Goal: Information Seeking & Learning: Learn about a topic

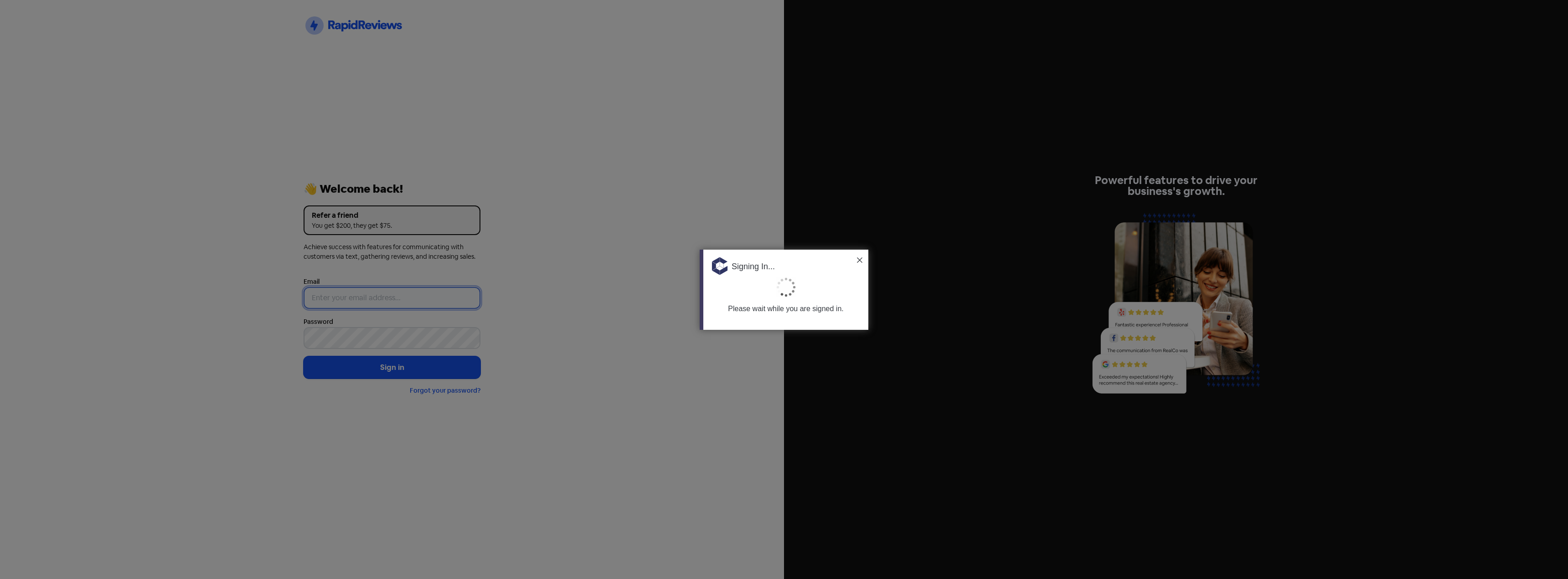
type input "[PERSON_NAME][EMAIL_ADDRESS][DOMAIN_NAME]"
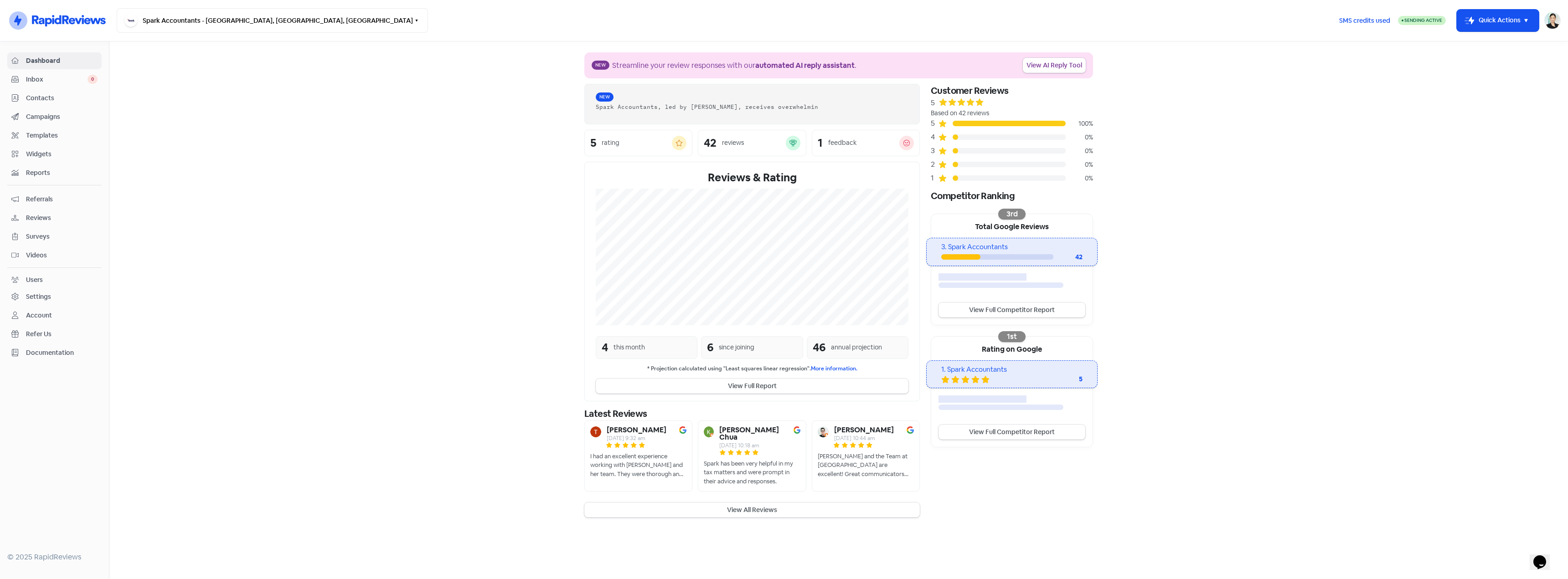
click at [33, 81] on span "Inbox" at bounding box center [57, 80] width 61 height 10
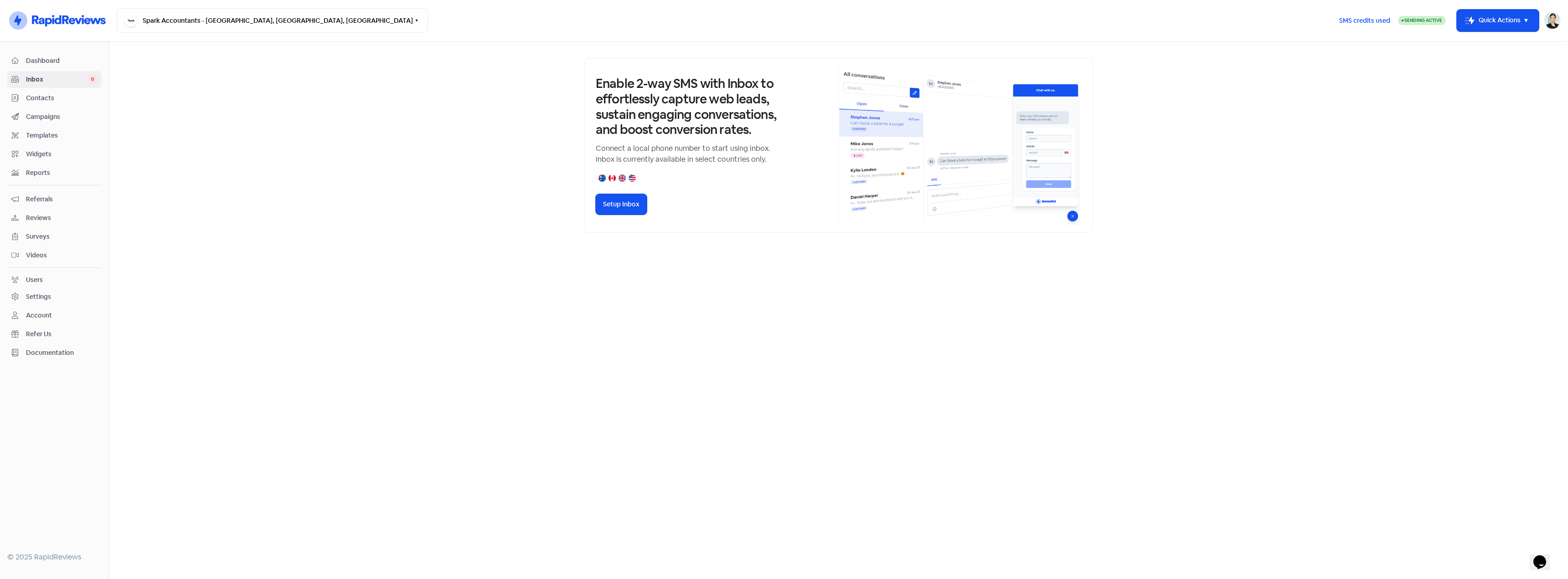
click at [43, 92] on link "Contacts" at bounding box center [54, 99] width 94 height 17
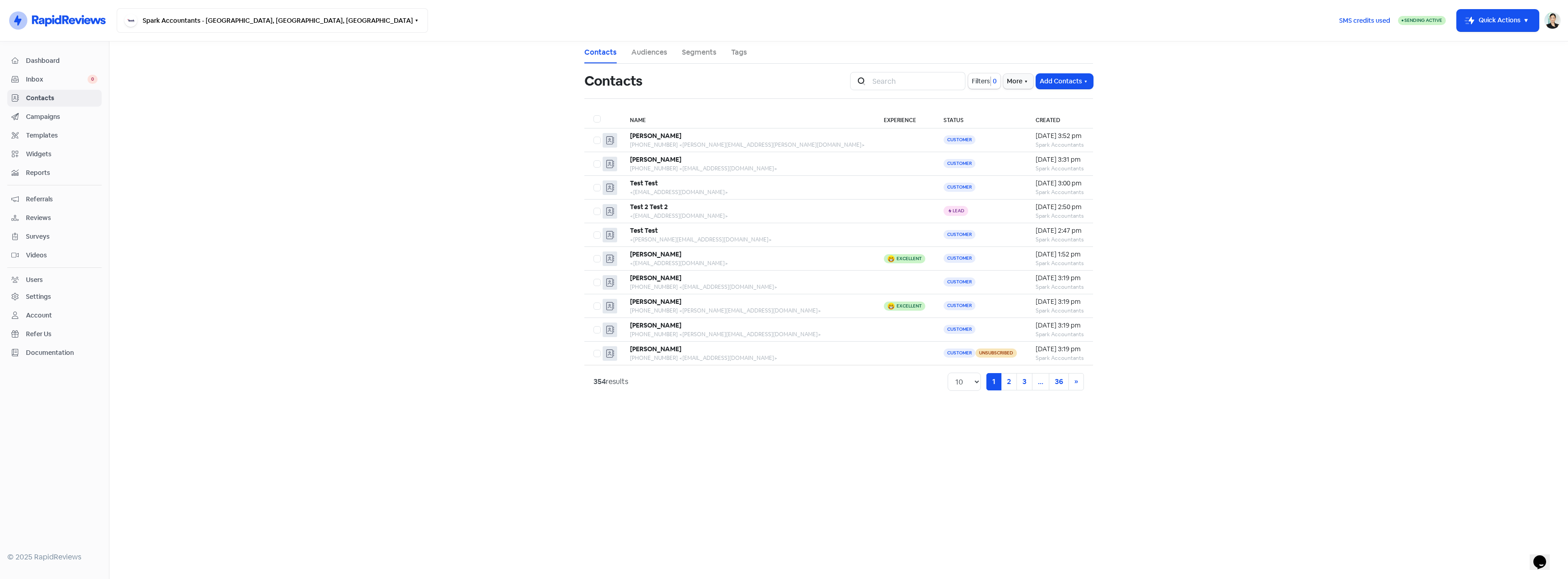
click at [79, 119] on span "Campaigns" at bounding box center [62, 117] width 72 height 10
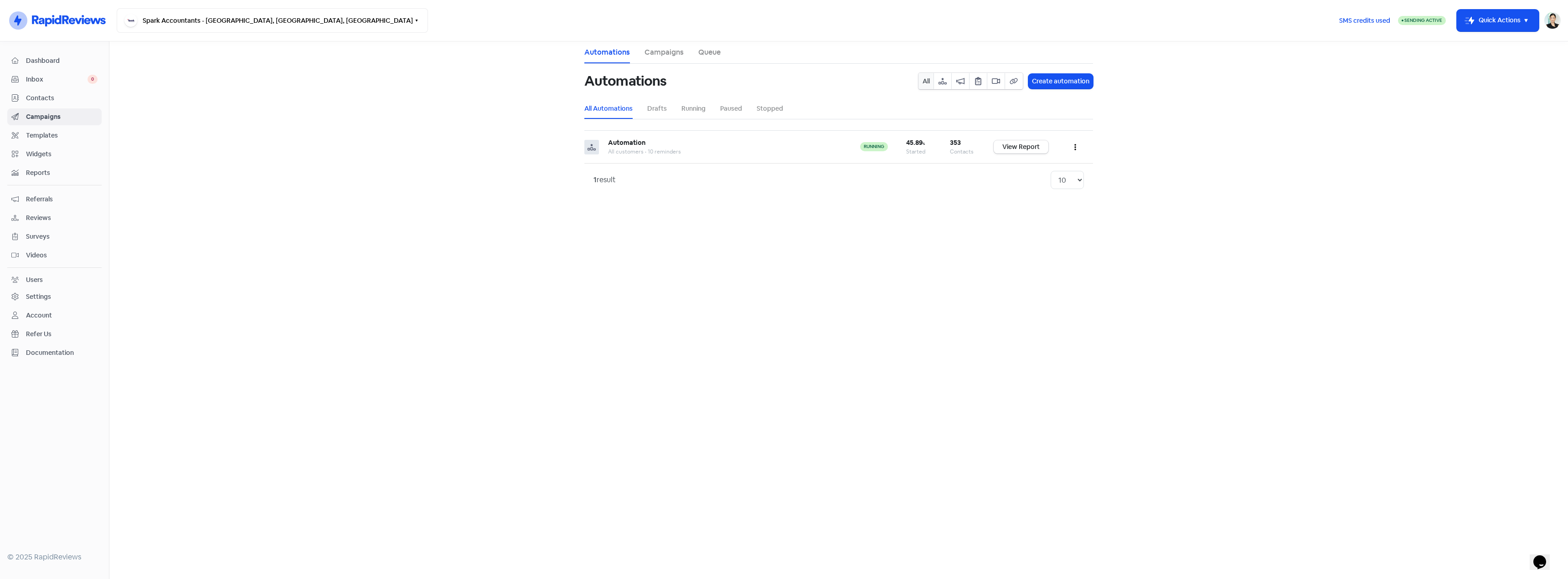
click at [81, 133] on span "Templates" at bounding box center [62, 136] width 72 height 10
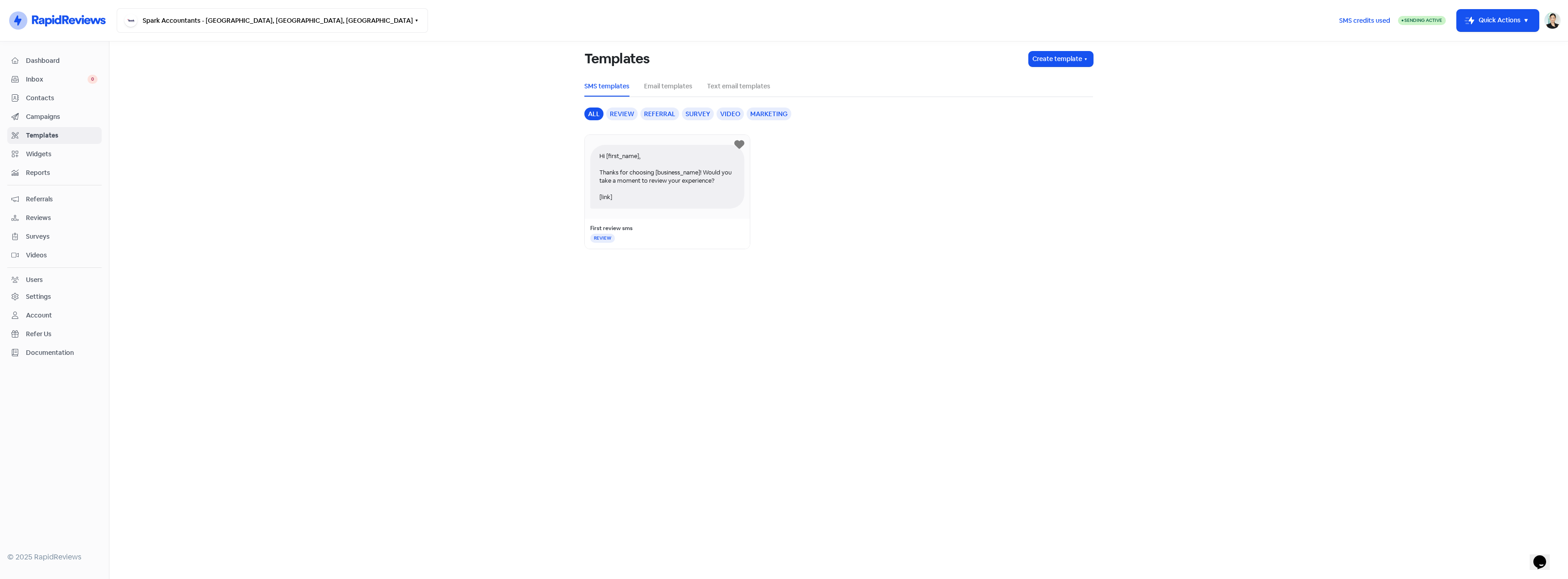
click at [69, 115] on span "Campaigns" at bounding box center [62, 117] width 72 height 10
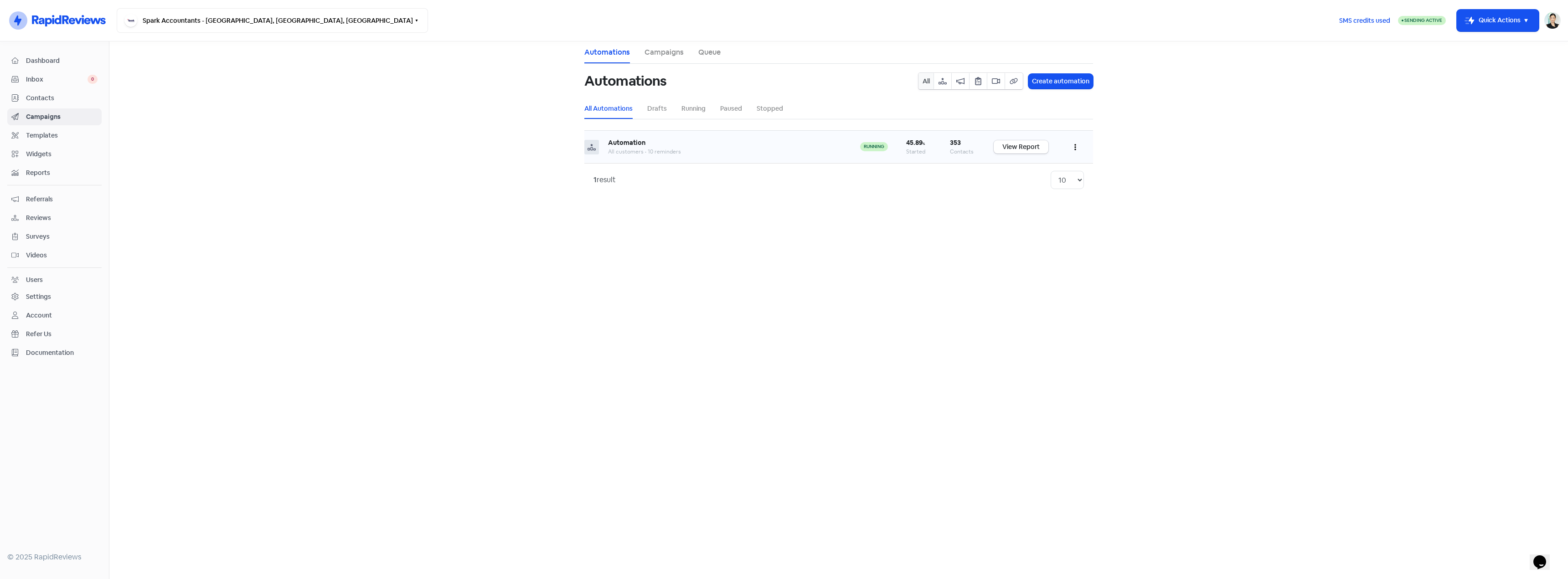
click at [821, 137] on td "Automation All customers • 10 reminders" at bounding box center [725, 147] width 252 height 33
click at [1011, 155] on td "View Report" at bounding box center [1021, 147] width 73 height 33
click at [1013, 150] on link "View Report" at bounding box center [1021, 147] width 55 height 13
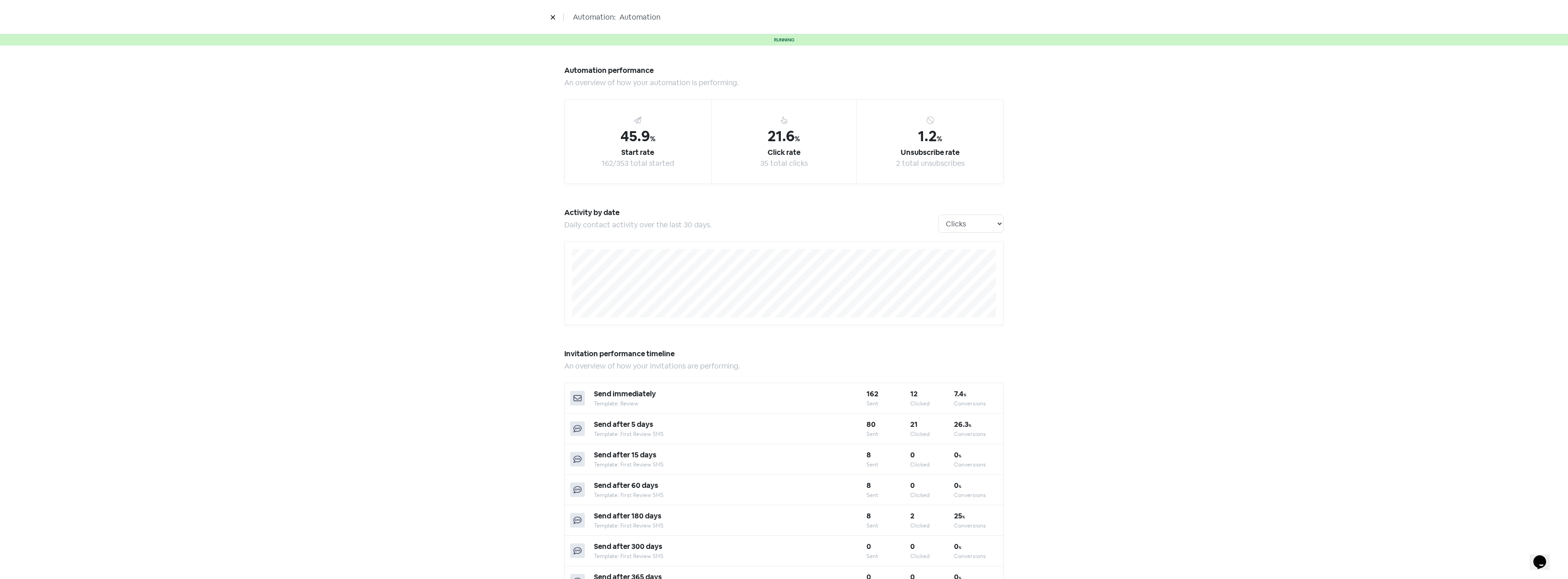
click at [553, 23] on button at bounding box center [553, 17] width 13 height 16
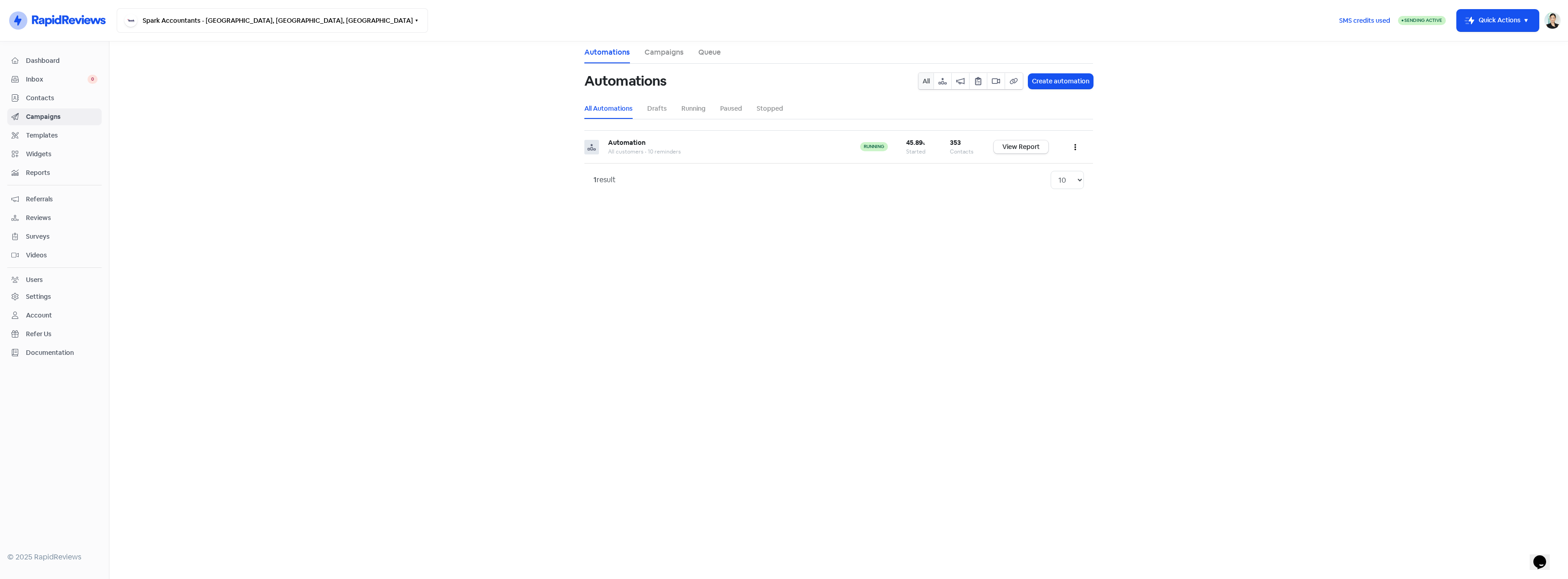
click at [44, 213] on div "Reviews" at bounding box center [55, 218] width 86 height 10
click at [647, 55] on link "Reviews" at bounding box center [635, 52] width 28 height 11
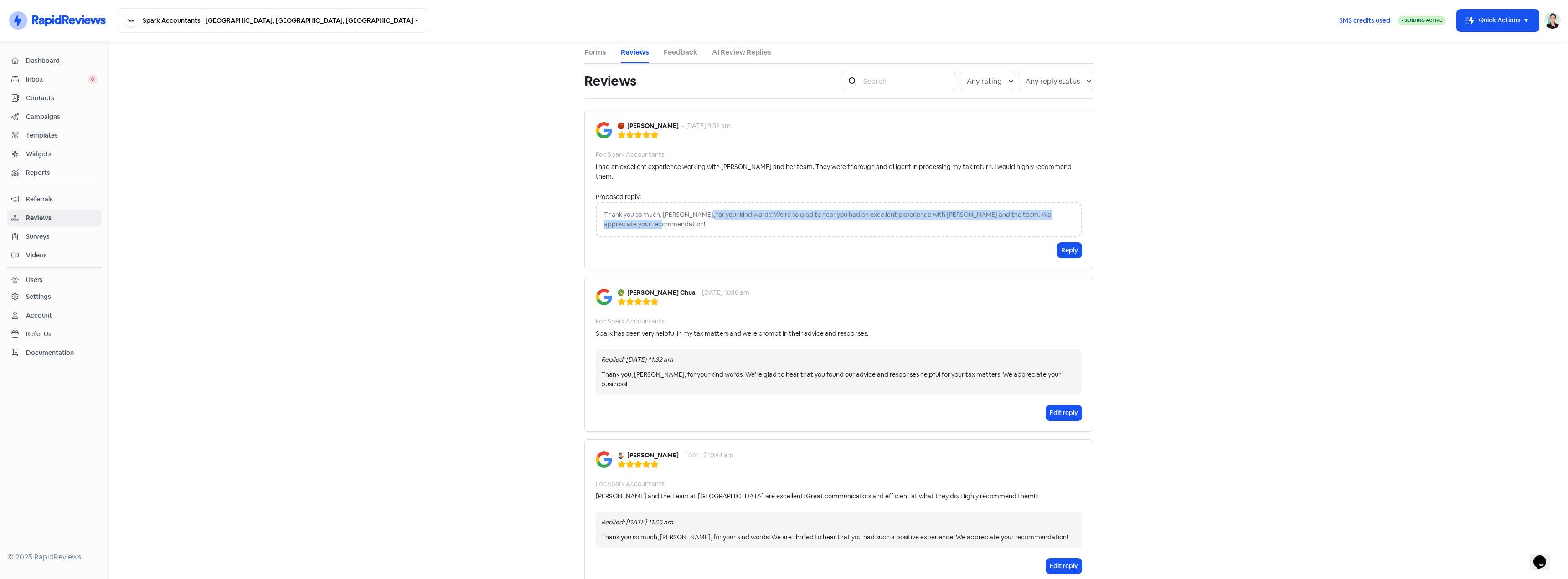
drag, startPoint x: 765, startPoint y: 204, endPoint x: 854, endPoint y: 212, distance: 89.4
click at [854, 212] on div "Thank you so much, [PERSON_NAME], for your kind words! We're so glad to hear yo…" at bounding box center [839, 220] width 486 height 35
click at [721, 50] on link "AI Review Replies" at bounding box center [741, 52] width 59 height 11
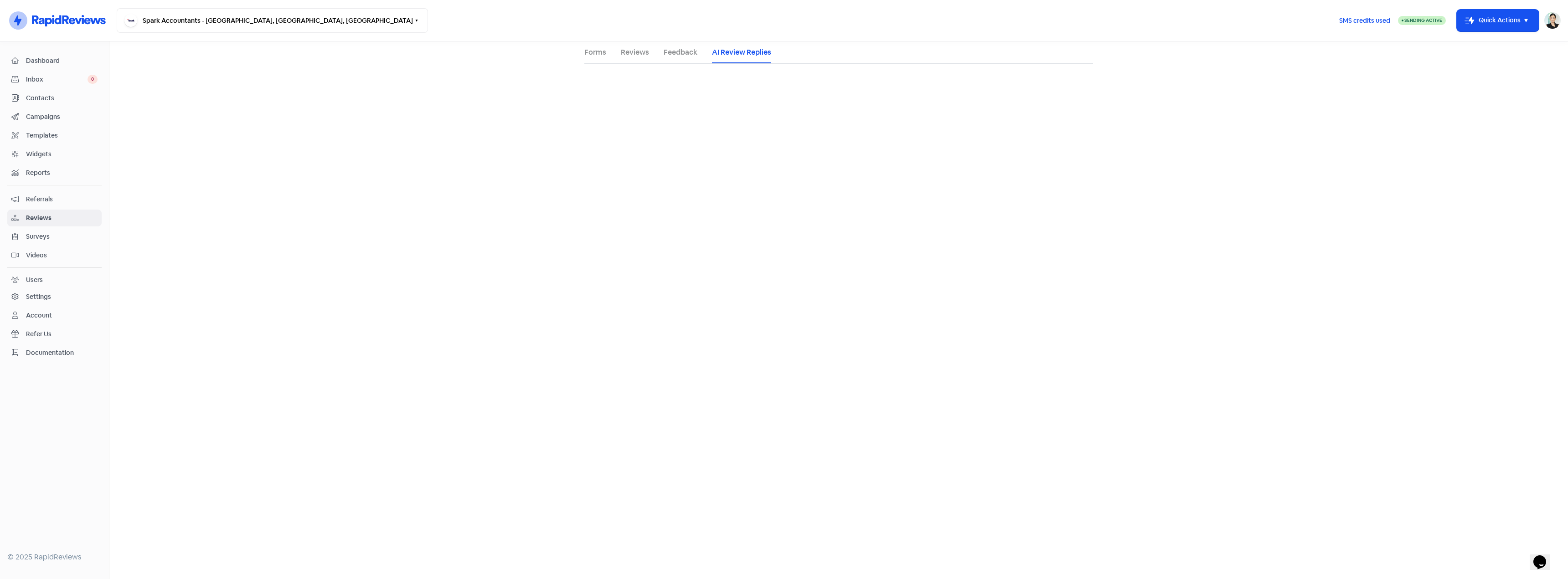
select select "1440"
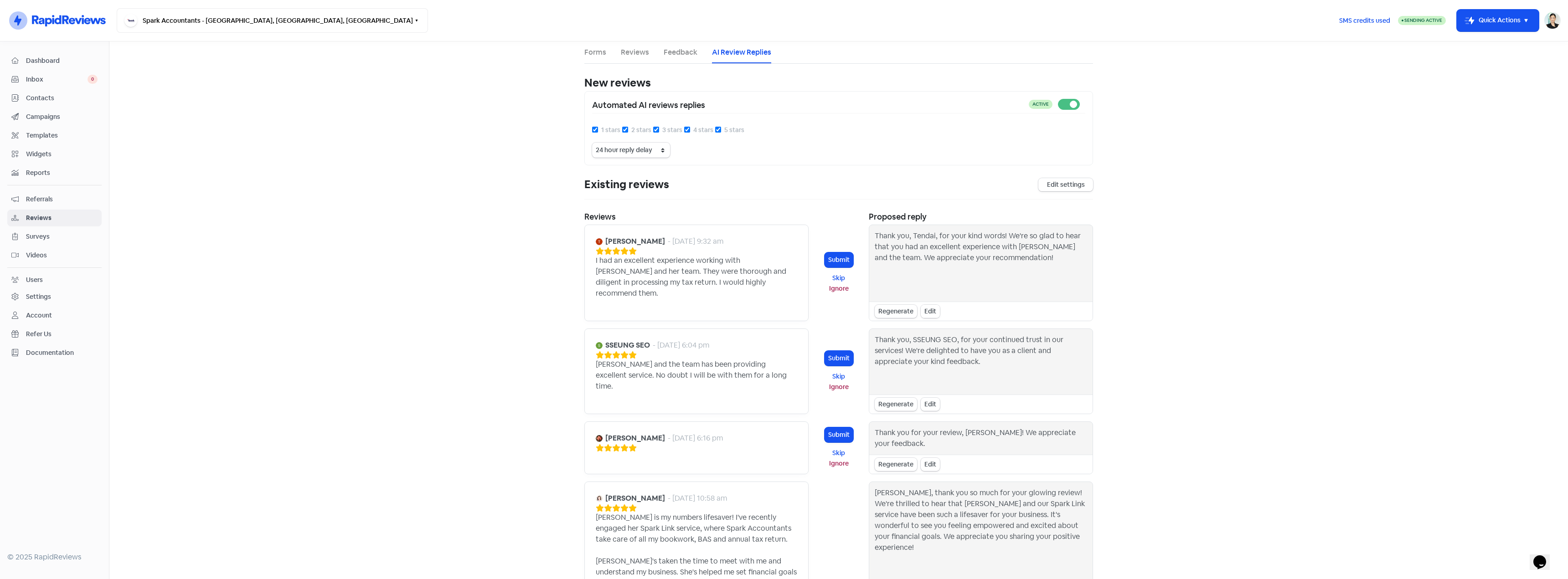
click at [932, 305] on div "Edit" at bounding box center [930, 311] width 19 height 13
click at [940, 249] on textarea "Thank you, Tendai, for your kind words! We're so glad to hear that you had an e…" at bounding box center [981, 262] width 212 height 64
click at [919, 249] on textarea "Thank you, Tendai, for your kind words! We're so glad to hear that you had an g…" at bounding box center [981, 262] width 212 height 64
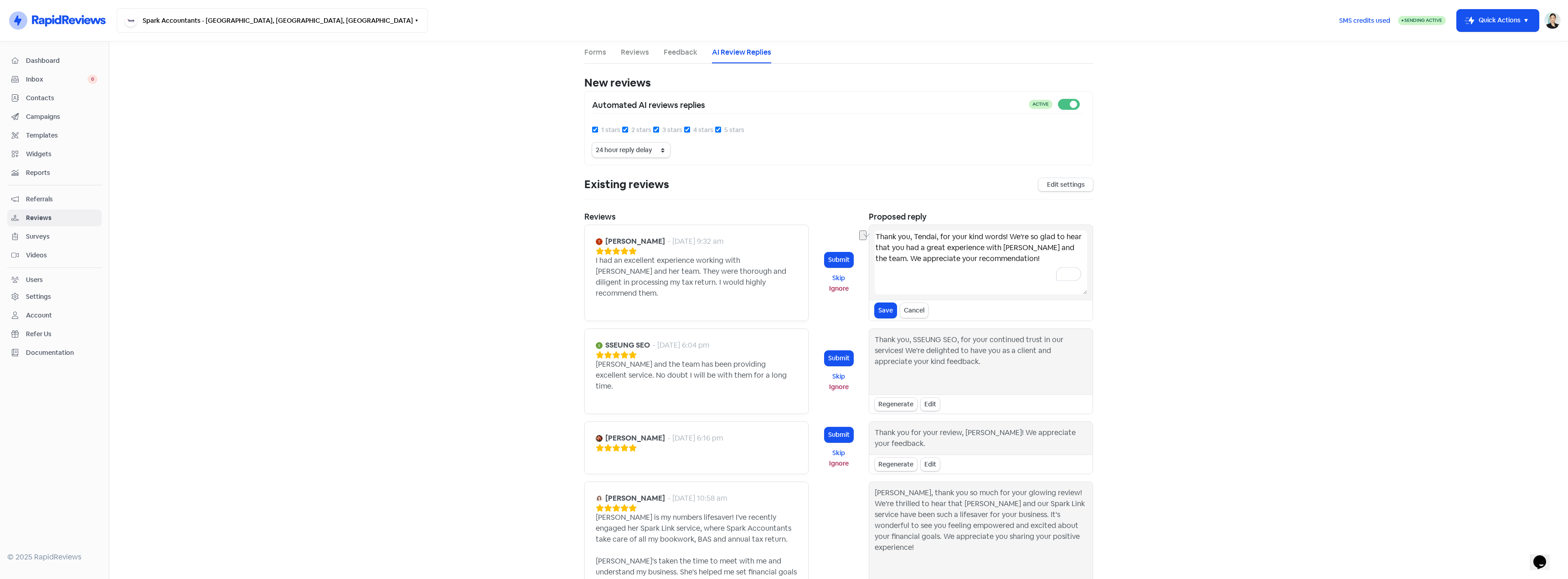
drag, startPoint x: 981, startPoint y: 248, endPoint x: 1080, endPoint y: 250, distance: 99.0
click at [1080, 250] on textarea "Thank you, Tendai, for your kind words! We're so glad to hear that you had a gr…" at bounding box center [981, 262] width 212 height 64
type textarea "Thank you, Tendai, for your kind words! We're so glad to hear that you had a gr…"
drag, startPoint x: 886, startPoint y: 302, endPoint x: 911, endPoint y: 300, distance: 25.1
click at [884, 303] on button "Save" at bounding box center [886, 310] width 22 height 15
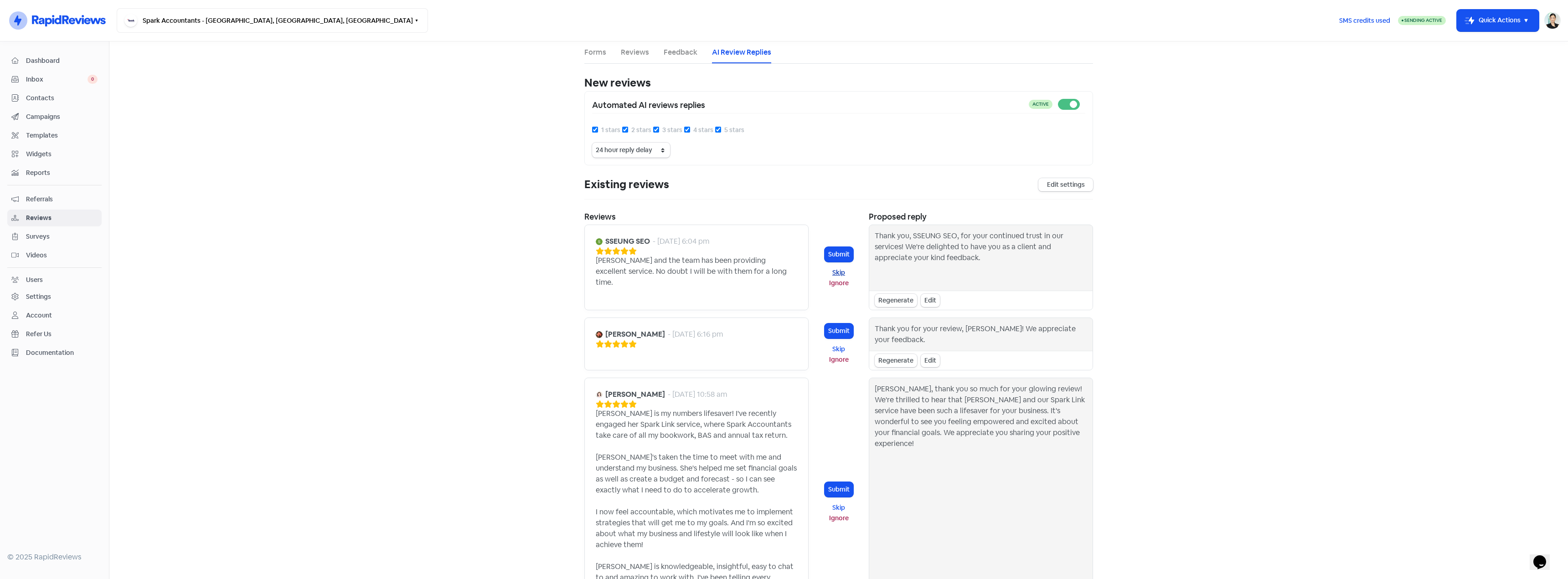
click at [838, 269] on button "Skip" at bounding box center [839, 272] width 29 height 10
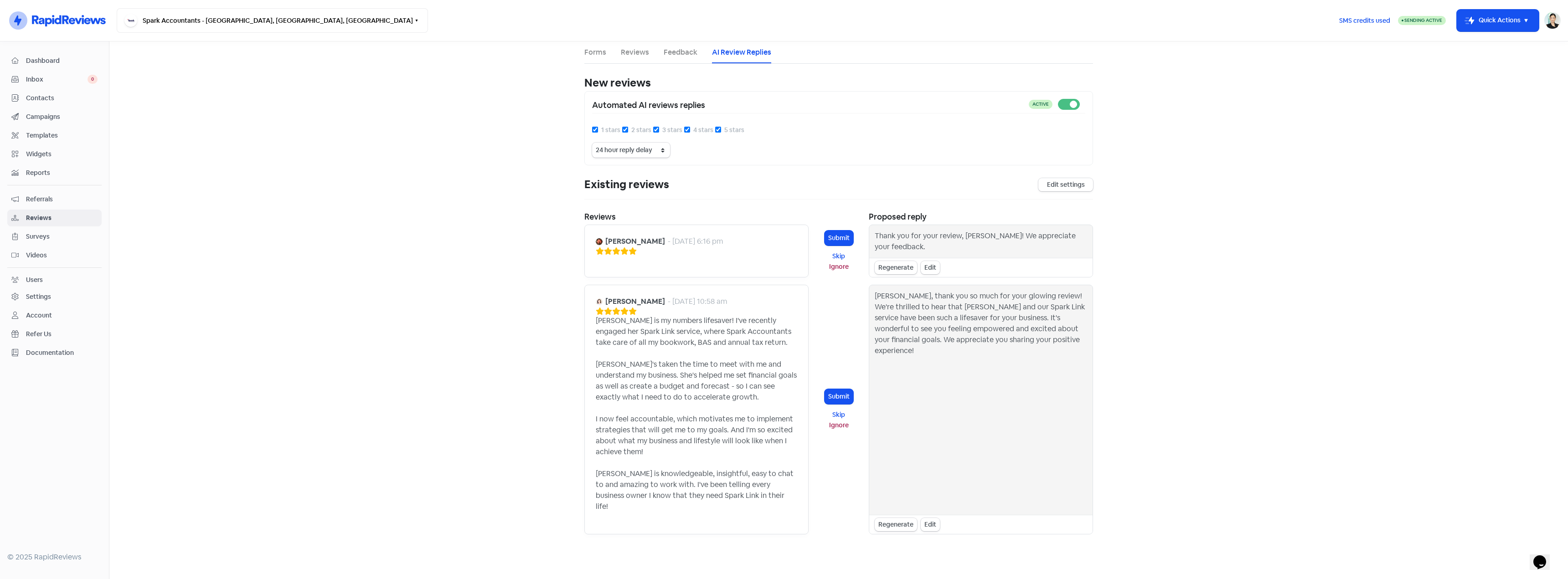
click at [838, 269] on button "Ignore" at bounding box center [839, 266] width 29 height 10
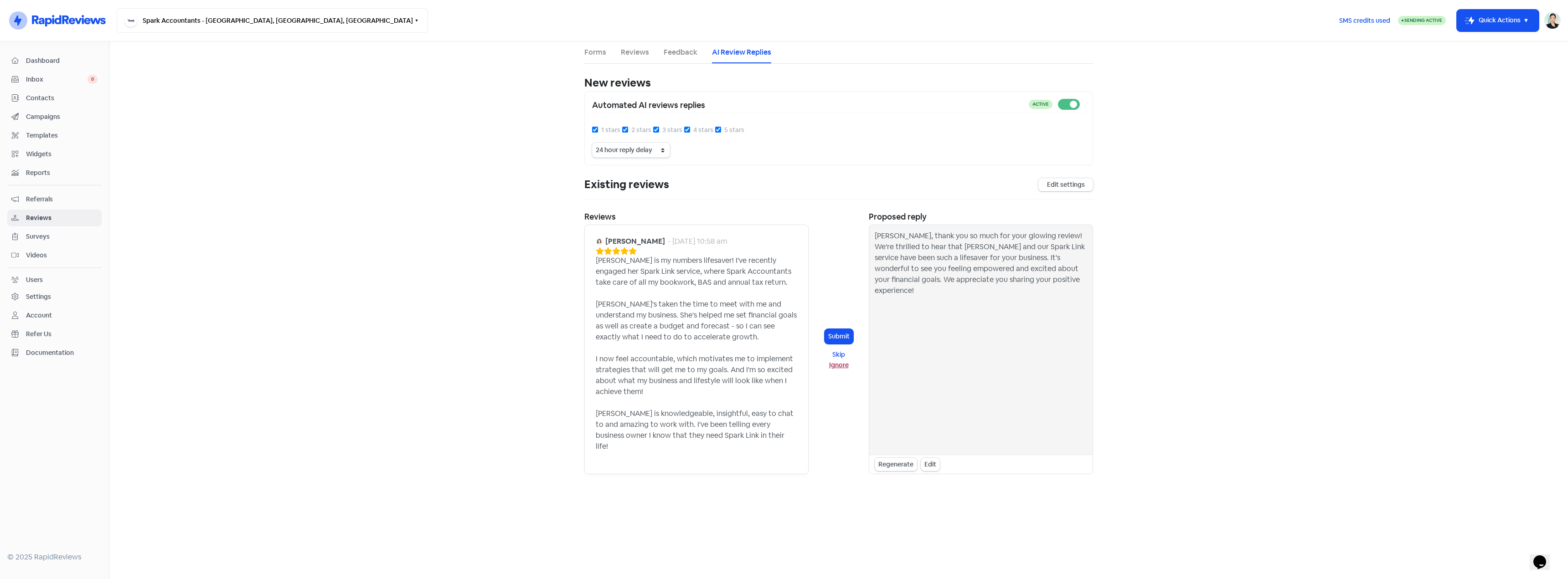
click at [840, 361] on button "Ignore" at bounding box center [839, 365] width 29 height 10
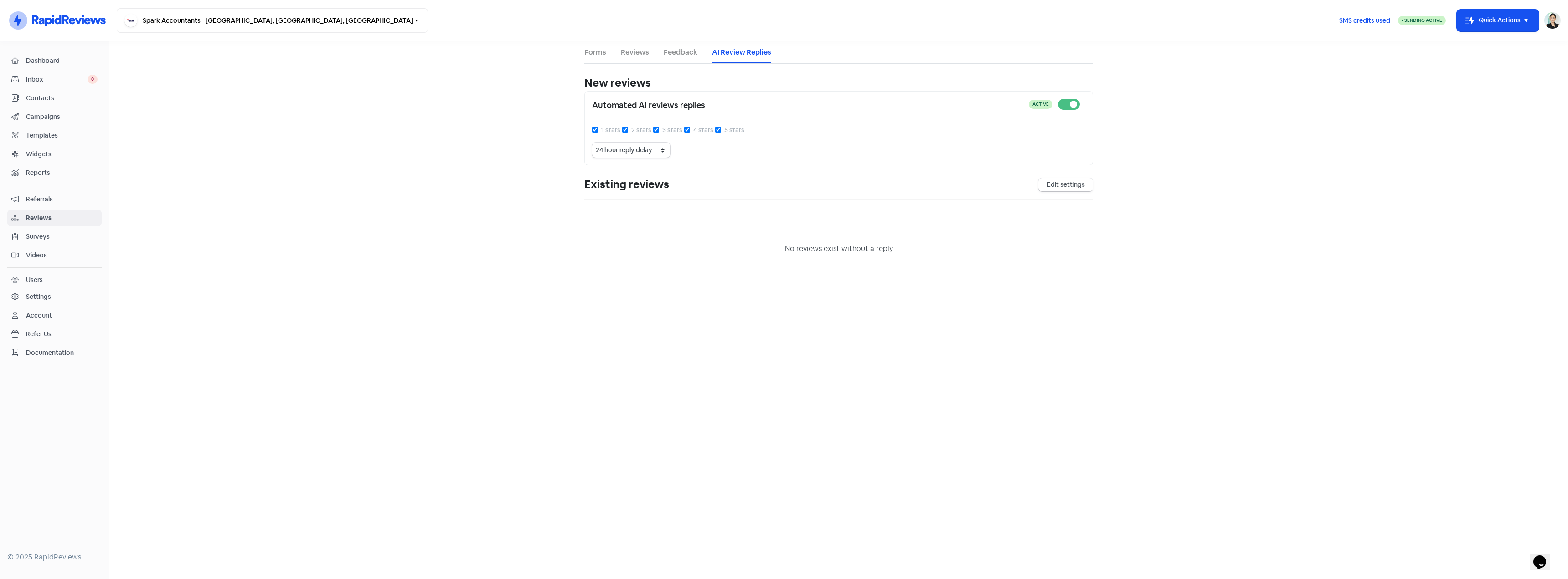
click at [670, 55] on link "Feedback" at bounding box center [680, 52] width 33 height 11
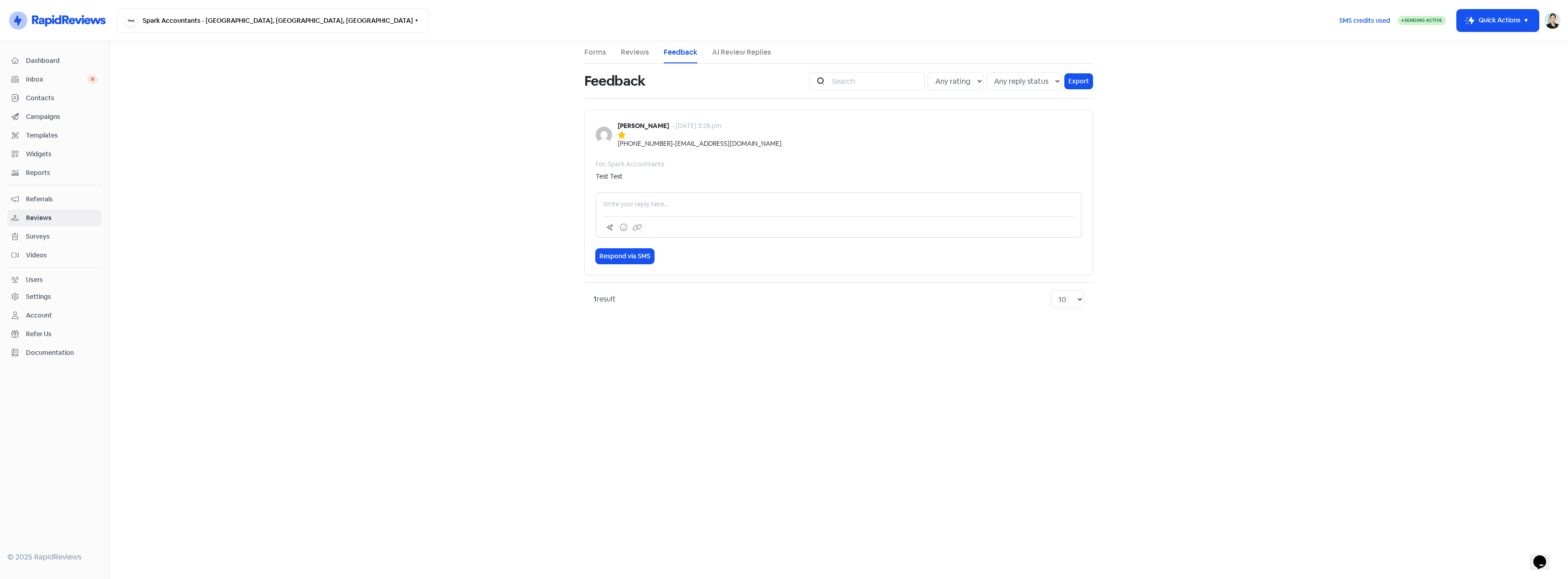
click at [630, 50] on link "Reviews" at bounding box center [635, 52] width 28 height 11
click at [583, 48] on div "Forms Reviews Feedback AI Review Replies Reviews Icon For Search Any rating 5 s…" at bounding box center [839, 70] width 520 height 57
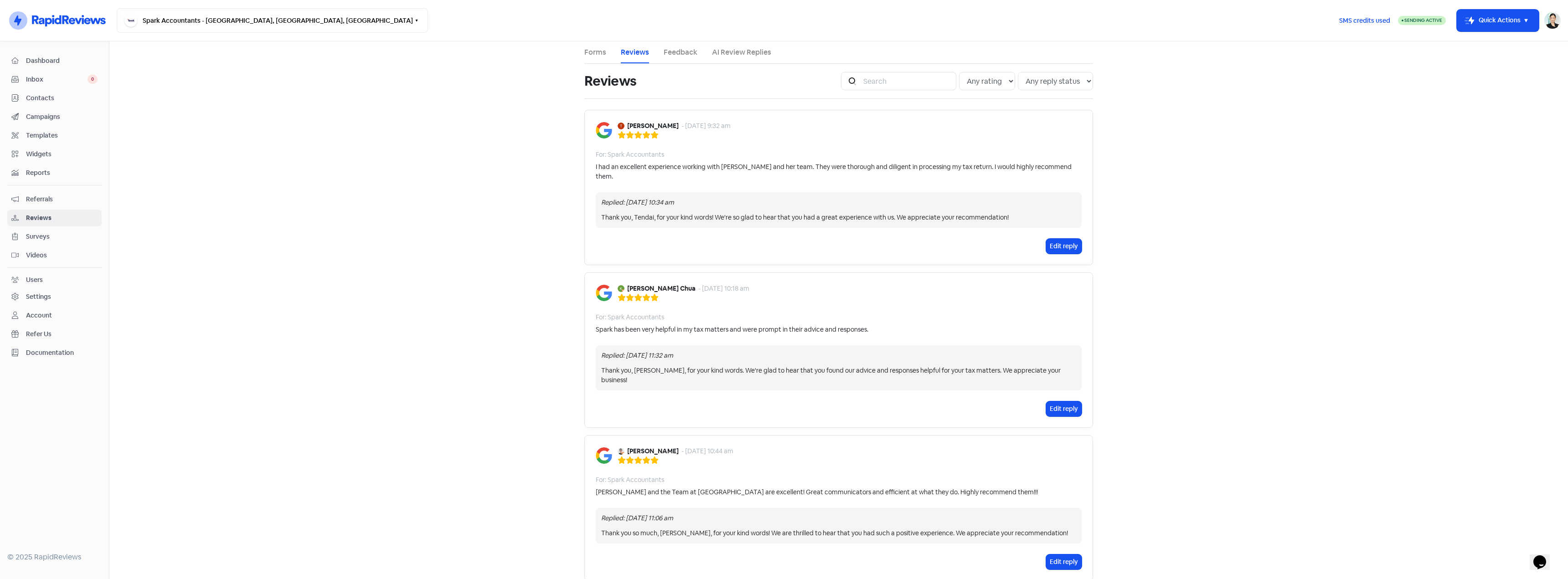
click at [797, 222] on div "[PERSON_NAME] - [DATE] 9:32 am For: Spark Accountants I had an excellent experi…" at bounding box center [839, 187] width 509 height 155
click at [797, 213] on div "Thank you, Tendai, for your kind words! We're so glad to hear that you had a gr…" at bounding box center [839, 218] width 475 height 10
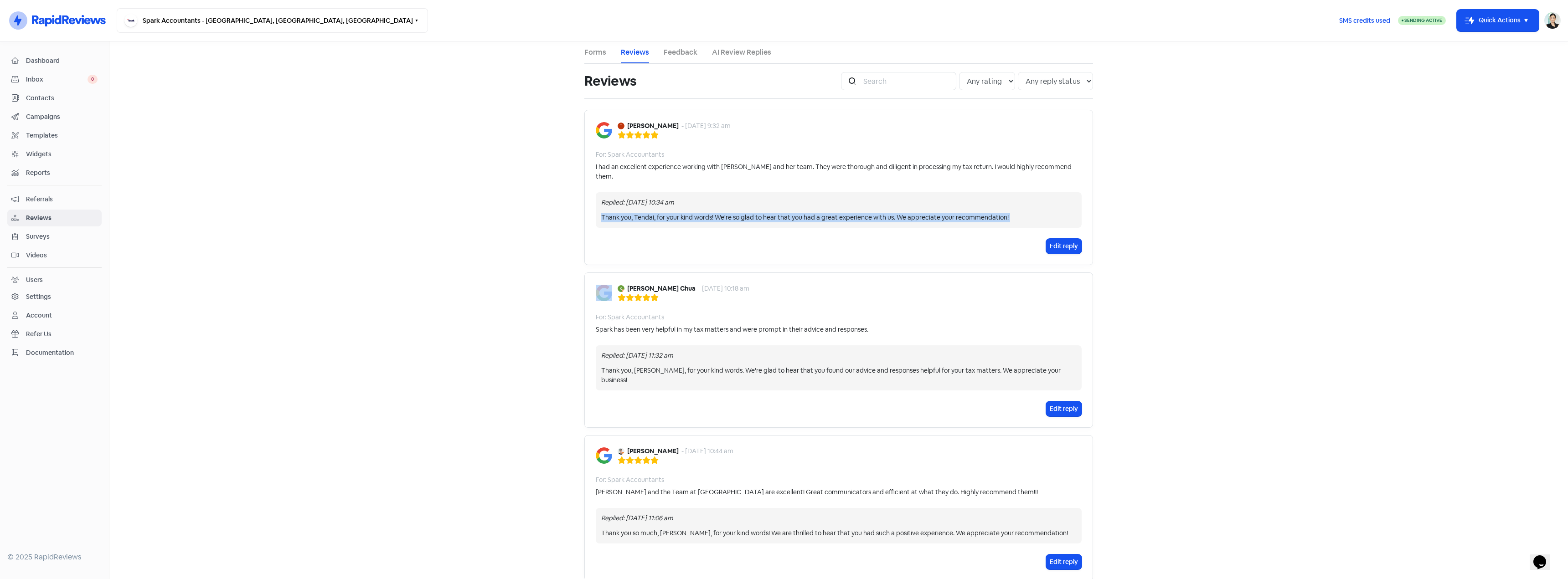
click at [797, 213] on div "Thank you, Tendai, for your kind words! We're so glad to hear that you had a gr…" at bounding box center [839, 218] width 475 height 10
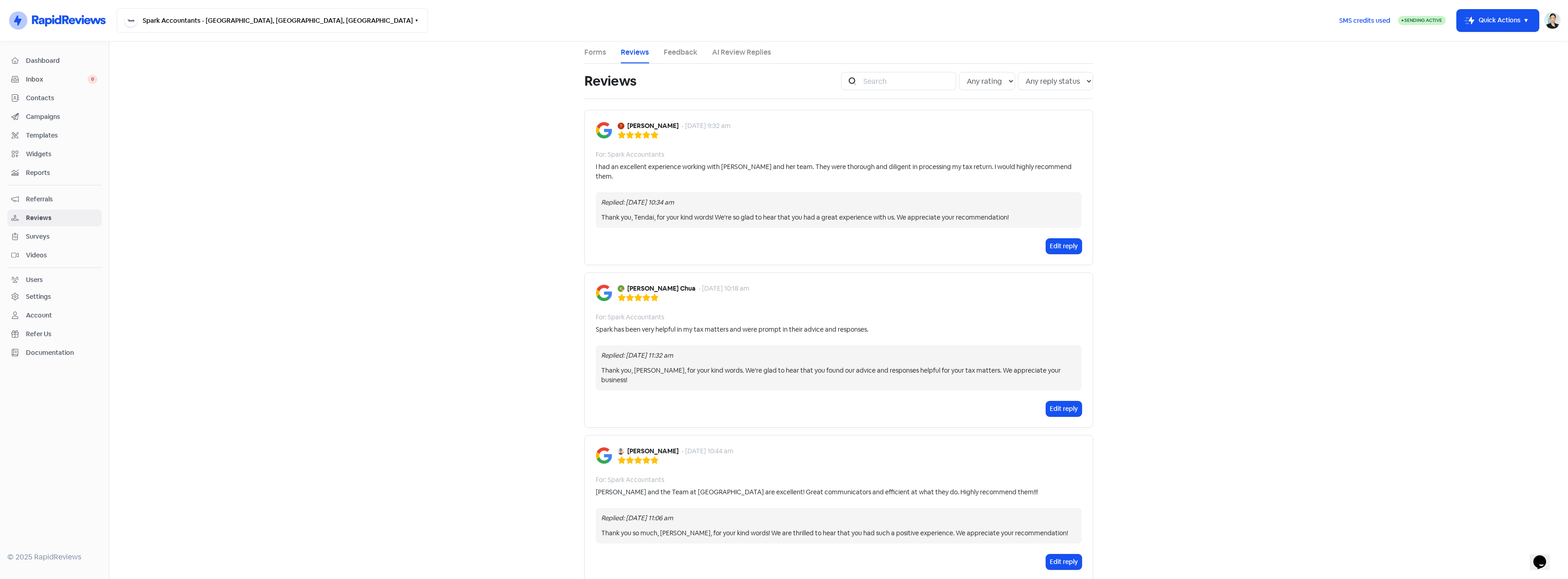
click at [799, 178] on div "[PERSON_NAME] - [DATE] 9:32 am For: Spark Accountants I had an excellent experi…" at bounding box center [839, 187] width 509 height 155
click at [802, 168] on div "I had an excellent experience working with [PERSON_NAME] and her team. They wer…" at bounding box center [839, 172] width 486 height 19
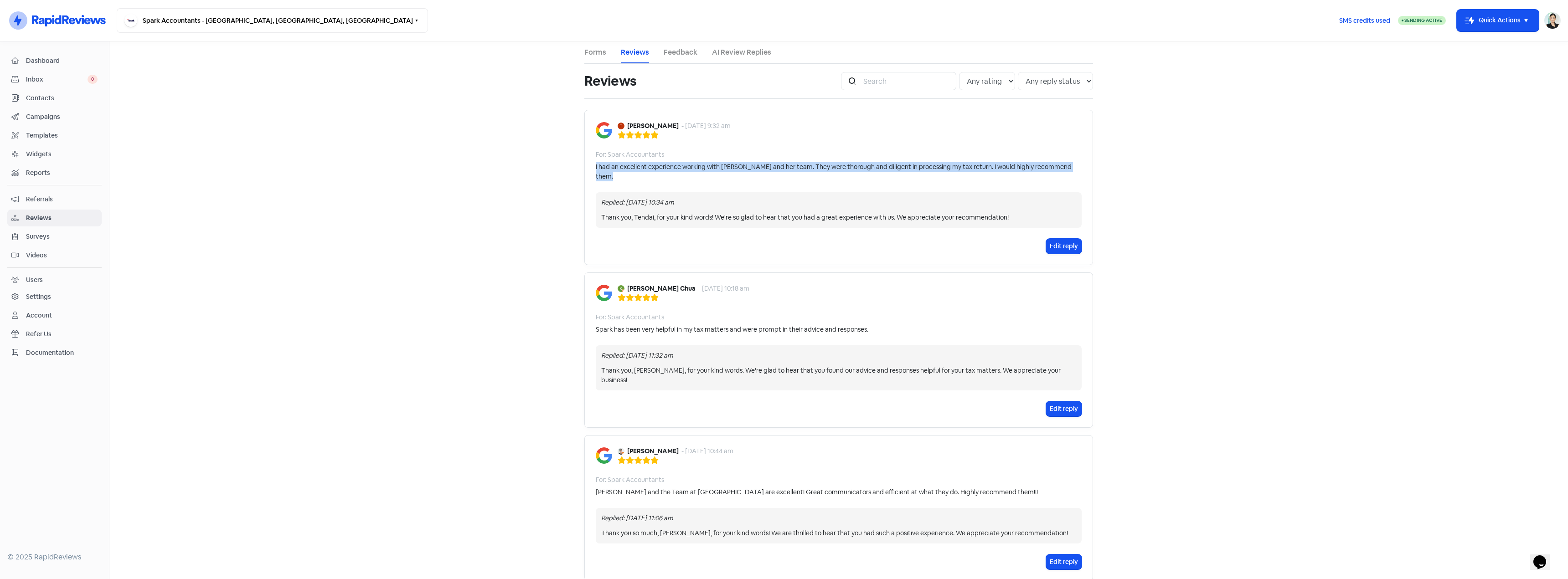
click at [802, 168] on div "I had an excellent experience working with [PERSON_NAME] and her team. They wer…" at bounding box center [839, 172] width 486 height 19
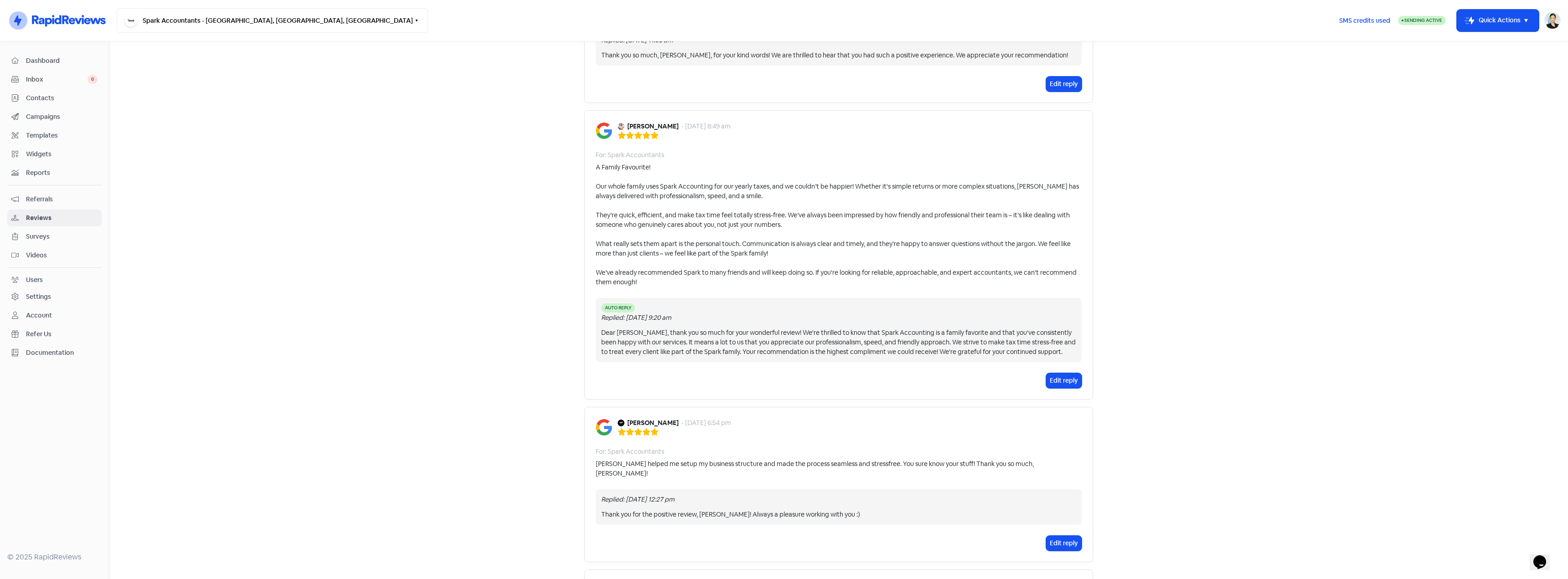
scroll to position [456, 0]
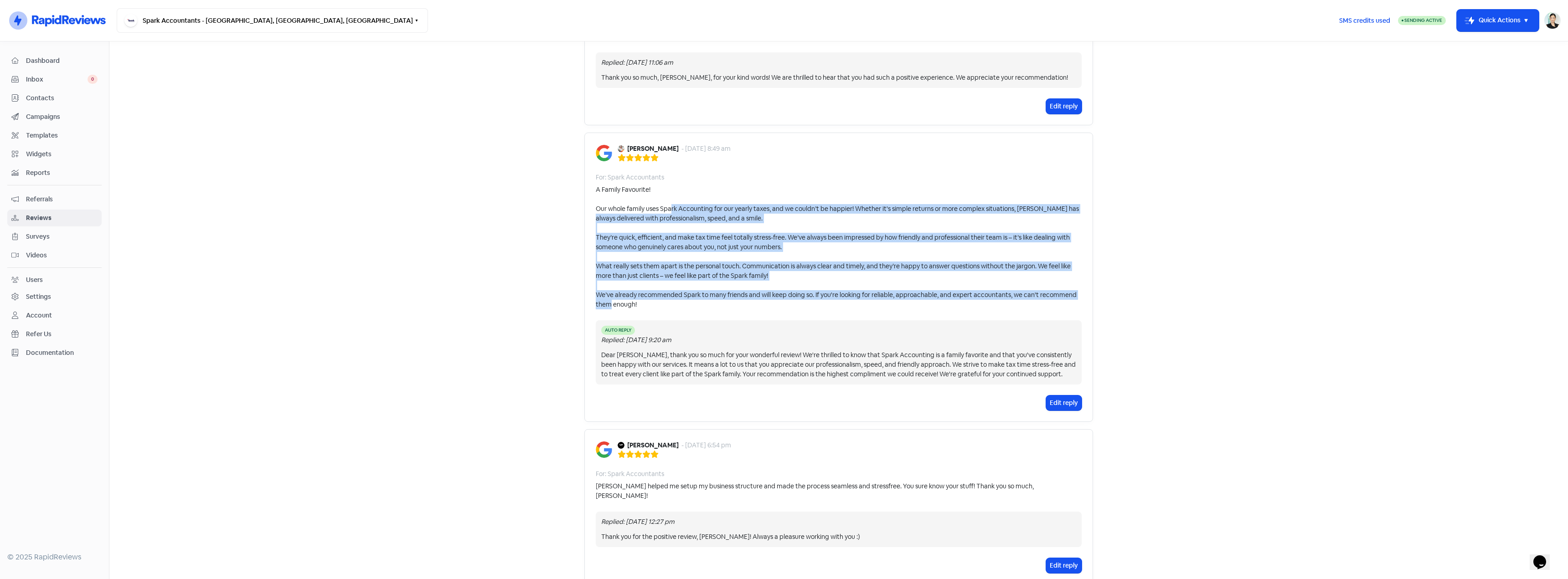
drag, startPoint x: 669, startPoint y: 193, endPoint x: 738, endPoint y: 291, distance: 119.9
click at [738, 291] on div "[PERSON_NAME] - [DATE] 8:49 am For: Spark Accountants A Family Favourite! Our w…" at bounding box center [839, 277] width 509 height 290
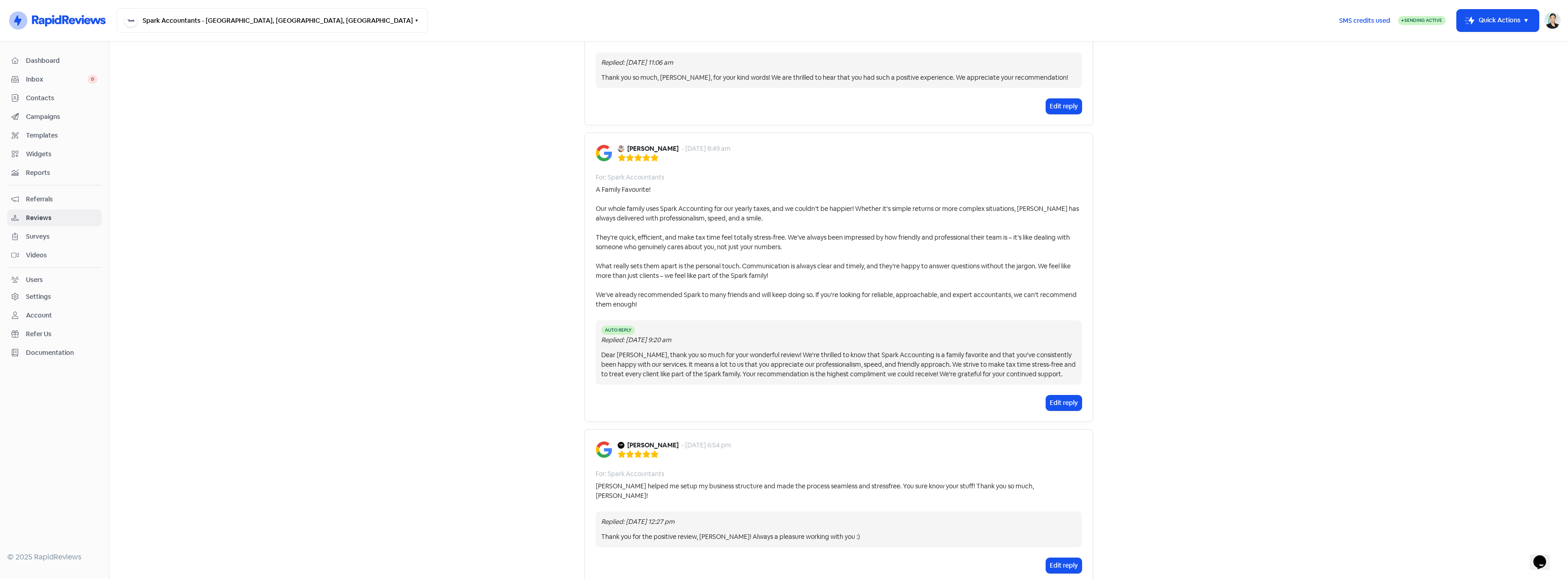
click at [751, 273] on div "A Family Favourite! Our whole family uses Spark Accounting for our yearly taxes…" at bounding box center [839, 247] width 486 height 124
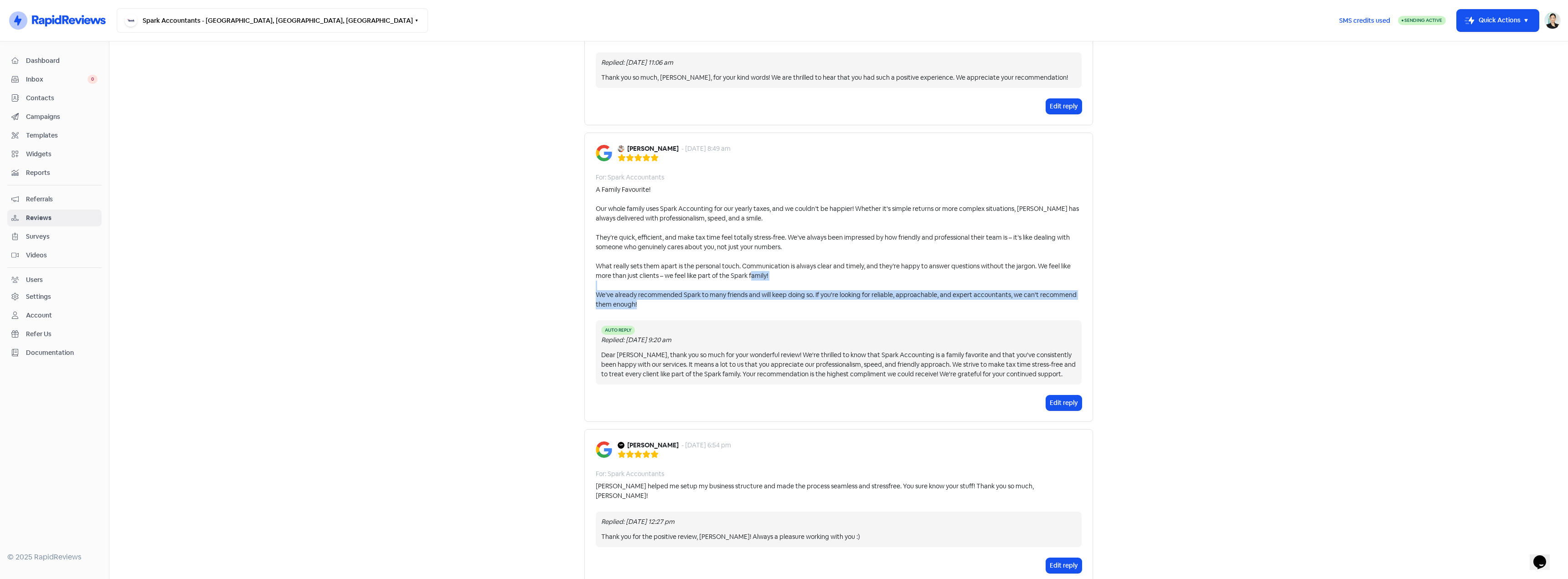
click at [751, 273] on div "A Family Favourite! Our whole family uses Spark Accounting for our yearly taxes…" at bounding box center [839, 247] width 486 height 124
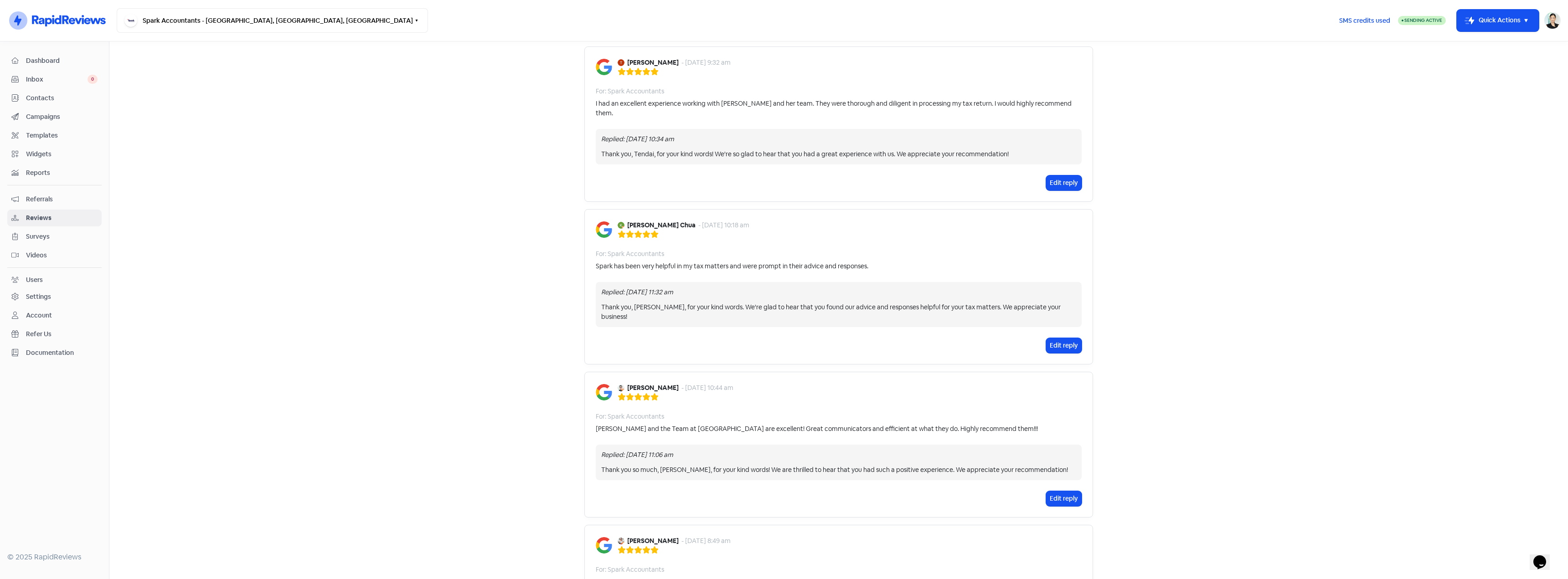
scroll to position [0, 0]
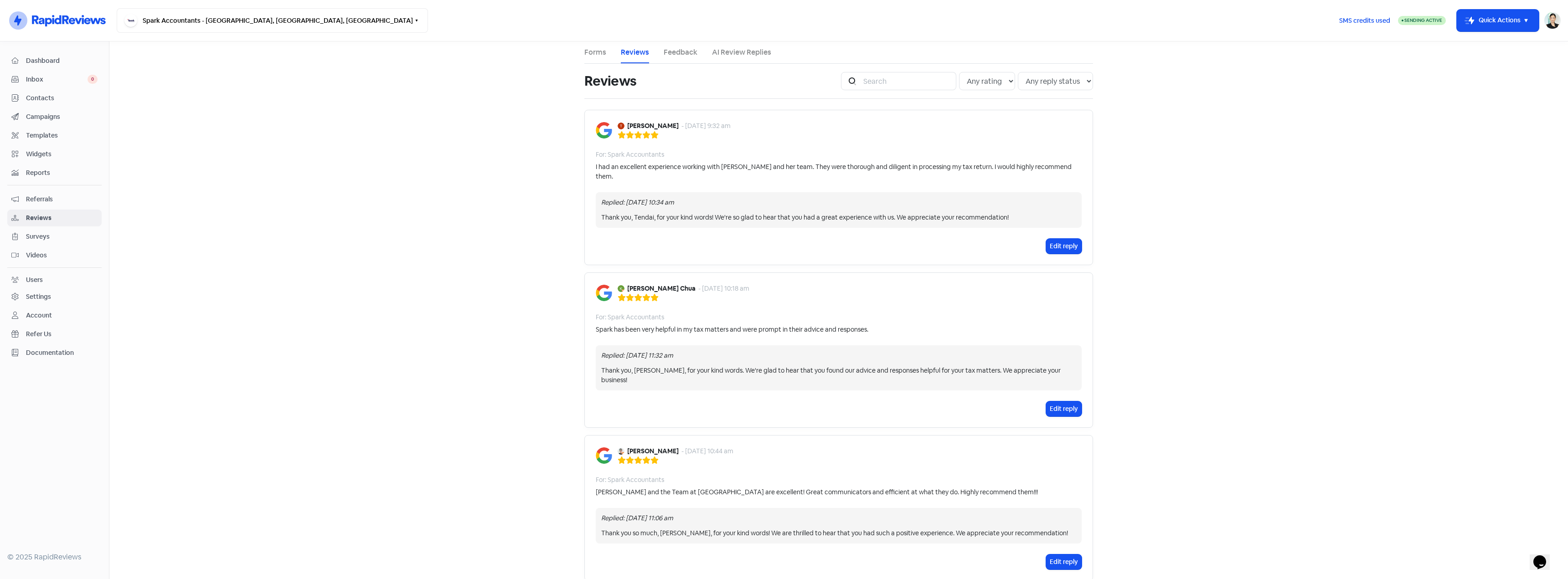
click at [456, 167] on main "Forms Reviews Feedback AI Review Replies Reviews Icon For Search Any rating 5 s…" at bounding box center [839, 310] width 1458 height 538
click at [68, 63] on span "Dashboard" at bounding box center [62, 61] width 72 height 10
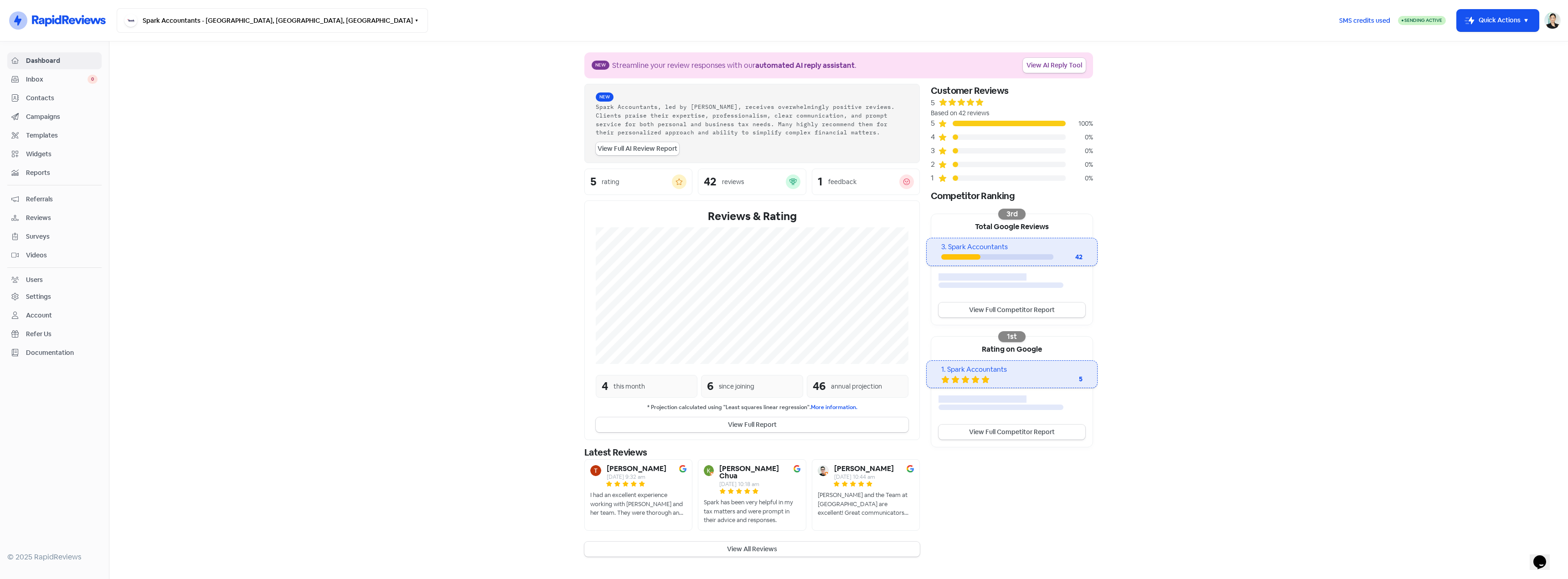
click at [35, 216] on span "Reviews" at bounding box center [62, 218] width 72 height 10
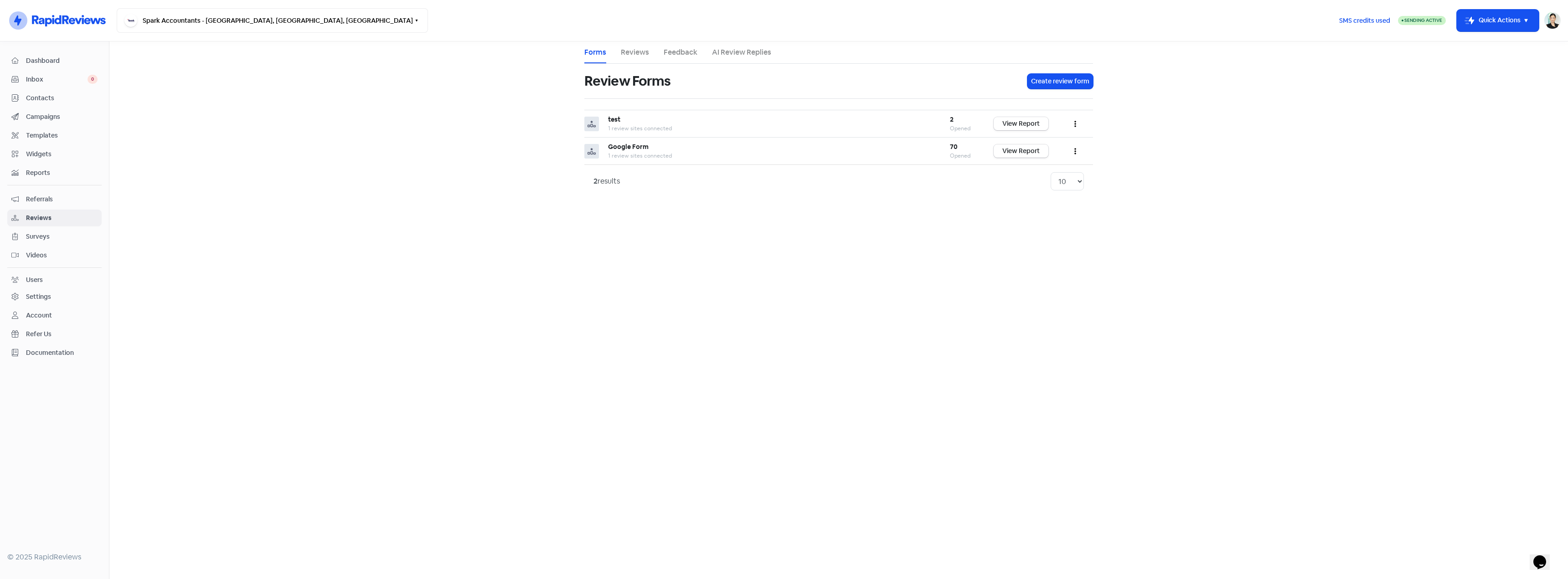
click at [632, 57] on link "Reviews" at bounding box center [635, 52] width 28 height 11
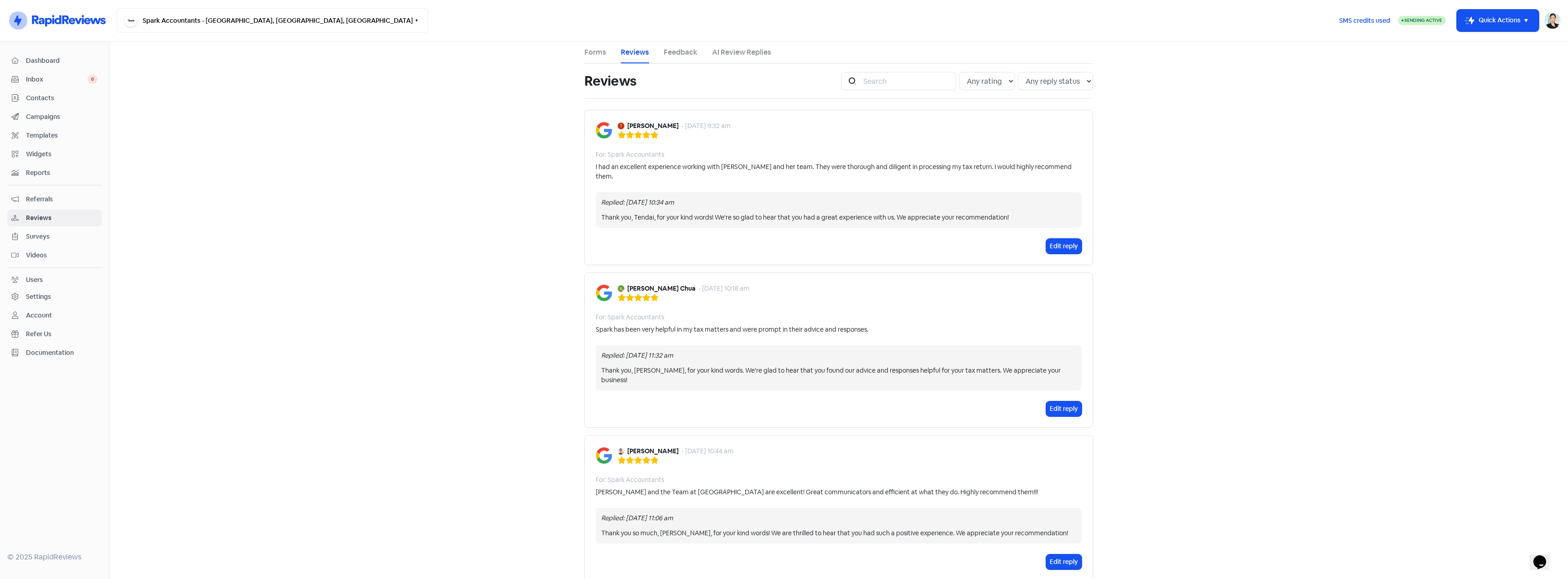
click at [674, 57] on link "Feedback" at bounding box center [680, 52] width 33 height 11
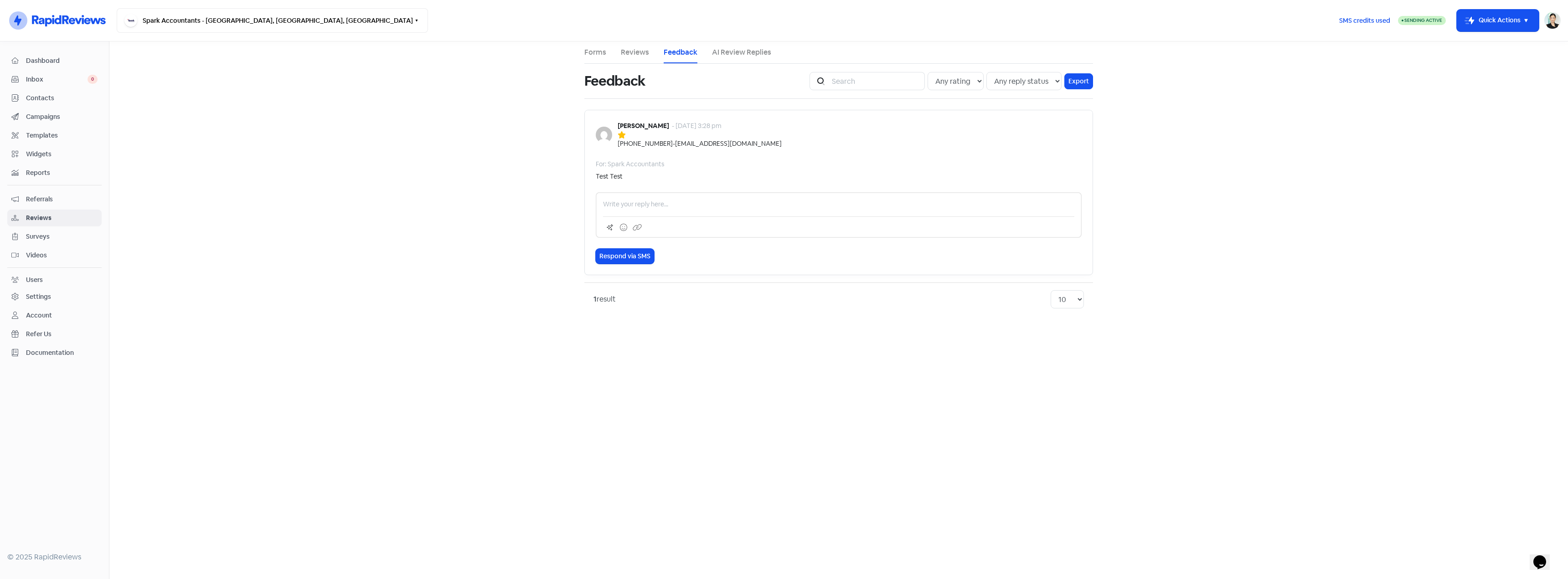
click at [721, 53] on link "AI Review Replies" at bounding box center [741, 52] width 59 height 11
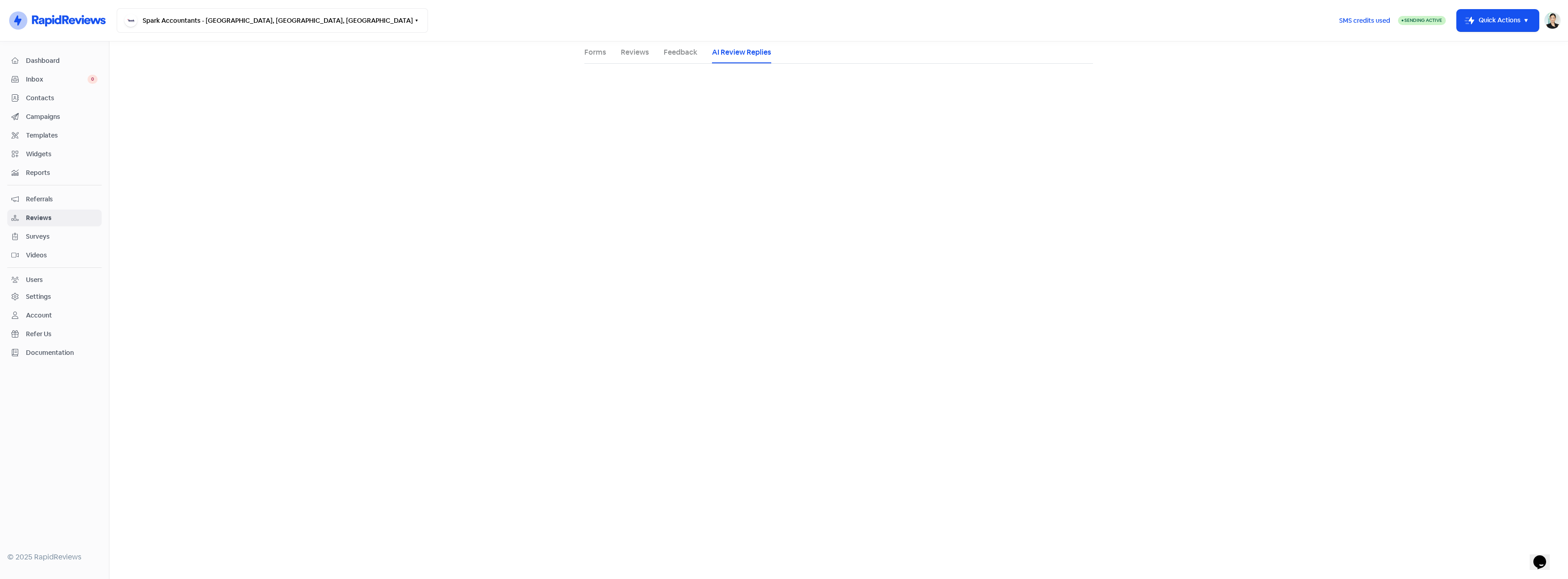
select select "1440"
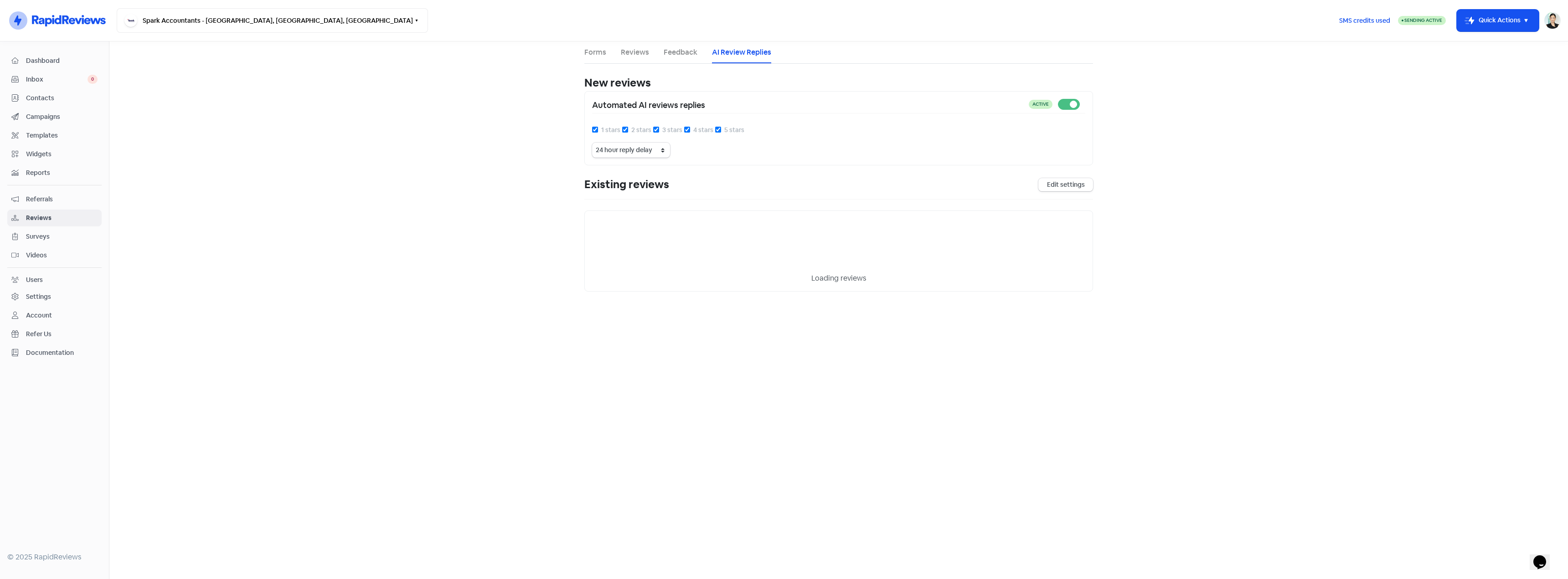
click at [629, 53] on link "Reviews" at bounding box center [635, 52] width 28 height 11
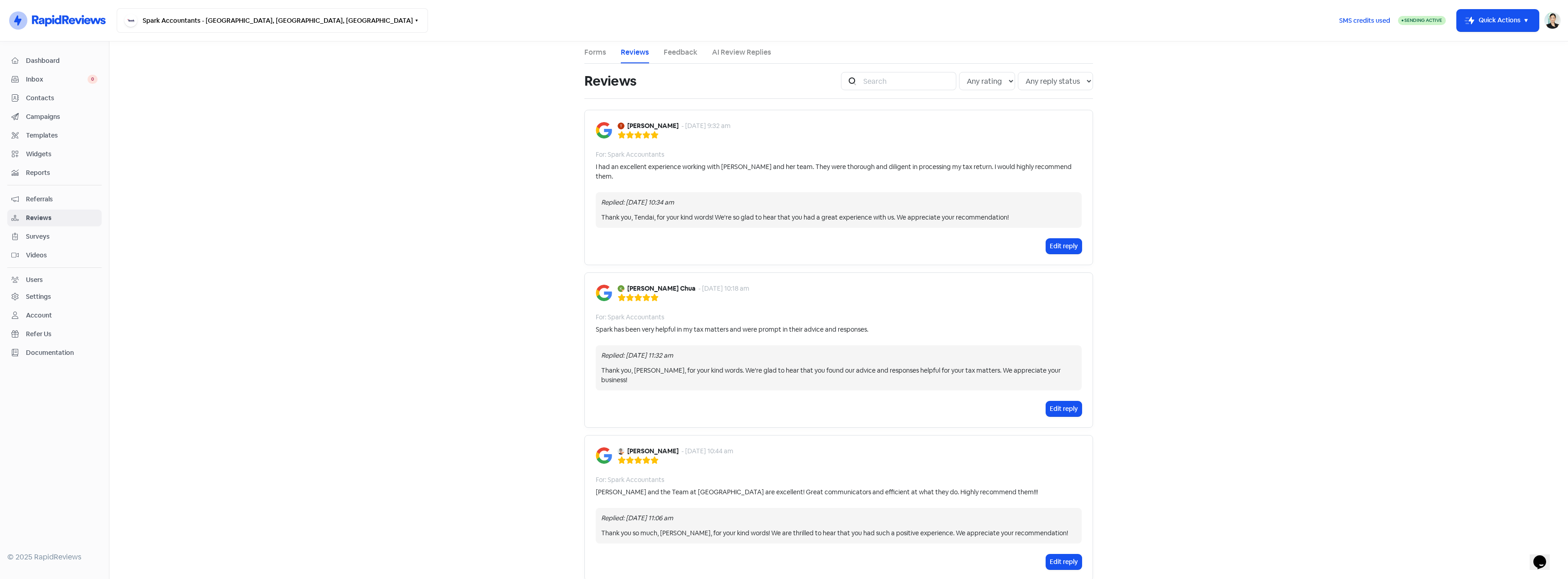
click at [585, 53] on link "Forms" at bounding box center [595, 52] width 22 height 11
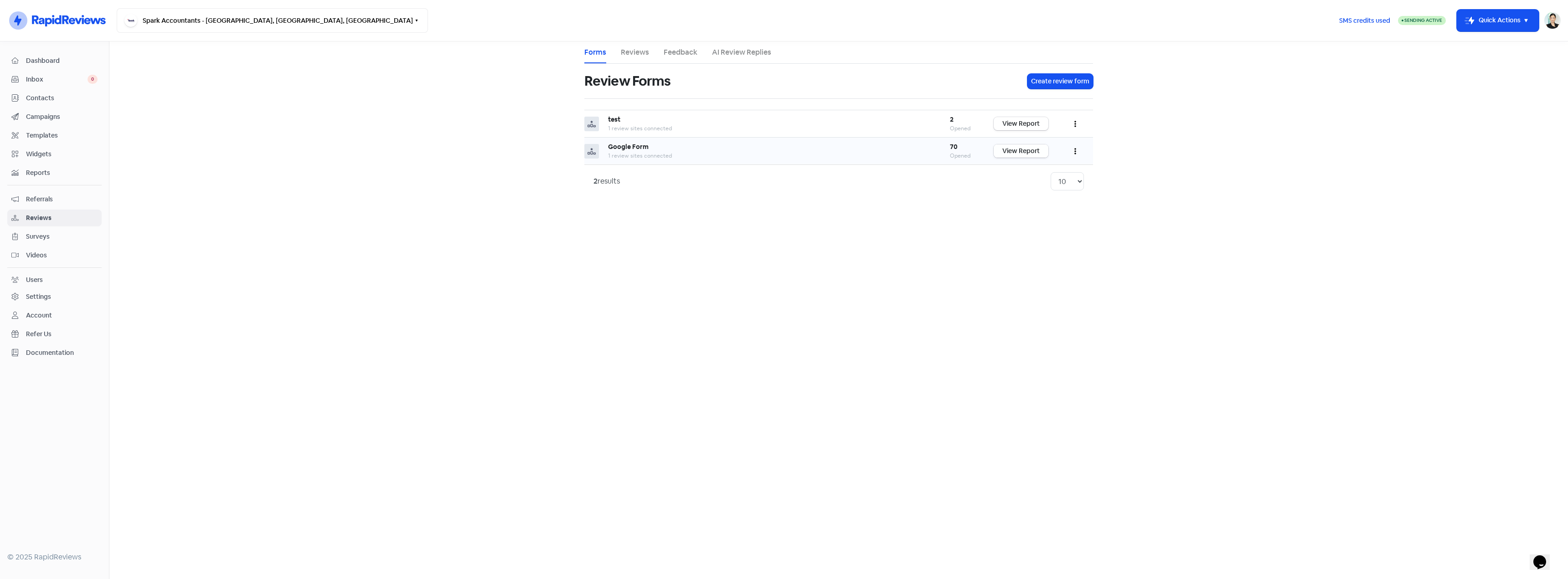
click at [1032, 155] on link "View Report" at bounding box center [1021, 151] width 55 height 13
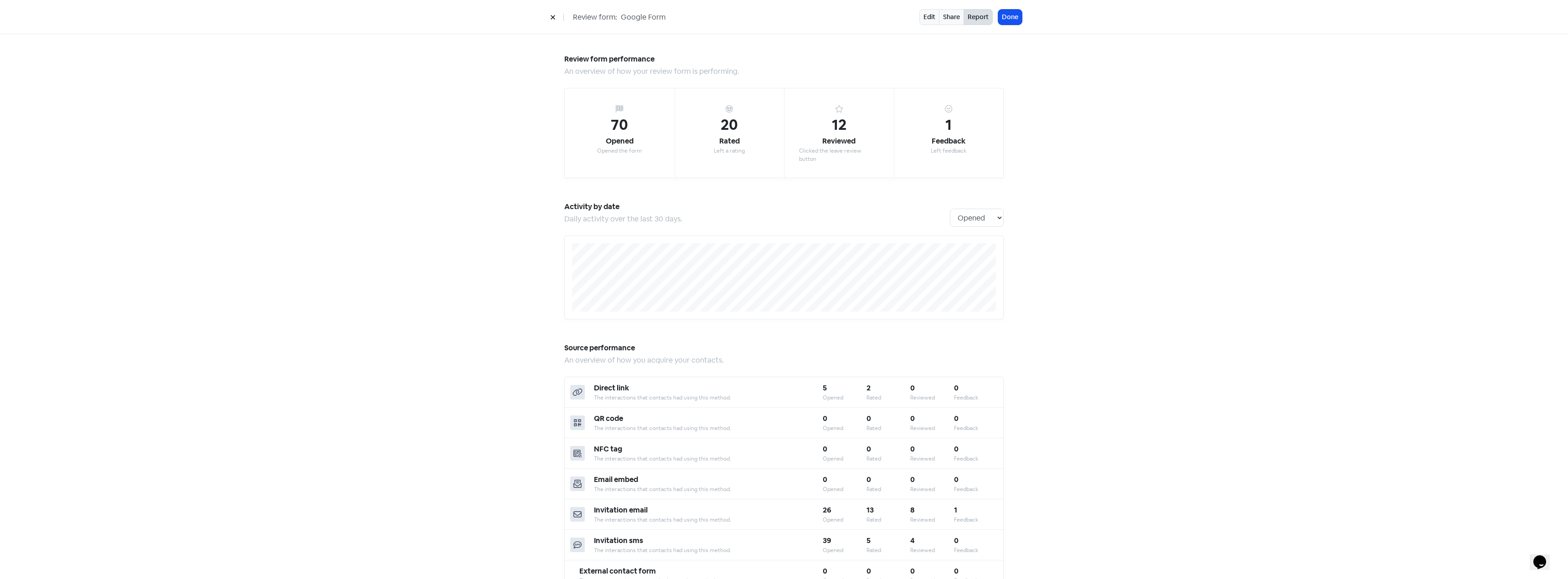
click at [553, 17] on icon at bounding box center [553, 17] width 4 height 4
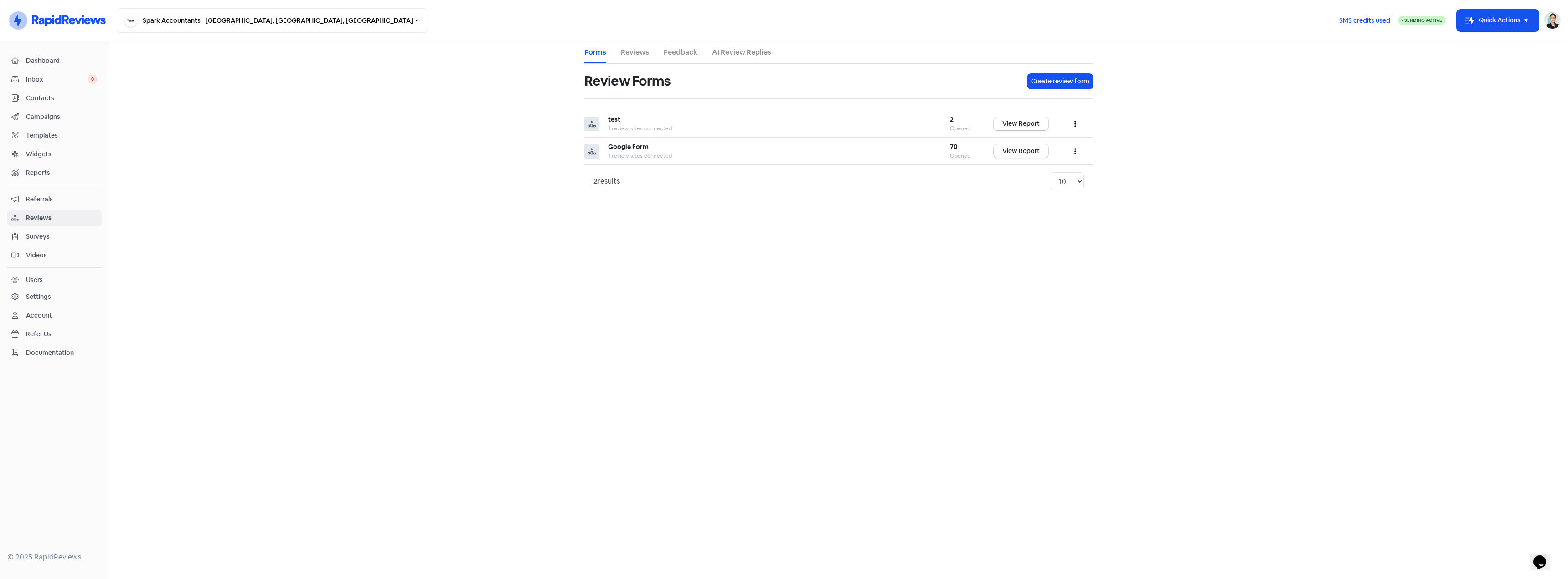
click at [69, 95] on span "Contacts" at bounding box center [62, 99] width 72 height 10
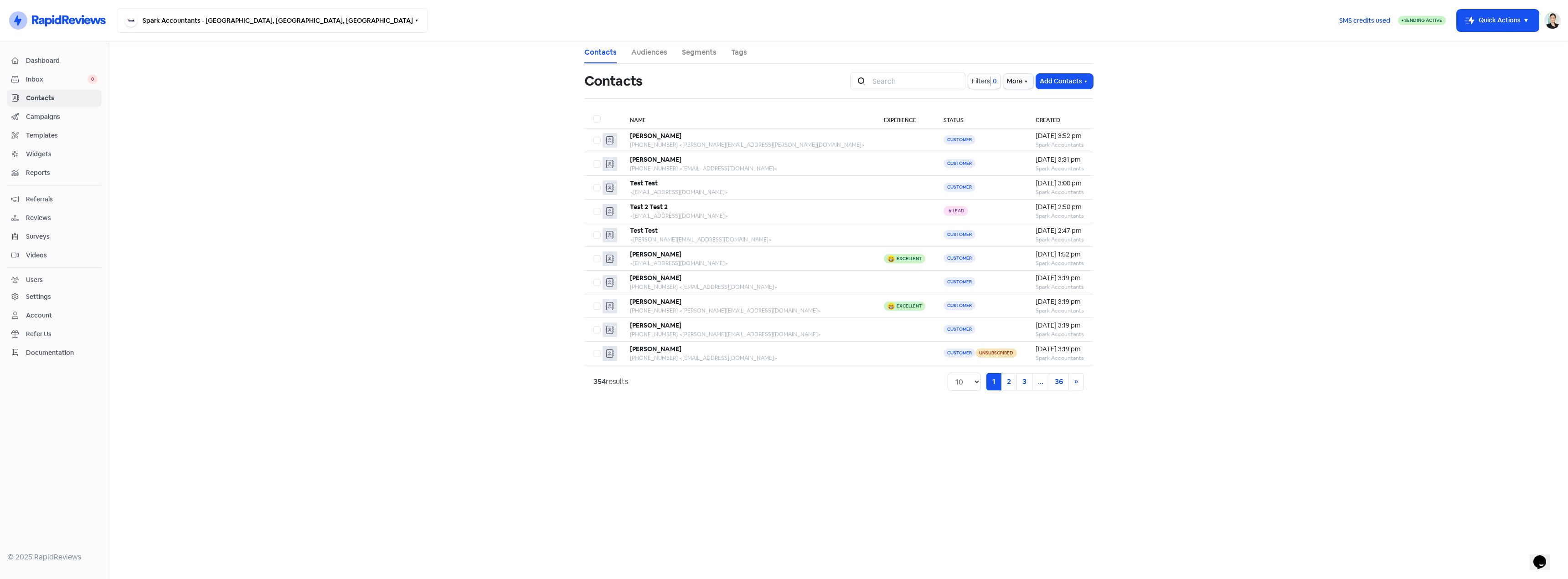
click at [79, 80] on span "Inbox" at bounding box center [57, 80] width 61 height 10
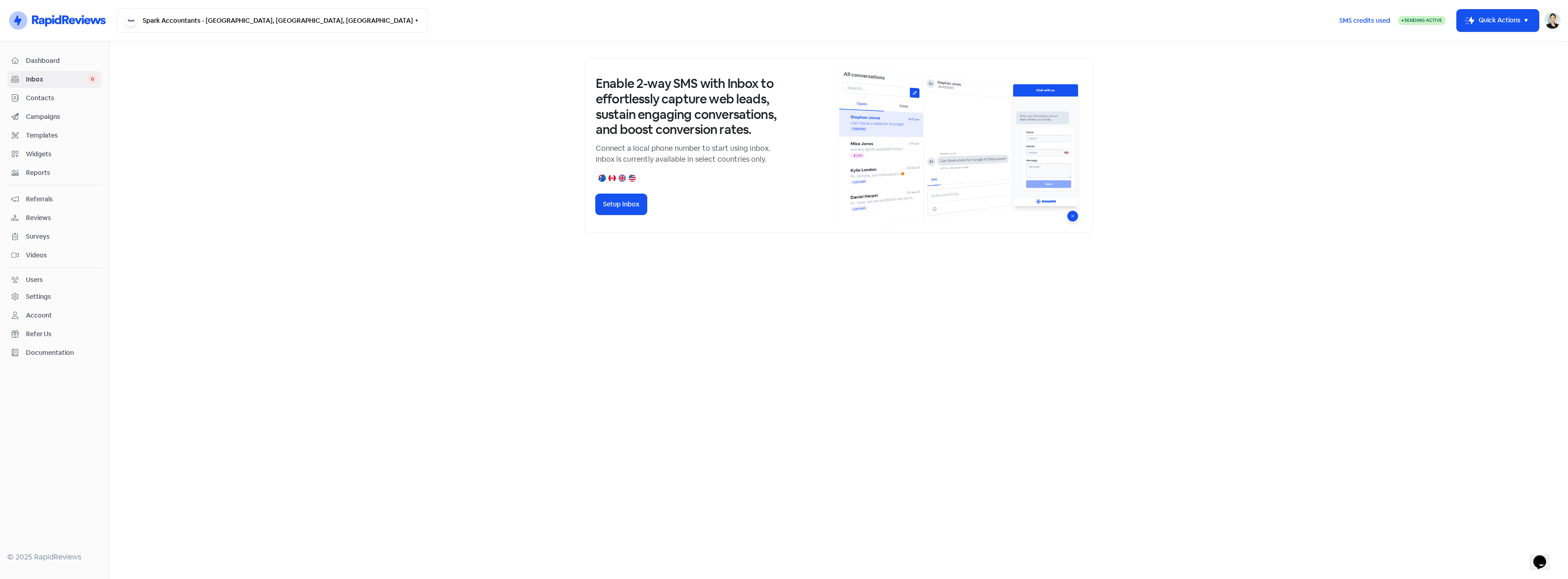
click at [75, 97] on span "Contacts" at bounding box center [62, 99] width 72 height 10
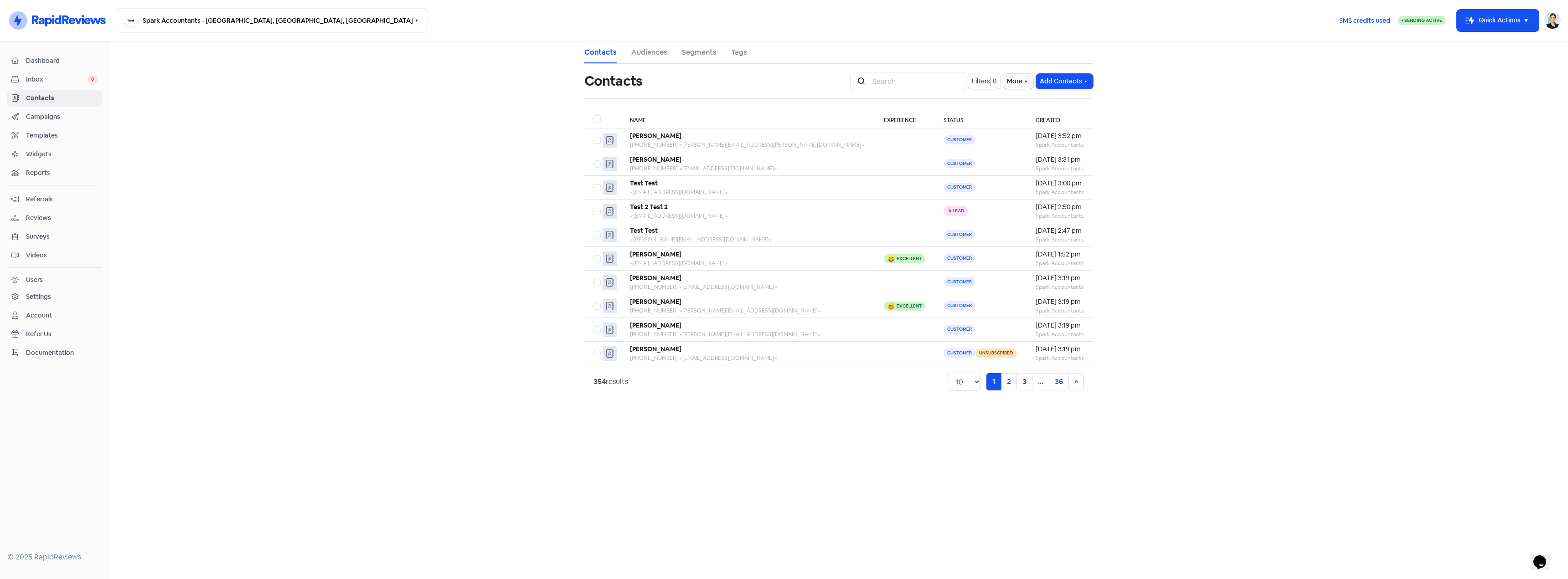
click at [75, 118] on span "Campaigns" at bounding box center [62, 117] width 72 height 10
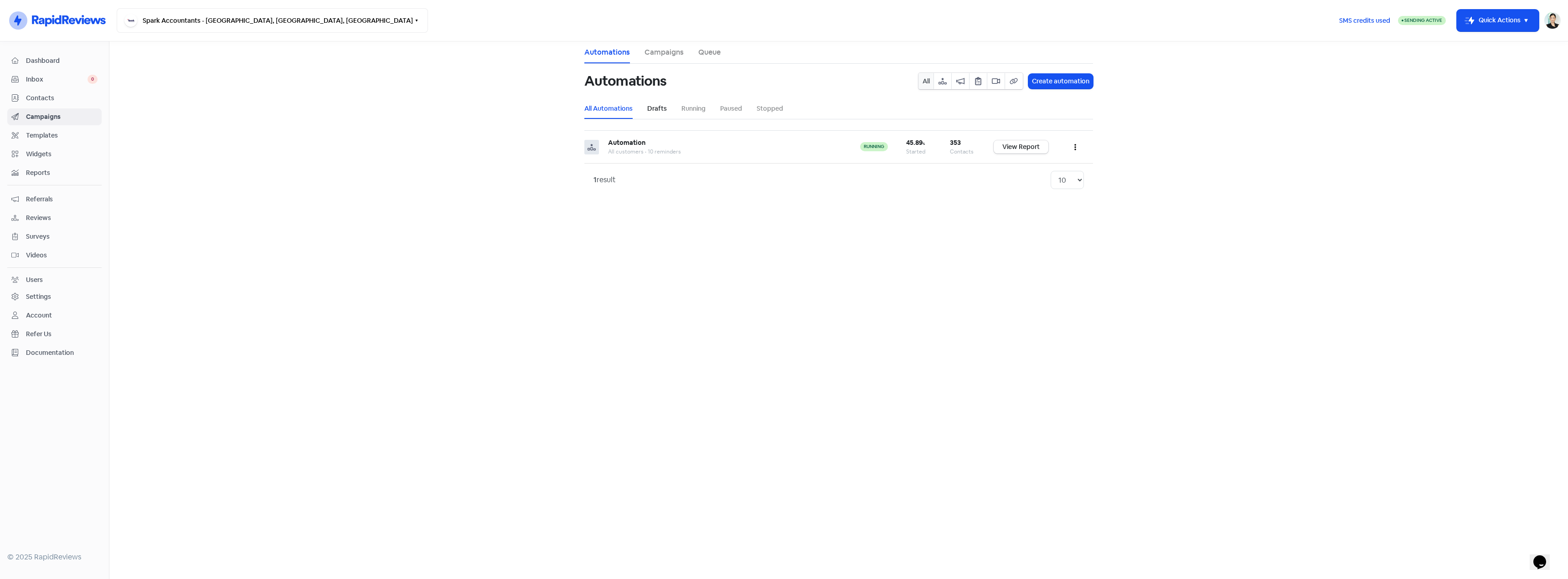
click at [648, 109] on link "Drafts" at bounding box center [657, 109] width 19 height 10
click at [686, 109] on link "Running" at bounding box center [694, 109] width 24 height 10
click at [600, 108] on link "All Automations" at bounding box center [608, 109] width 48 height 10
click at [72, 129] on link "Templates" at bounding box center [54, 136] width 94 height 17
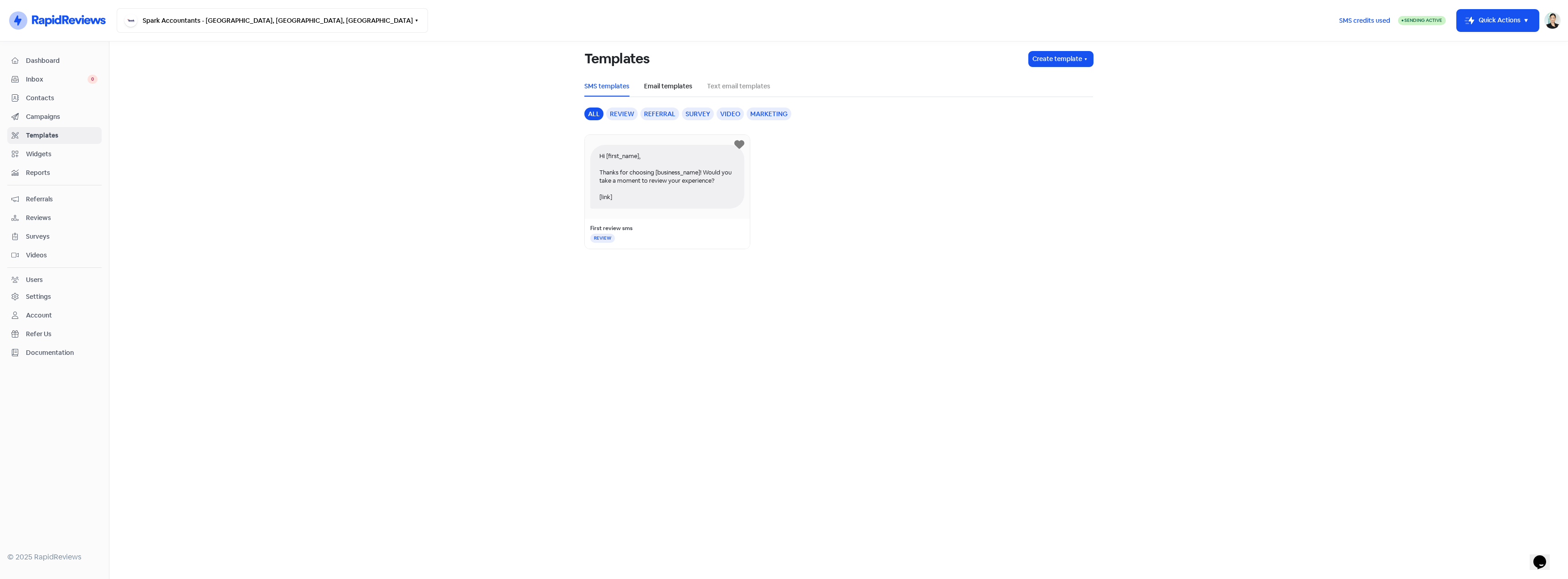
click at [661, 87] on link "Email templates" at bounding box center [668, 86] width 48 height 10
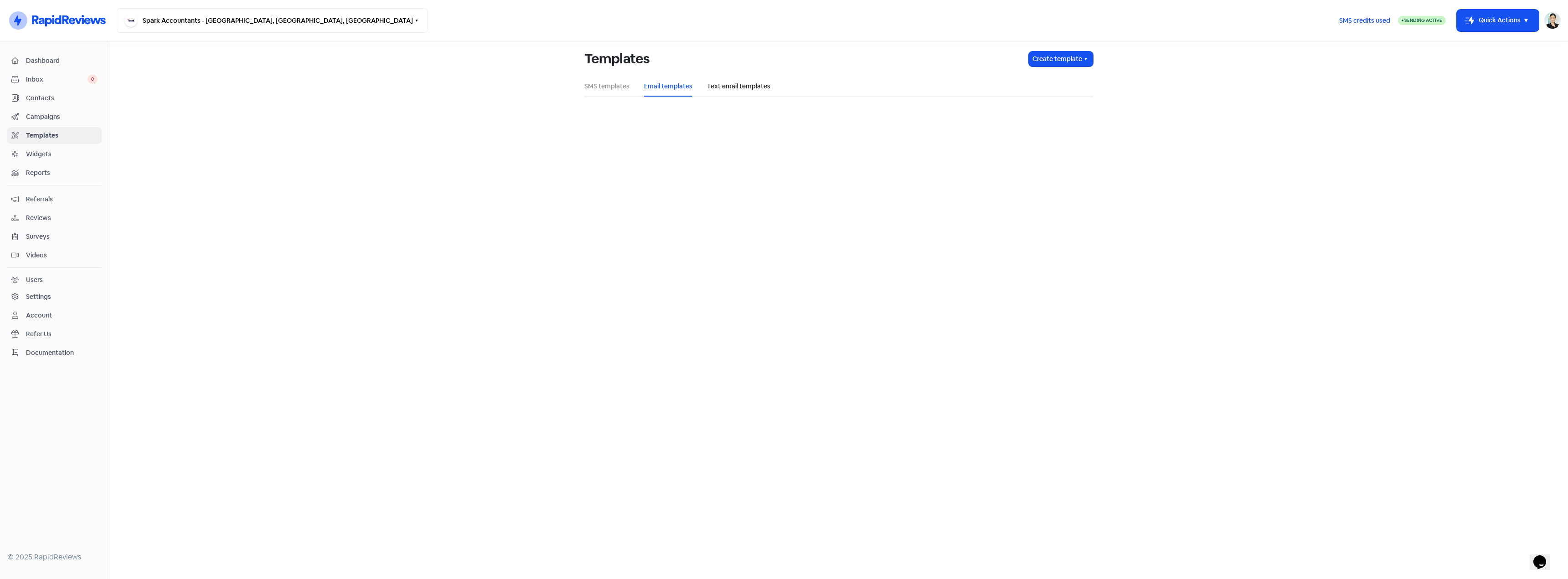
click at [721, 87] on link "Text email templates" at bounding box center [738, 86] width 63 height 10
click at [606, 87] on link "SMS templates" at bounding box center [607, 86] width 45 height 10
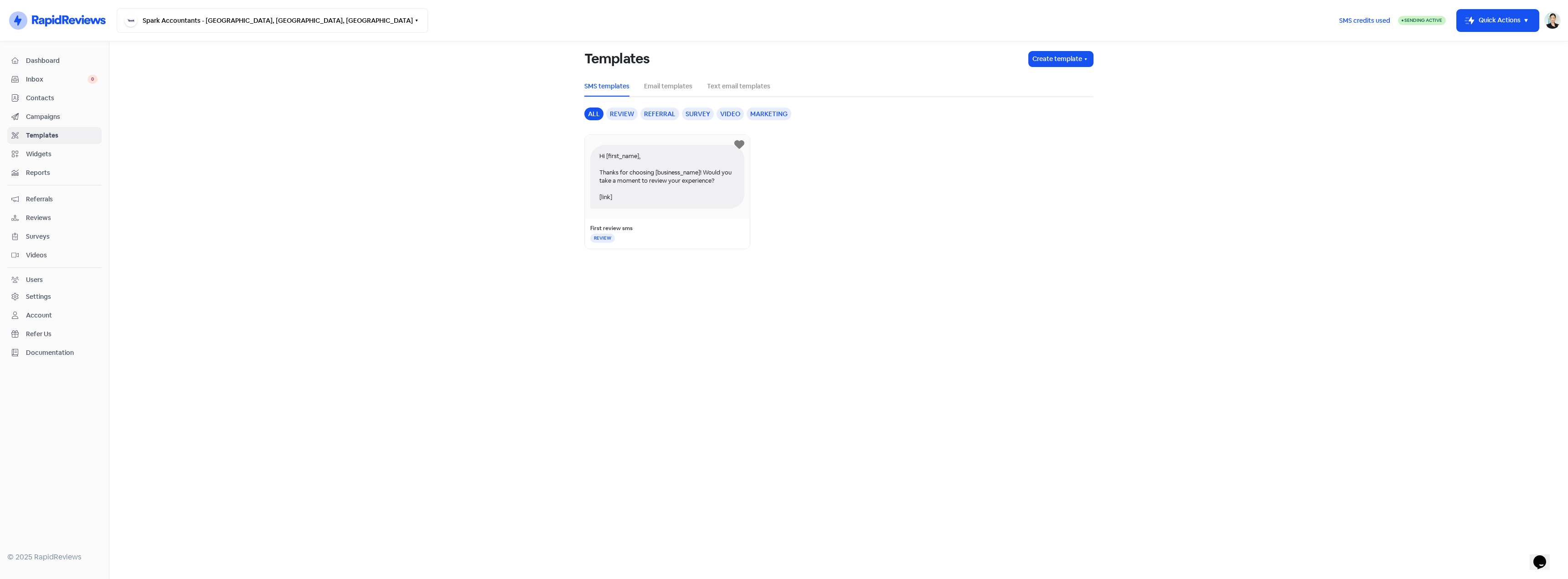
click at [56, 87] on link "Inbox 0" at bounding box center [54, 80] width 94 height 17
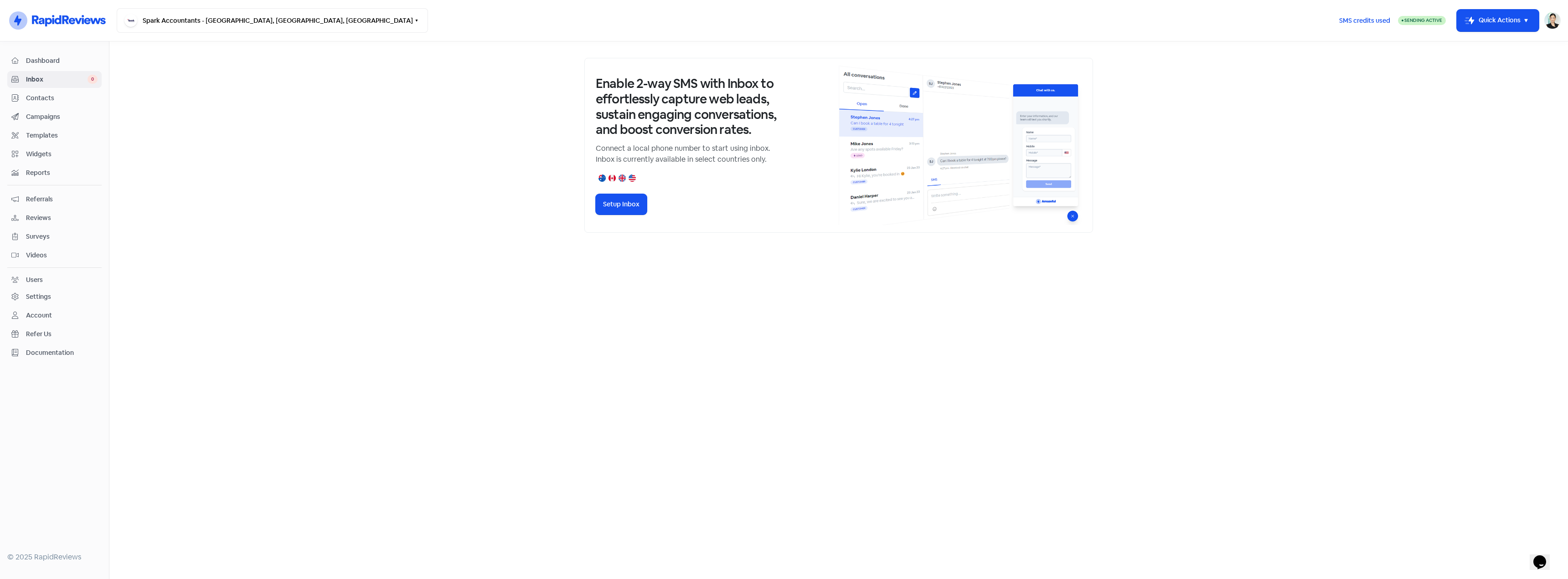
click at [62, 95] on span "Contacts" at bounding box center [62, 99] width 72 height 10
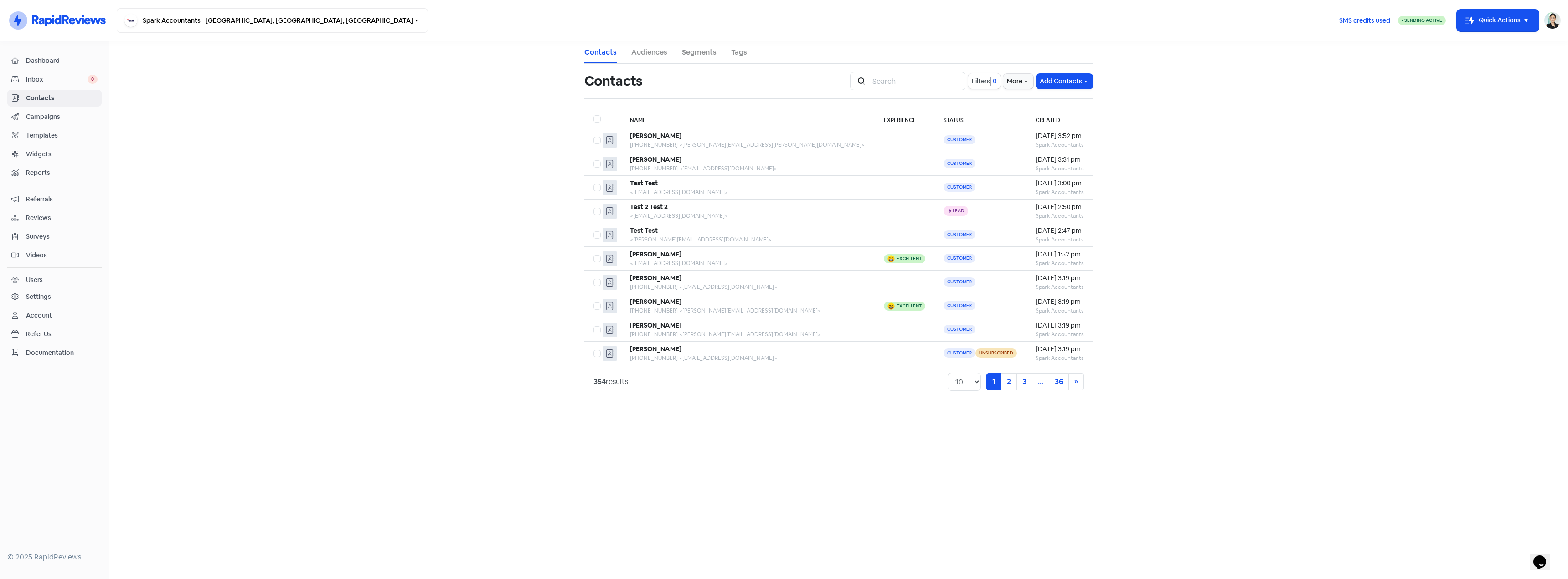
click at [72, 51] on nav "Dashboard Inbox 0 Contacts Campaigns Templates Widgets Reports Referrals Review…" at bounding box center [55, 310] width 110 height 538
click at [69, 64] on span "Dashboard" at bounding box center [62, 61] width 72 height 10
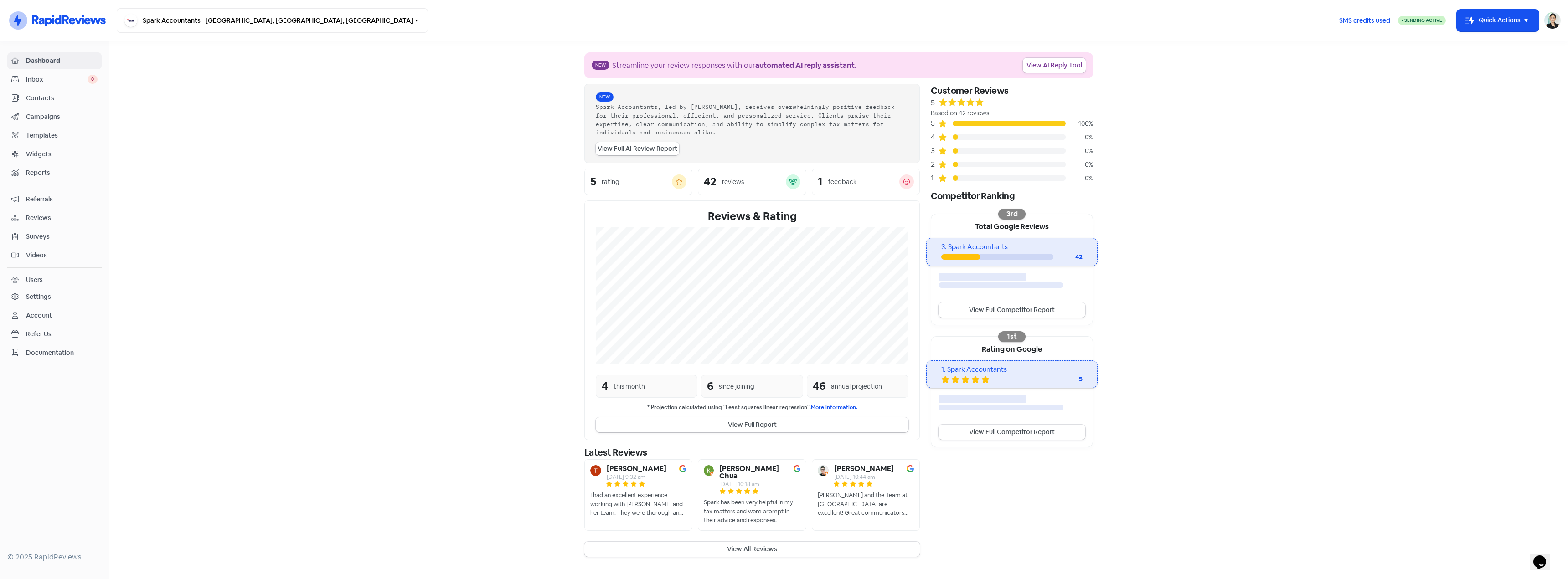
click at [65, 117] on span "Campaigns" at bounding box center [62, 117] width 72 height 10
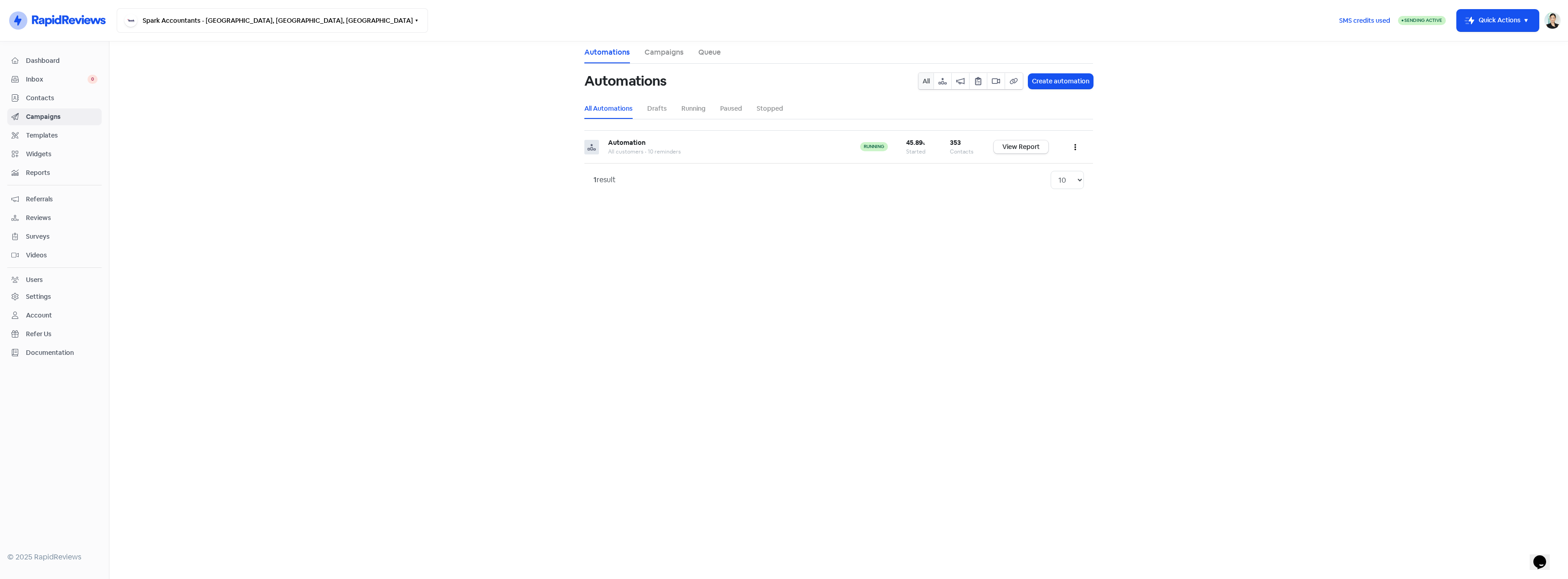
click at [653, 114] on li "Drafts" at bounding box center [657, 109] width 19 height 21
click at [710, 106] on ul "All Automations Drafts Running Paused Stopped" at bounding box center [839, 109] width 509 height 21
drag, startPoint x: 765, startPoint y: 106, endPoint x: 756, endPoint y: 106, distance: 9.0
click at [765, 106] on link "Stopped" at bounding box center [769, 109] width 26 height 10
drag, startPoint x: 676, startPoint y: 54, endPoint x: 713, endPoint y: 55, distance: 37.0
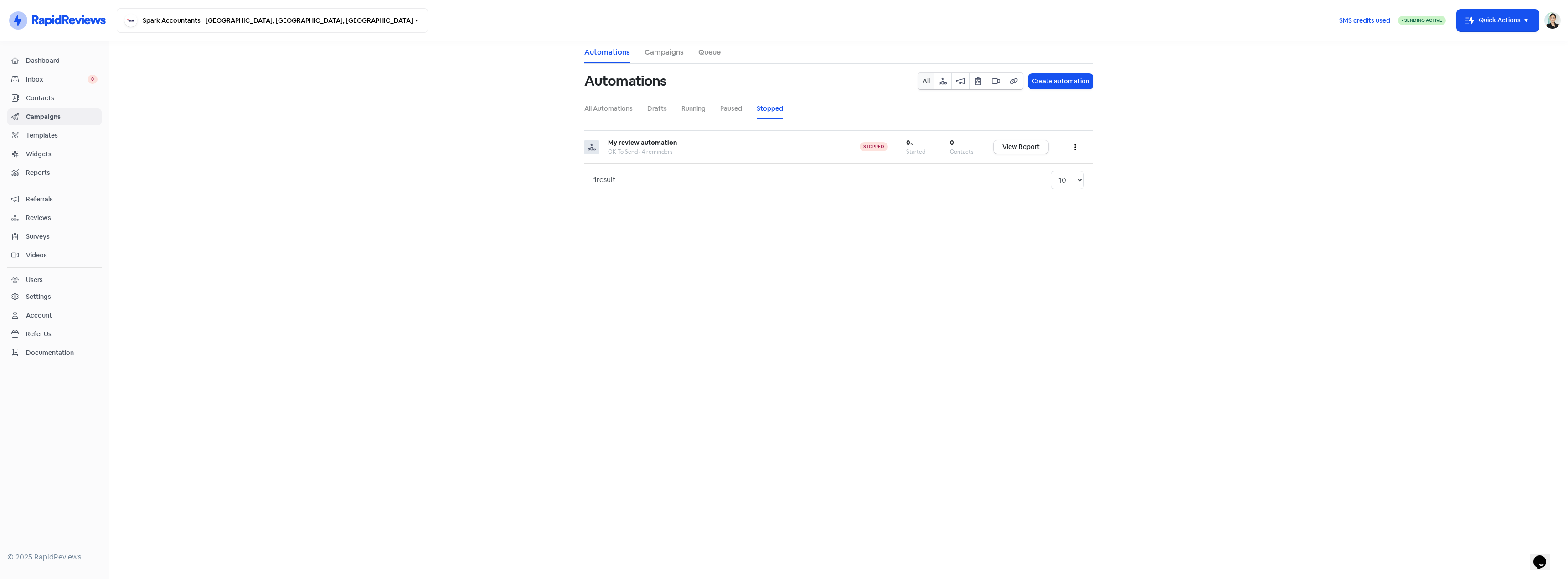
click at [677, 55] on link "Campaigns" at bounding box center [664, 52] width 39 height 11
click at [713, 55] on link "Queue" at bounding box center [709, 52] width 23 height 11
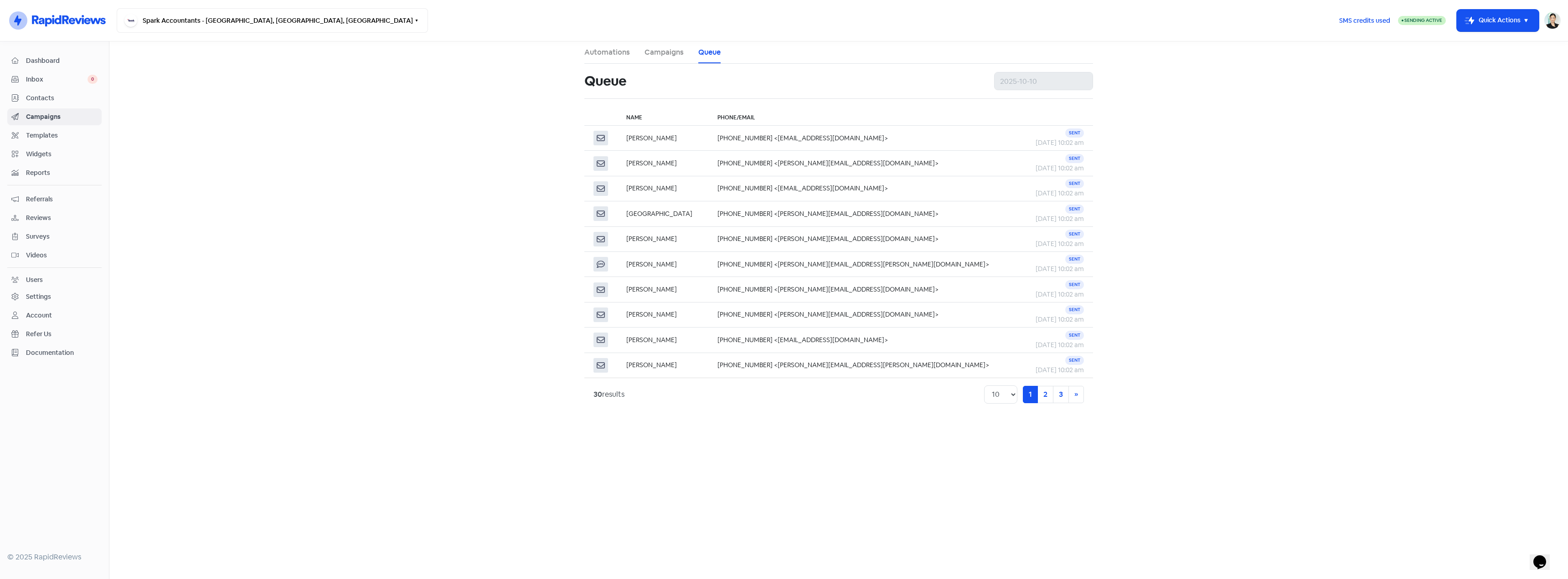
click at [660, 55] on link "Campaigns" at bounding box center [664, 52] width 39 height 11
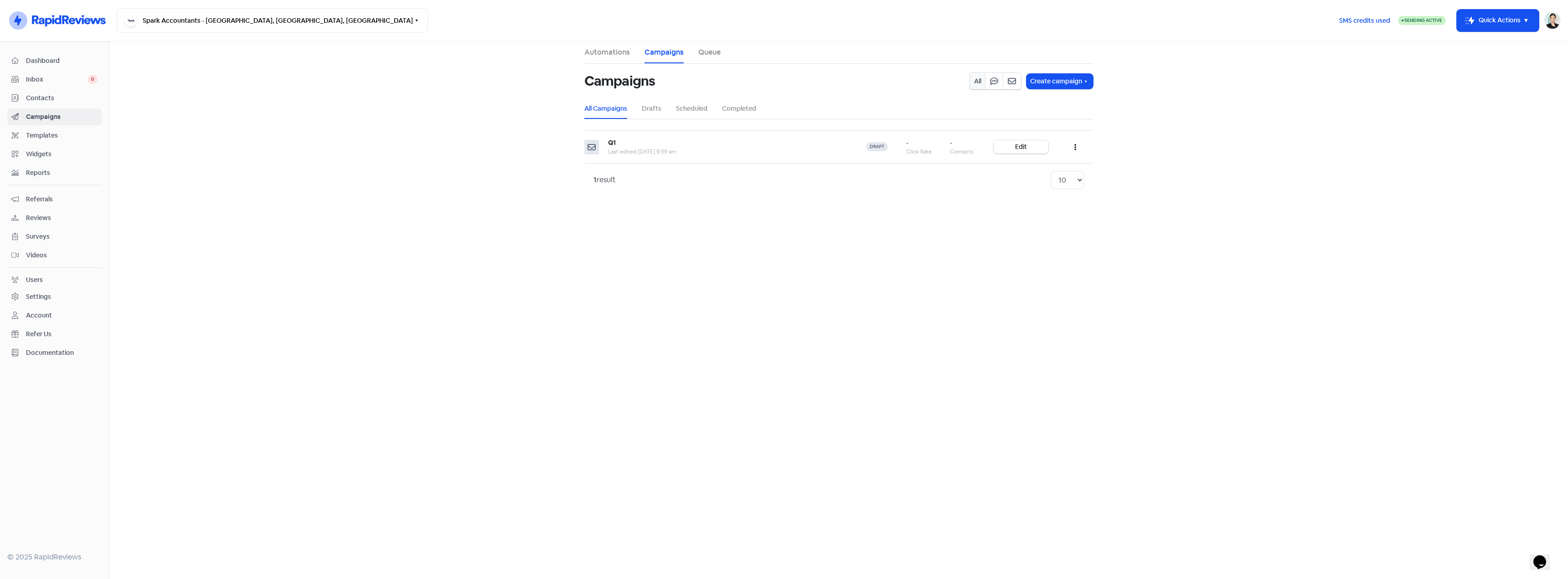
click at [623, 55] on link "Automations" at bounding box center [607, 52] width 46 height 11
click at [63, 140] on link "Templates" at bounding box center [54, 136] width 94 height 17
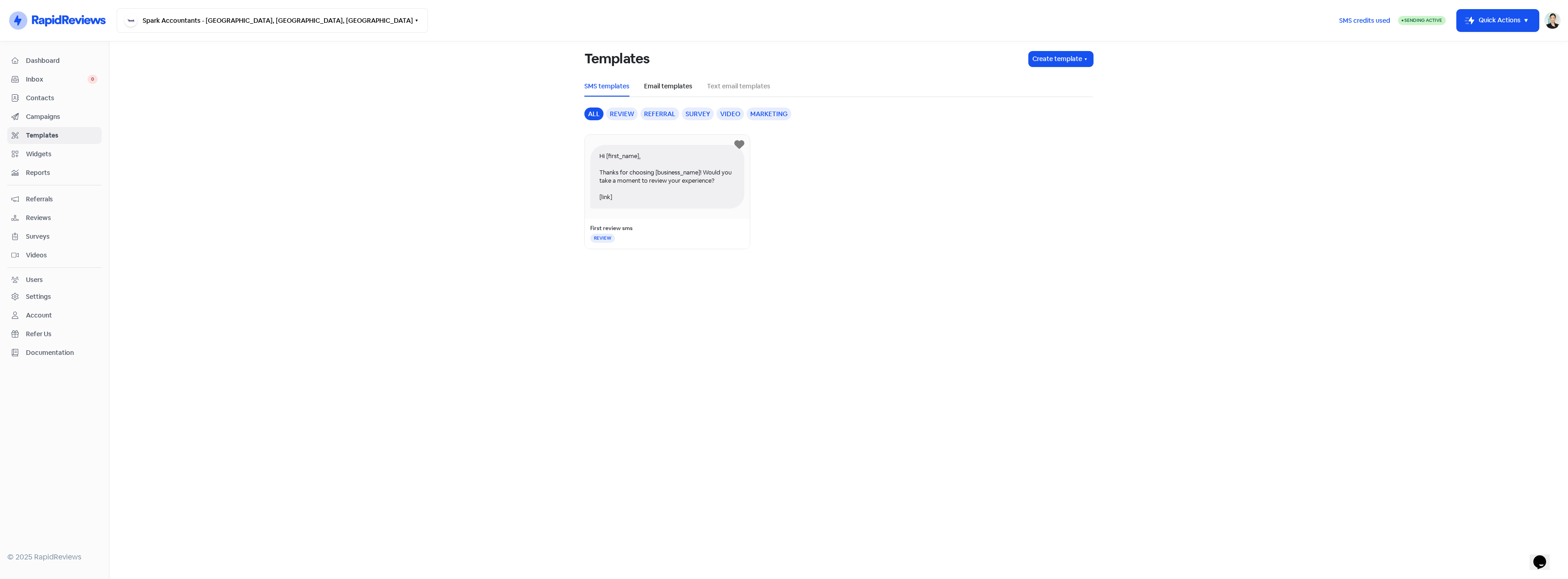
click at [656, 85] on link "Email templates" at bounding box center [668, 86] width 48 height 10
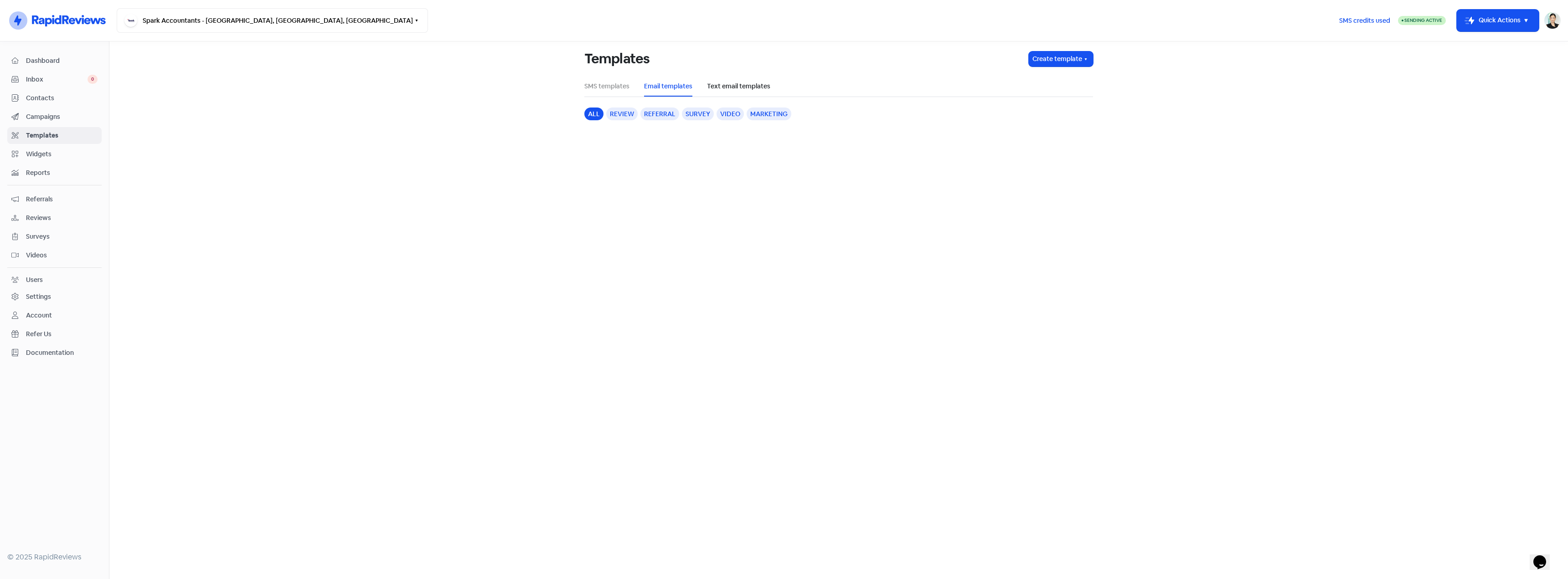
click at [719, 85] on link "Text email templates" at bounding box center [738, 86] width 63 height 10
click at [593, 86] on link "SMS templates" at bounding box center [607, 86] width 45 height 10
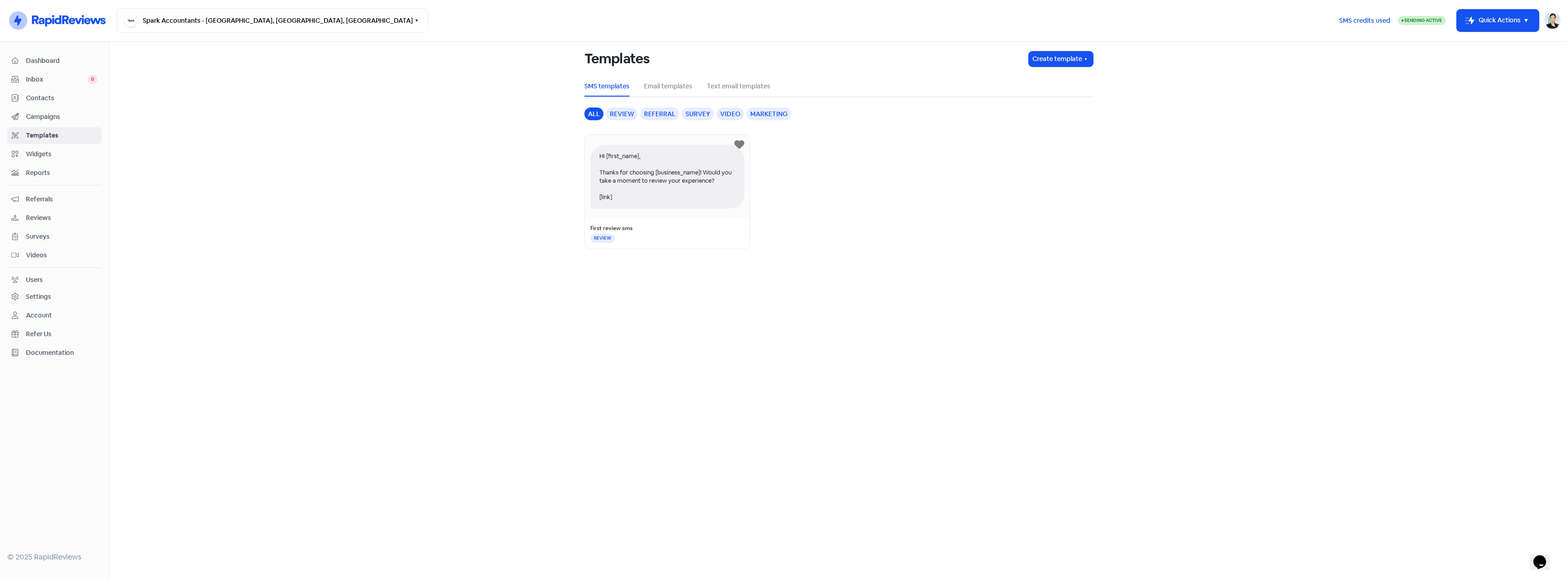
click at [61, 157] on span "Widgets" at bounding box center [62, 154] width 72 height 10
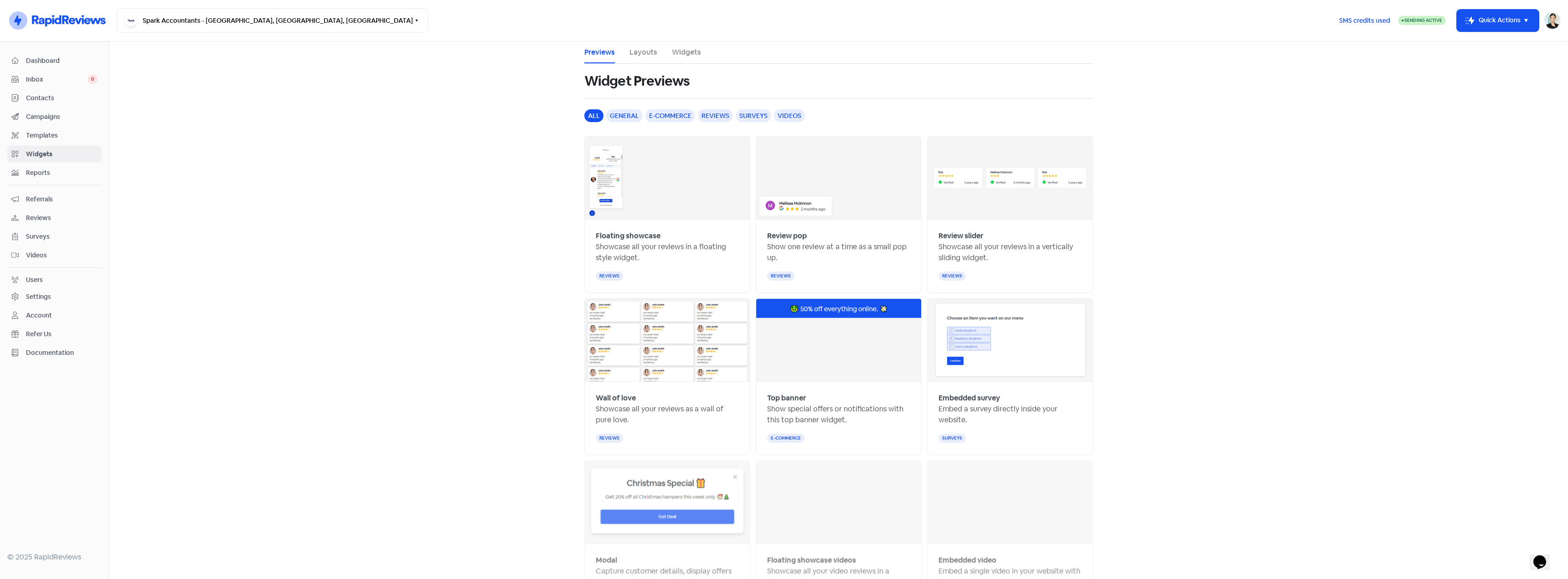
click at [63, 164] on div "Dashboard Inbox 0 Contacts Campaigns Templates Widgets Reports Referrals Review…" at bounding box center [54, 207] width 94 height 309
click at [60, 176] on span "Reports" at bounding box center [62, 173] width 72 height 10
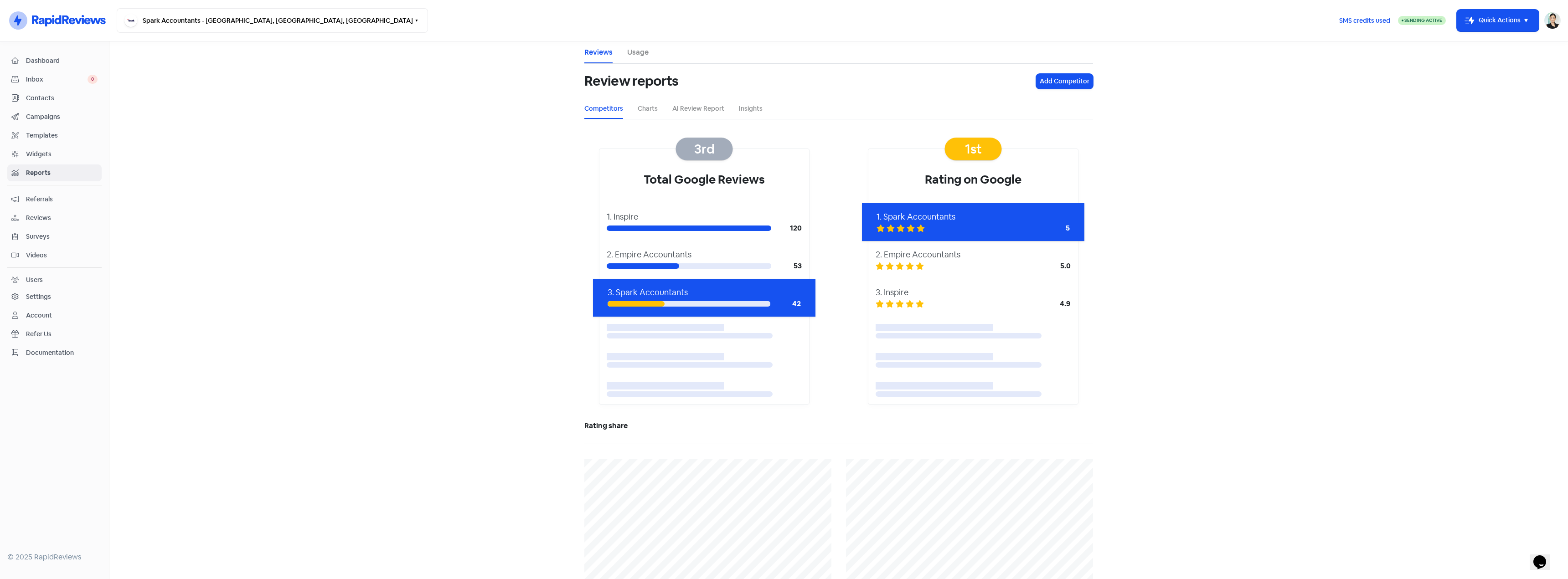
click at [52, 204] on div "Referrals" at bounding box center [55, 199] width 86 height 10
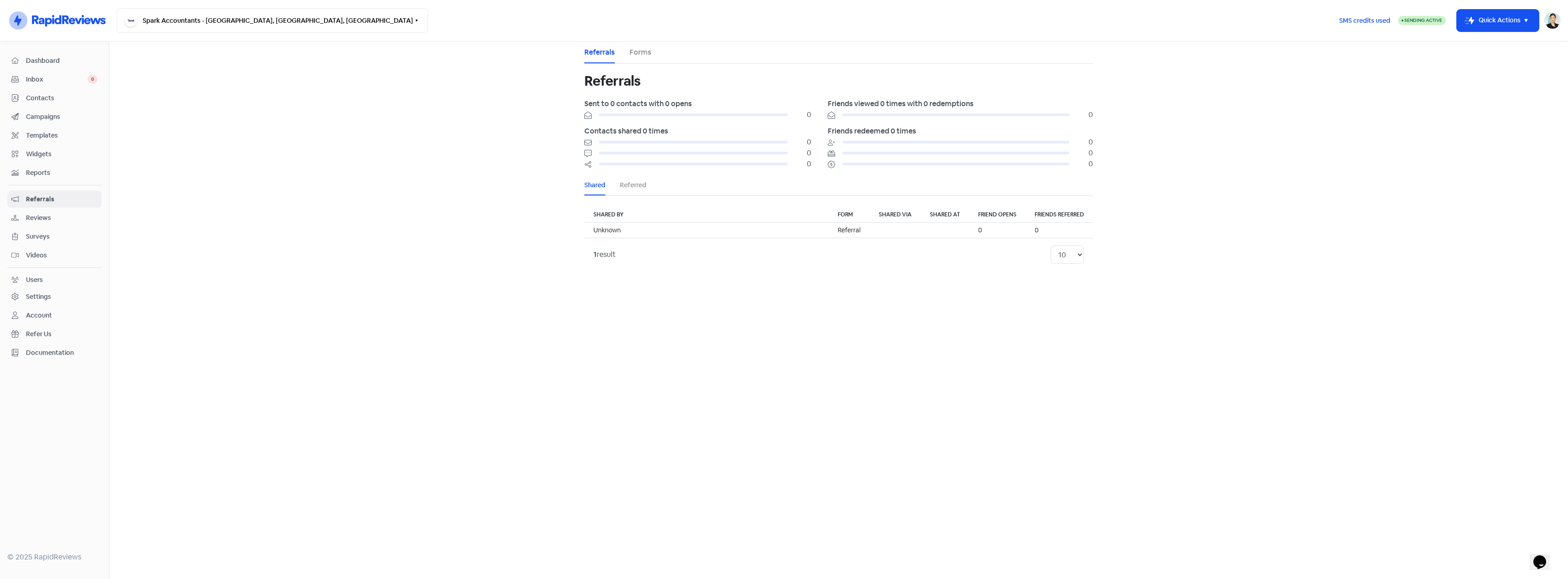
click at [45, 227] on div "Dashboard Inbox 0 Contacts Campaigns Templates Widgets Reports Referrals Review…" at bounding box center [54, 207] width 94 height 309
click at [52, 215] on span "Reviews" at bounding box center [62, 218] width 72 height 10
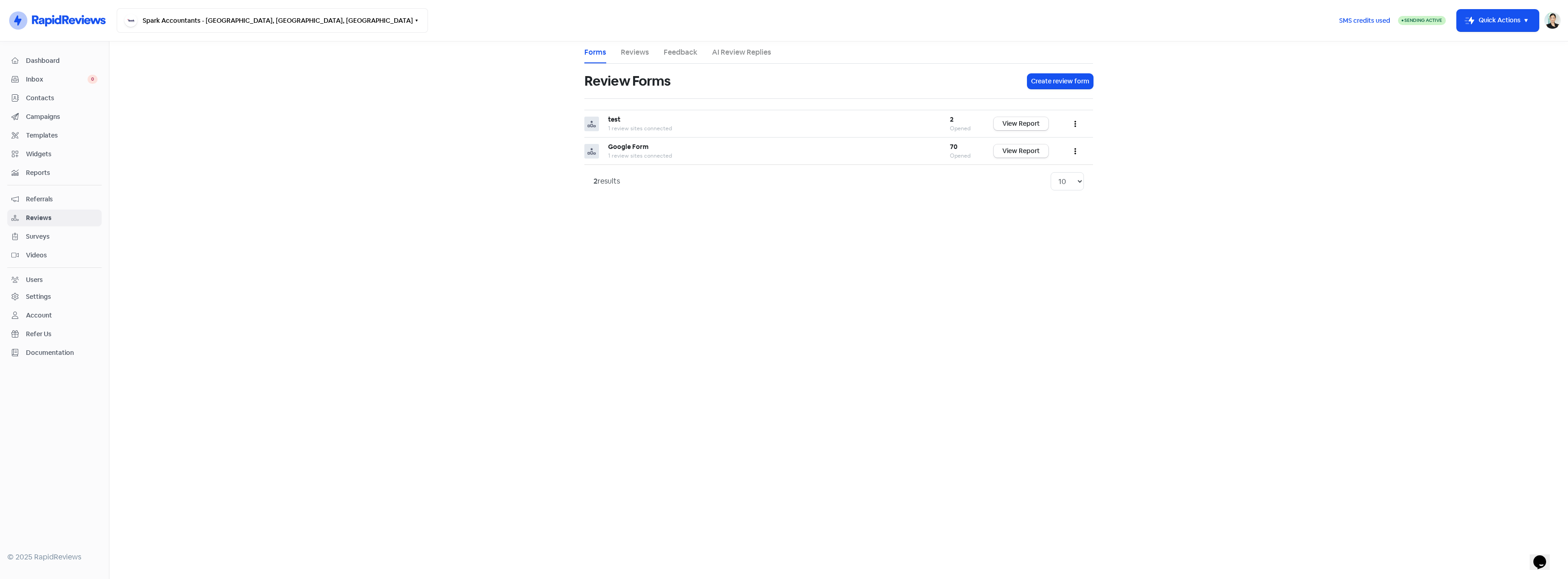
click at [69, 240] on span "Surveys" at bounding box center [62, 237] width 72 height 10
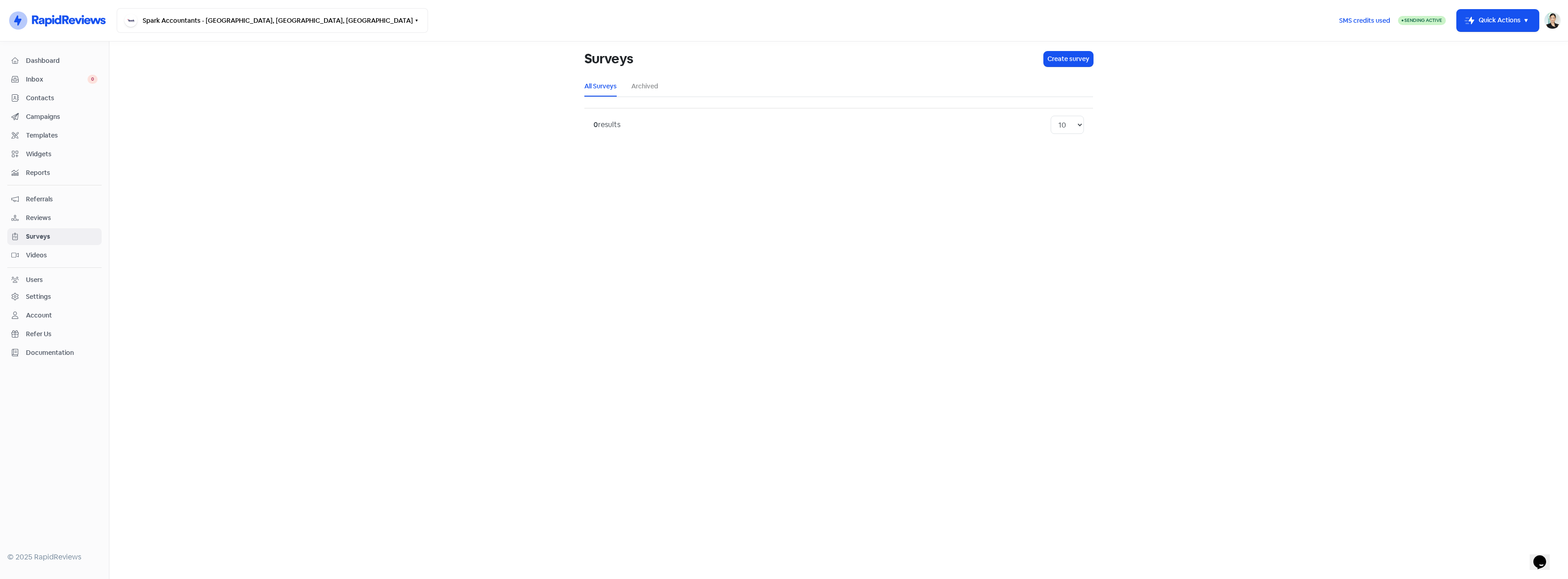
click at [65, 254] on span "Videos" at bounding box center [62, 255] width 72 height 10
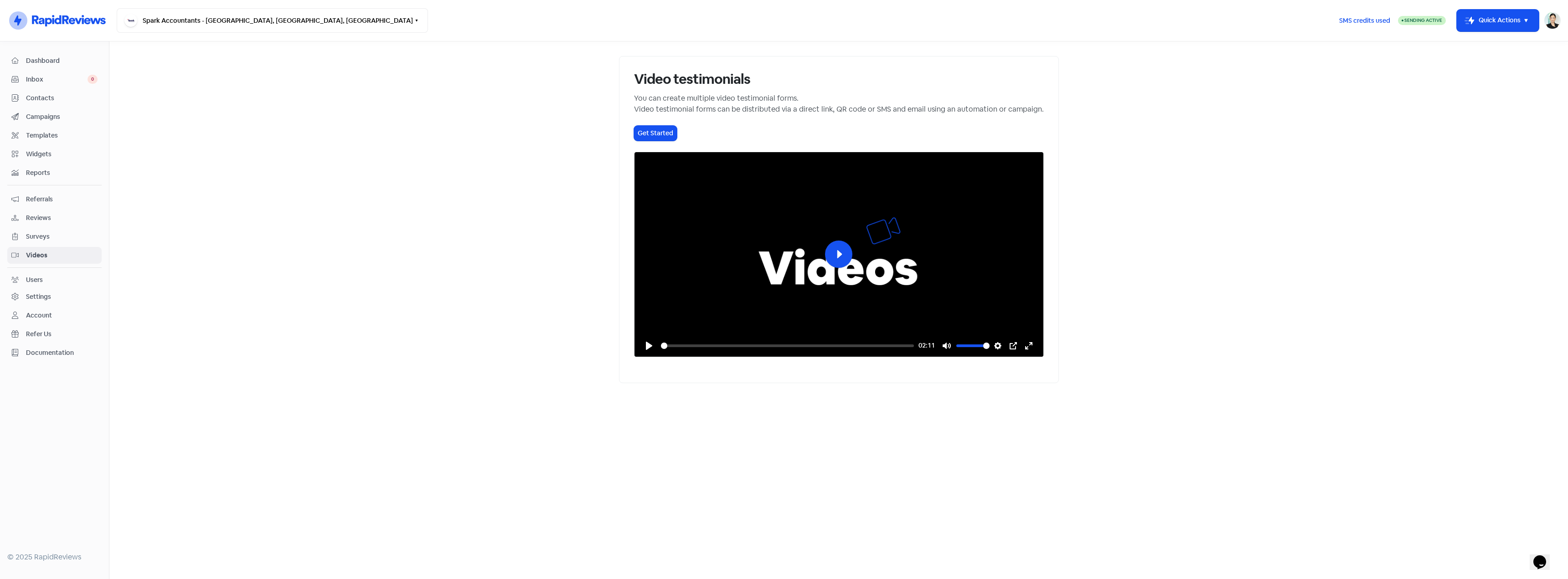
click at [63, 206] on link "Referrals" at bounding box center [54, 199] width 94 height 17
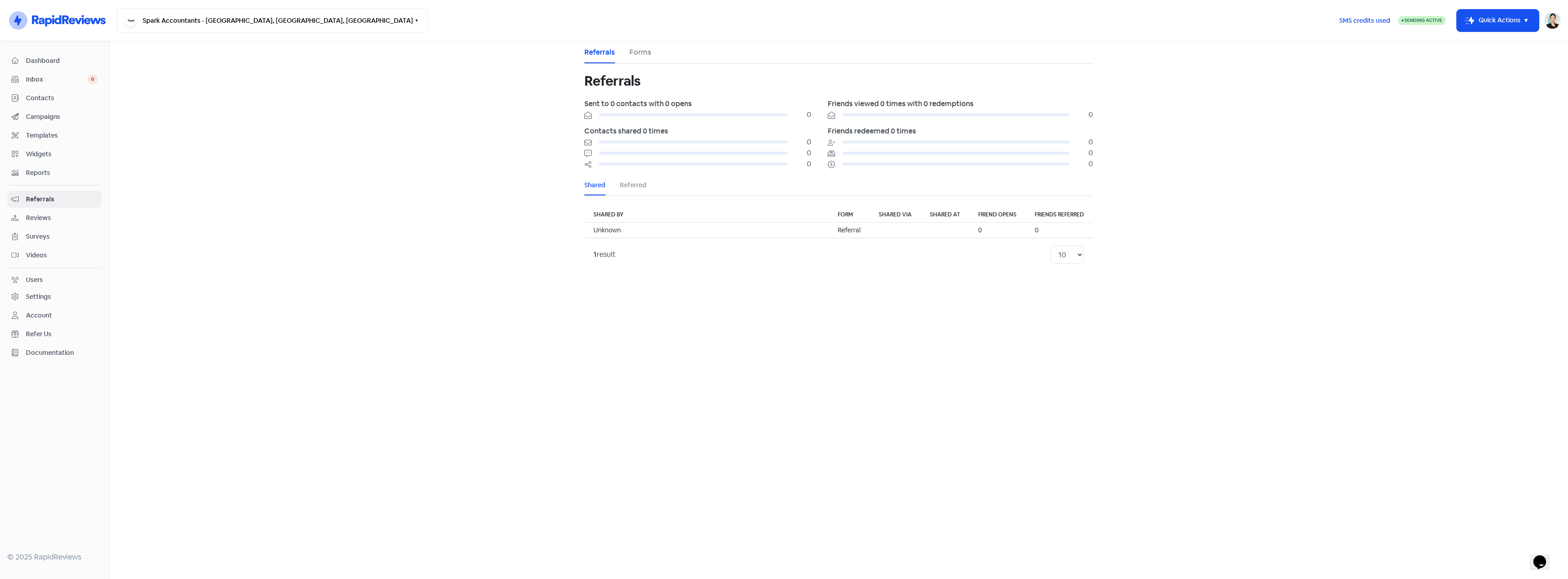
click at [62, 215] on span "Reviews" at bounding box center [62, 218] width 72 height 10
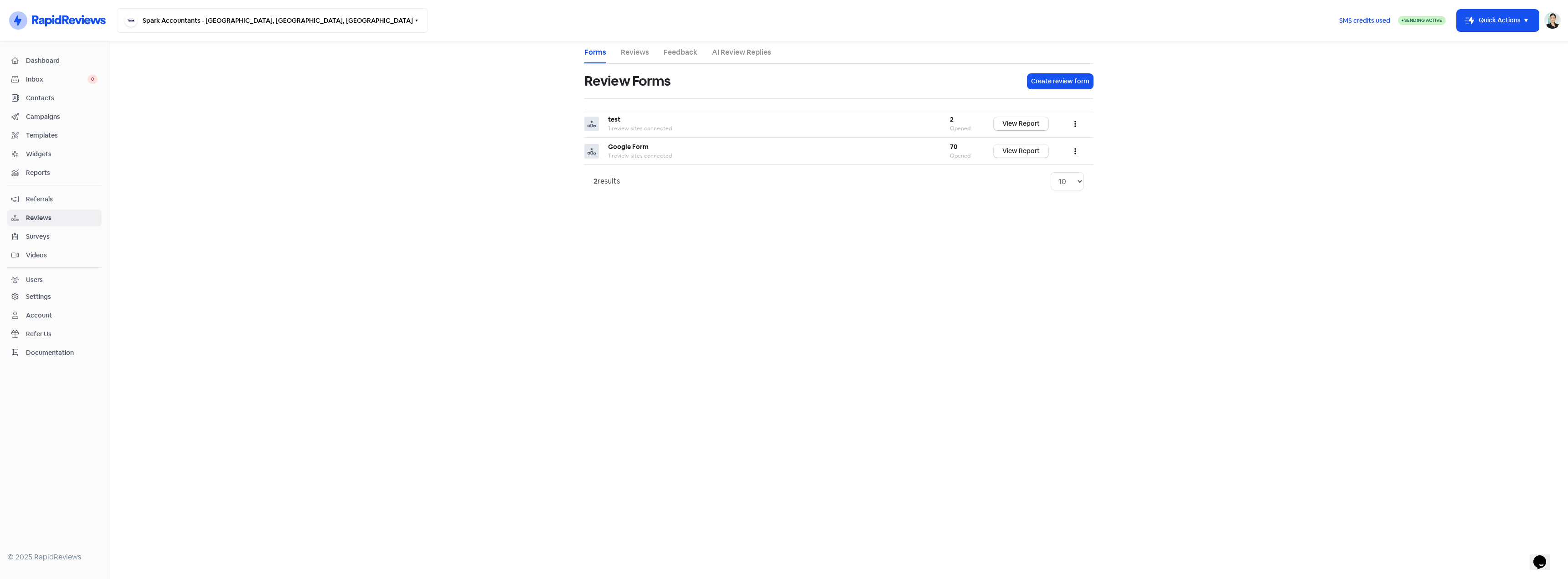
click at [635, 52] on link "Reviews" at bounding box center [635, 52] width 28 height 11
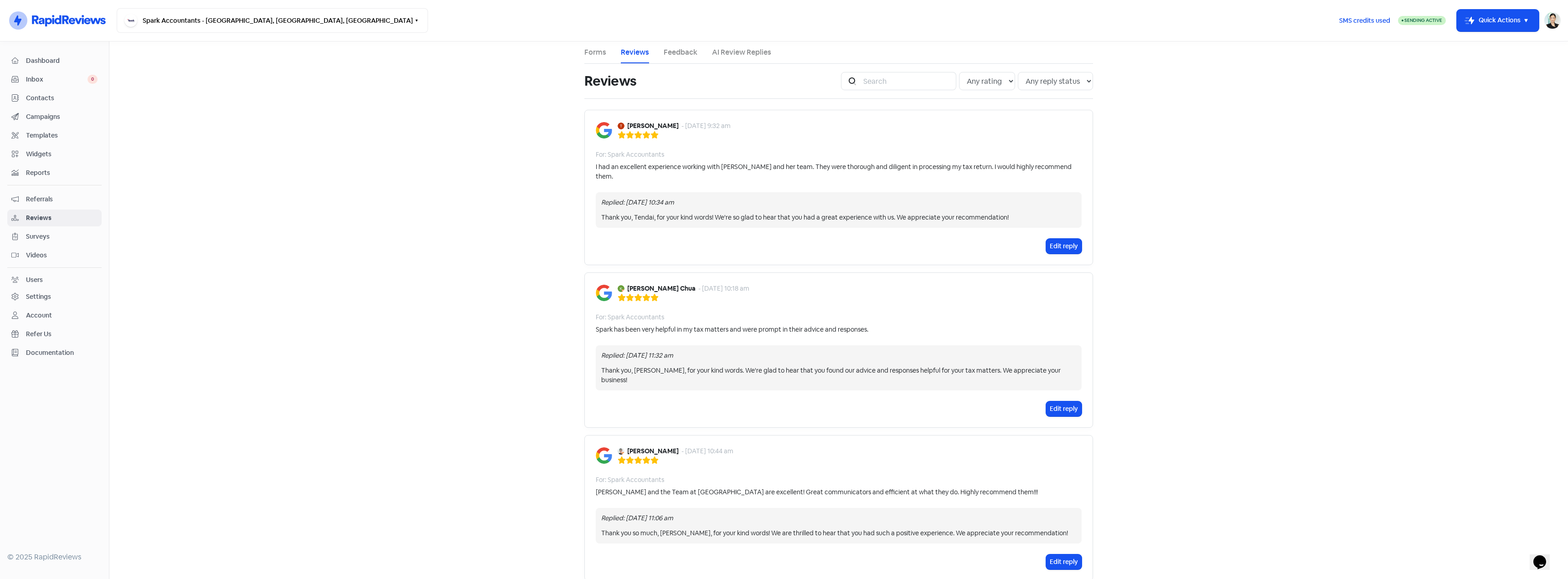
click at [59, 109] on link "Campaigns" at bounding box center [54, 117] width 94 height 17
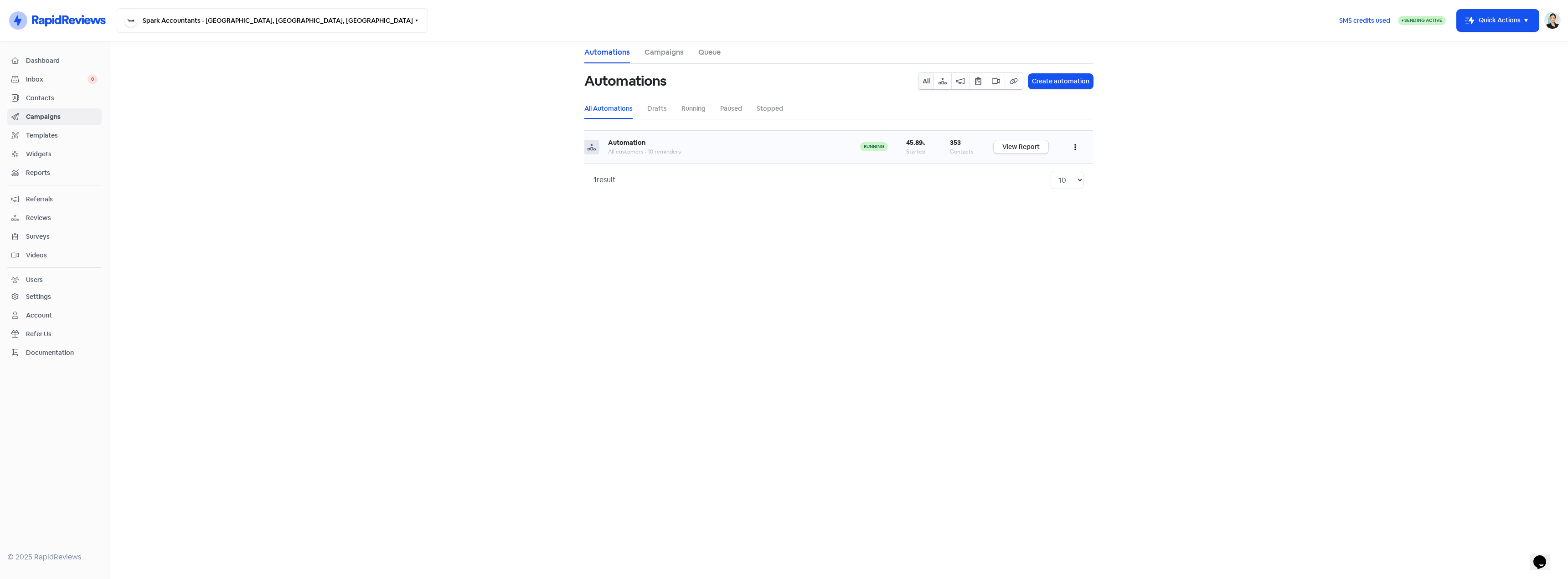
click at [782, 159] on td "Automation All customers • 10 reminders" at bounding box center [725, 147] width 252 height 33
click at [1080, 146] on button "button" at bounding box center [1075, 147] width 17 height 21
click at [1026, 150] on link "View Report" at bounding box center [1021, 147] width 55 height 13
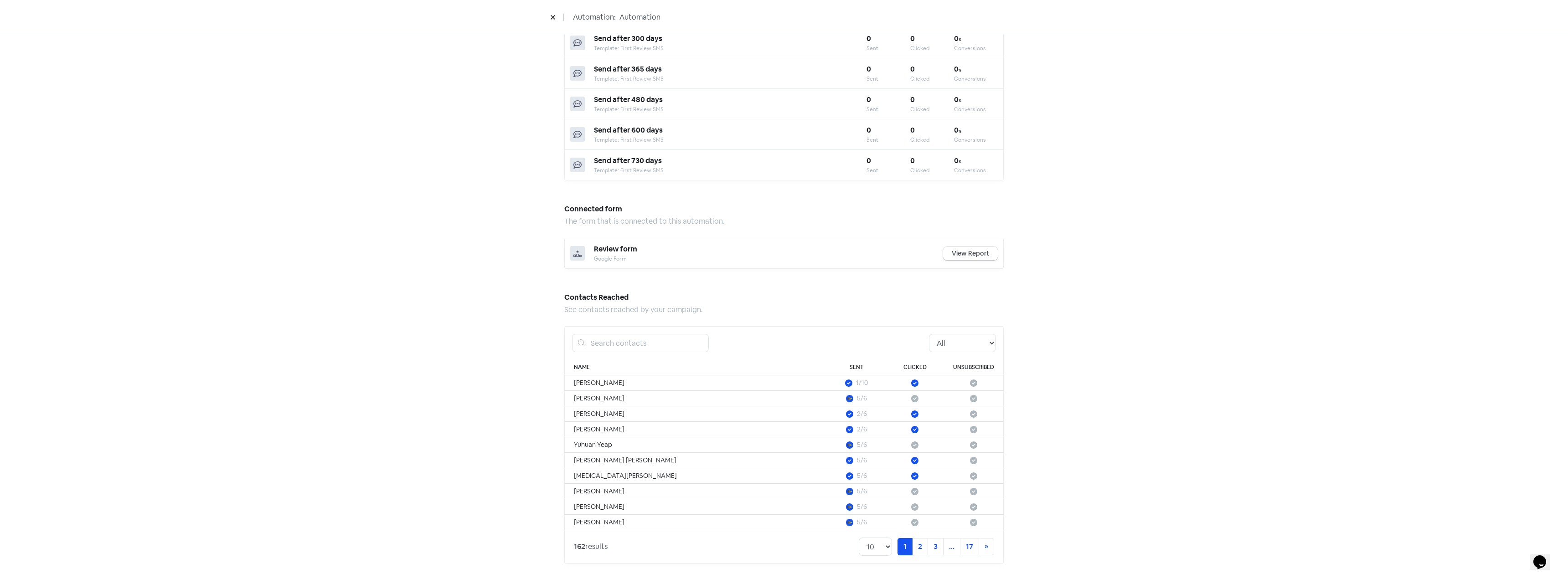
scroll to position [510, 0]
click at [968, 335] on select "All Pending Started Clicked Unsubscribed" at bounding box center [962, 340] width 67 height 18
click at [929, 331] on select "All Pending Started Clicked Unsubscribed" at bounding box center [962, 340] width 67 height 18
click at [1094, 400] on div "Automation performance An overview of how your automation is performing. 45.9 %…" at bounding box center [784, 57] width 1568 height 1044
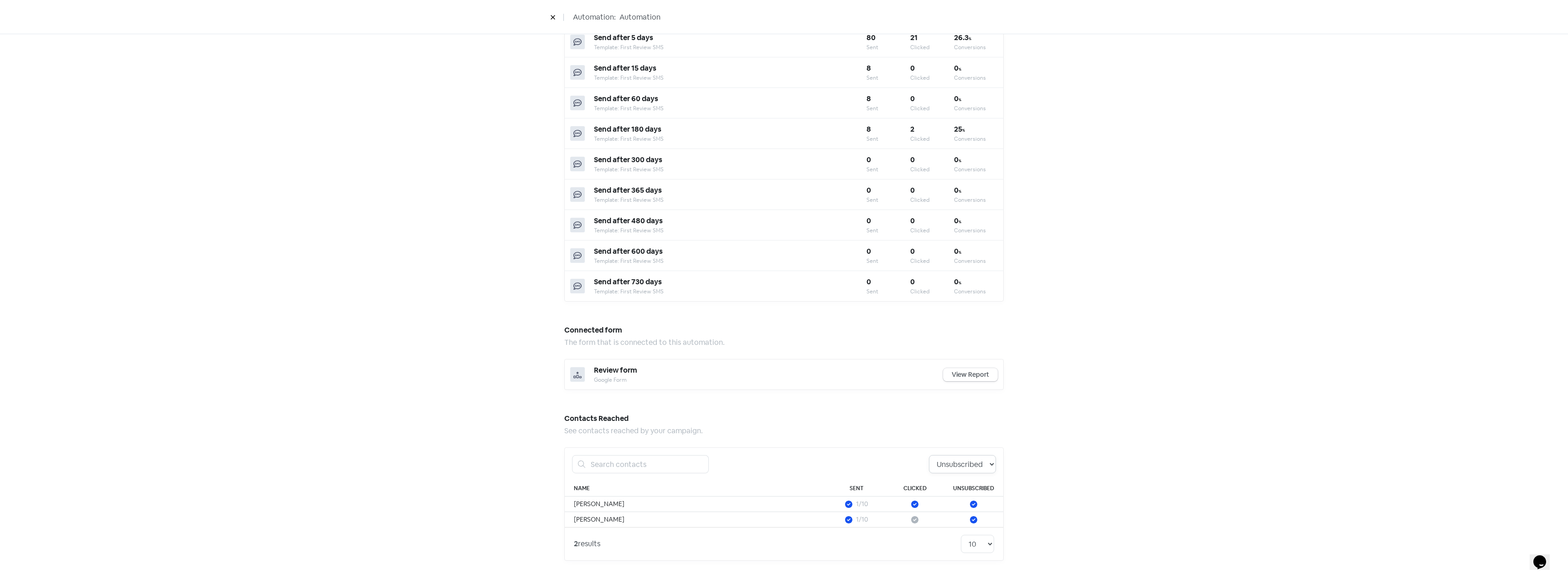
click at [955, 459] on select "All Pending Started Clicked Unsubscribed" at bounding box center [962, 464] width 67 height 18
select select "clicked"
click at [929, 455] on select "All Pending Started Clicked Unsubscribed" at bounding box center [962, 464] width 67 height 18
click at [1064, 466] on div "Automation performance An overview of how your automation is performing. 45.9 %…" at bounding box center [784, 119] width 1568 height 920
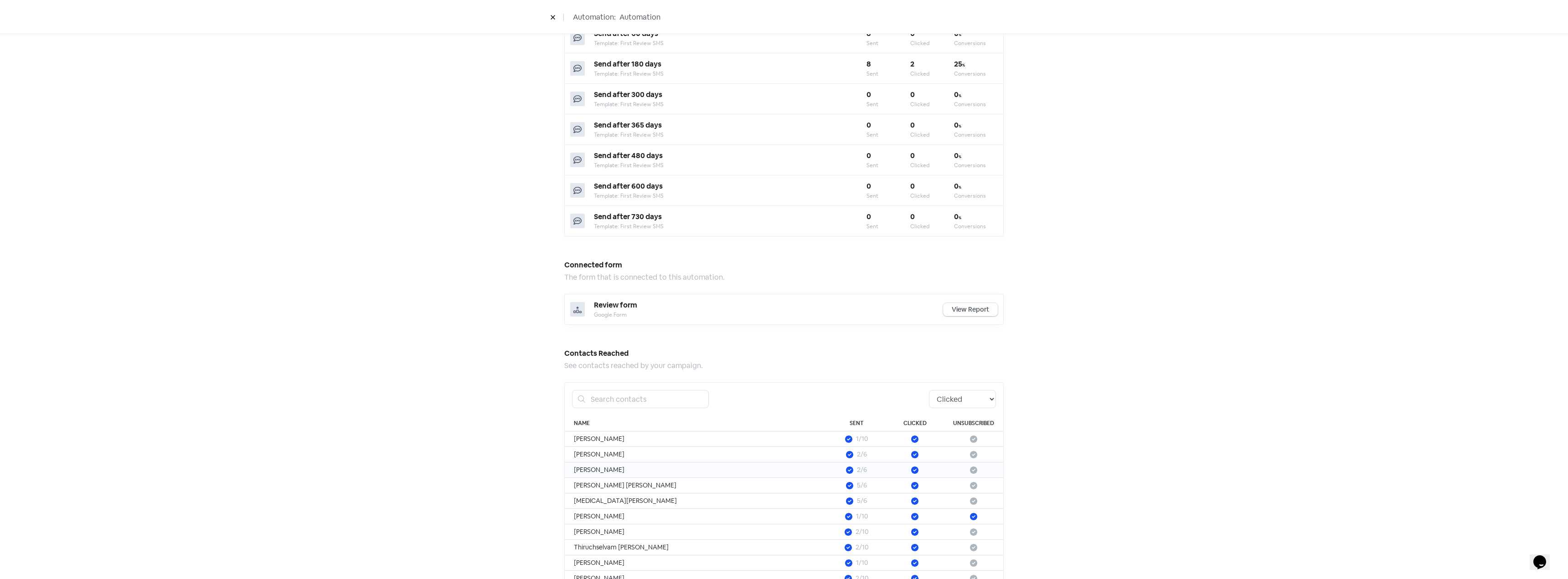
scroll to position [510, 0]
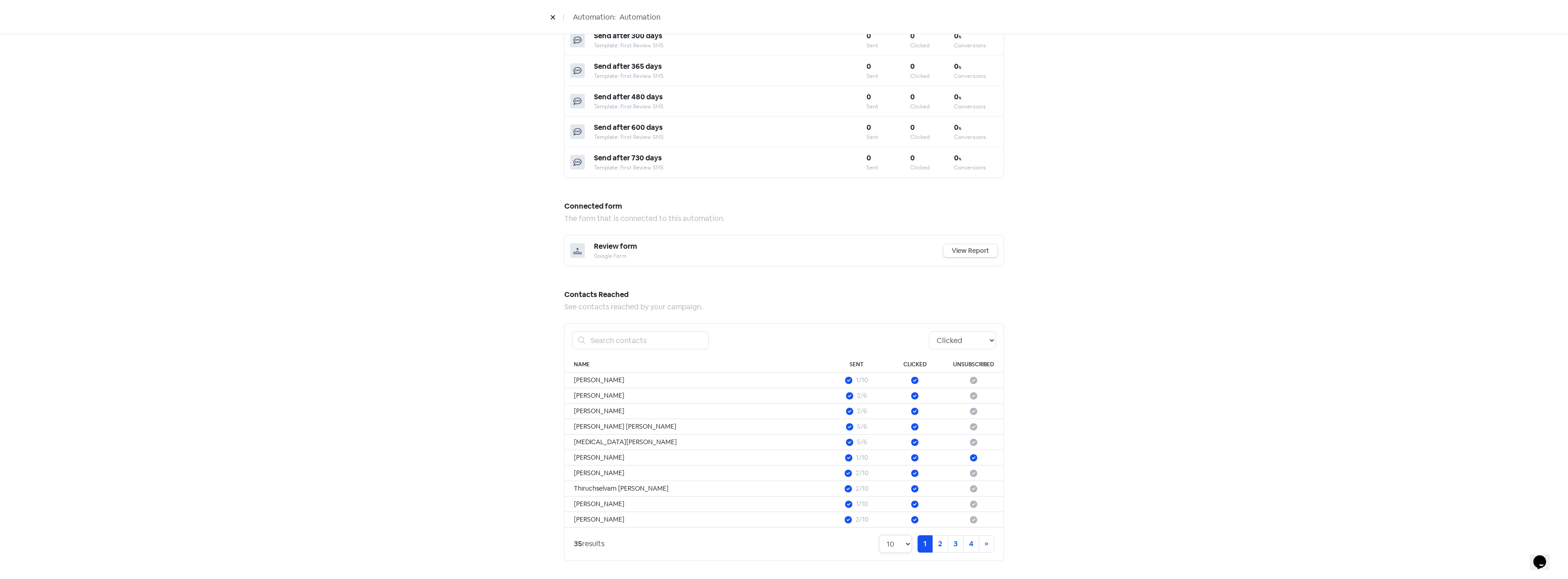
click at [891, 544] on select "10 20 30 50 100" at bounding box center [895, 544] width 33 height 18
select select "100"
click at [879, 535] on select "10 20 30 50 100" at bounding box center [895, 544] width 33 height 18
click at [1141, 443] on div "Automation performance An overview of how your automation is performing. 45.9 %…" at bounding box center [784, 57] width 1568 height 1044
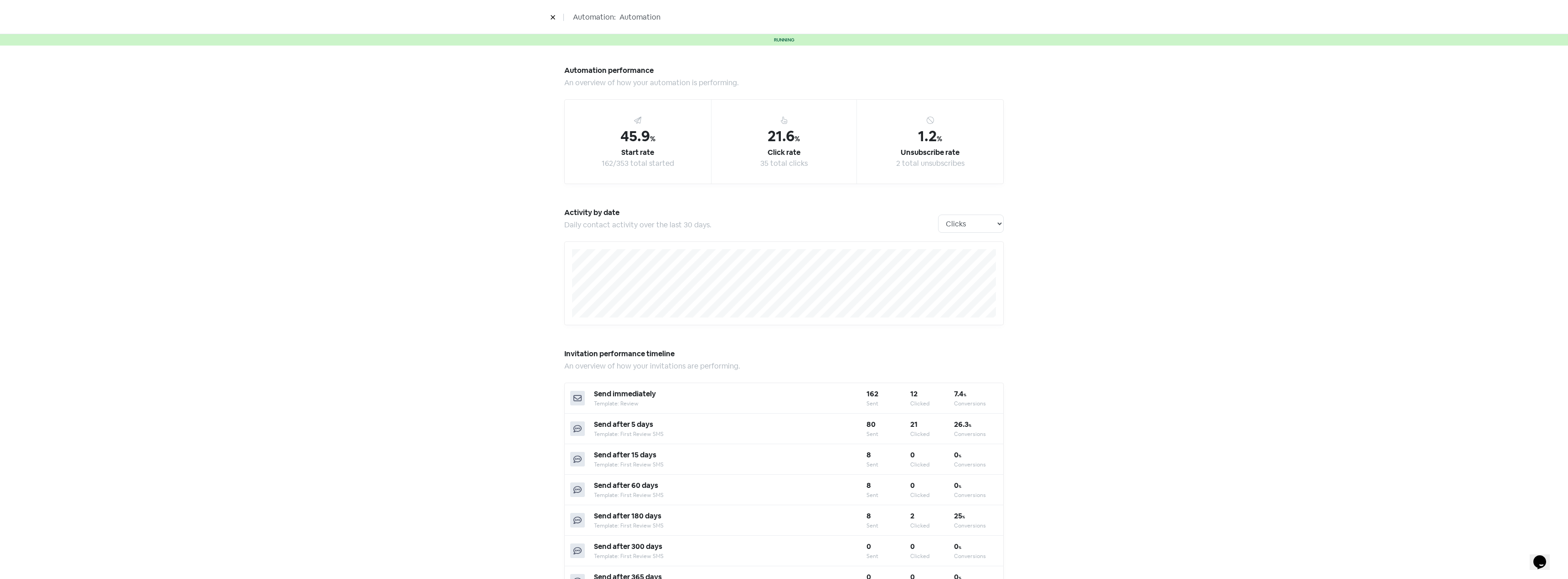
click at [557, 15] on button at bounding box center [553, 17] width 13 height 16
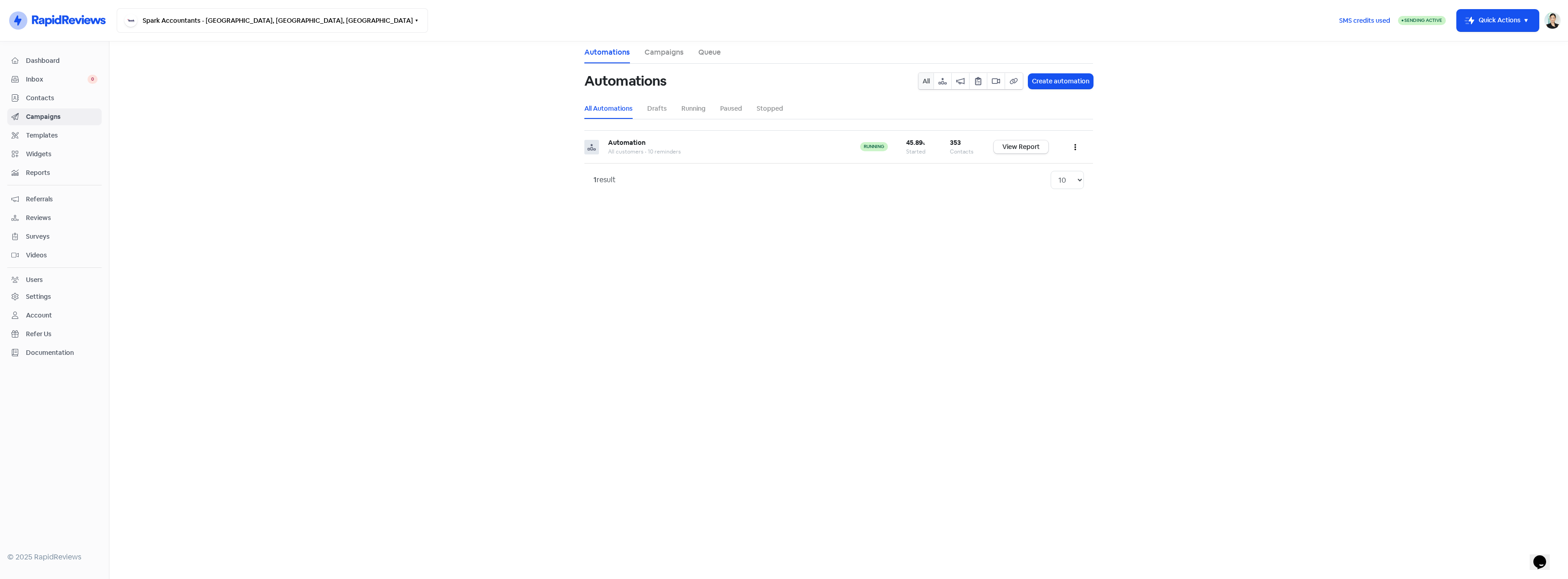
click at [55, 61] on span "Dashboard" at bounding box center [62, 61] width 72 height 10
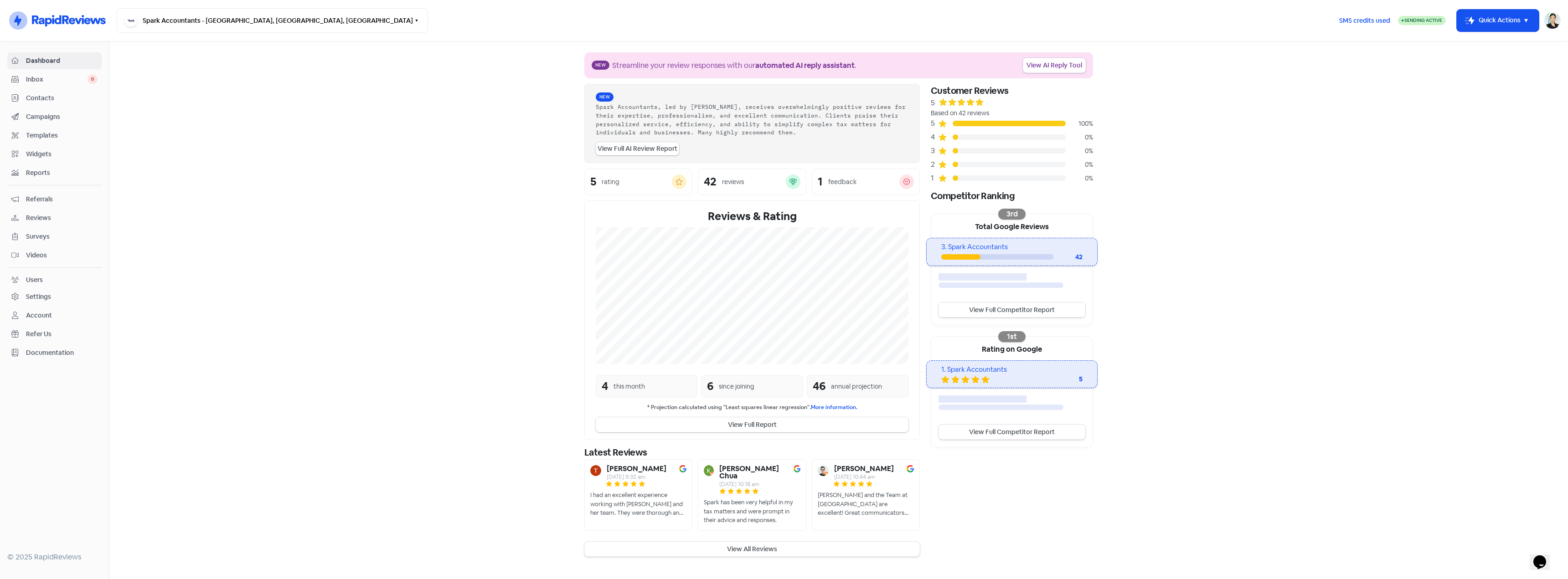
click at [1035, 313] on link "View Full Competitor Report" at bounding box center [1012, 310] width 147 height 15
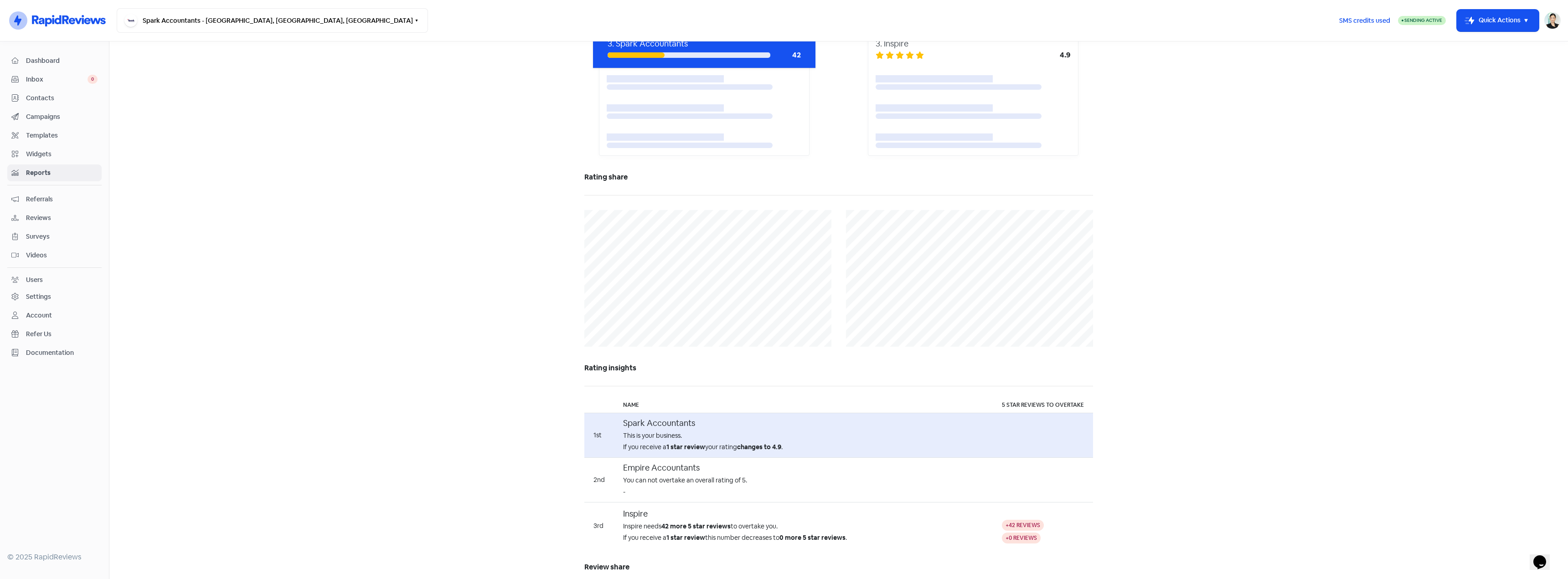
scroll to position [380, 0]
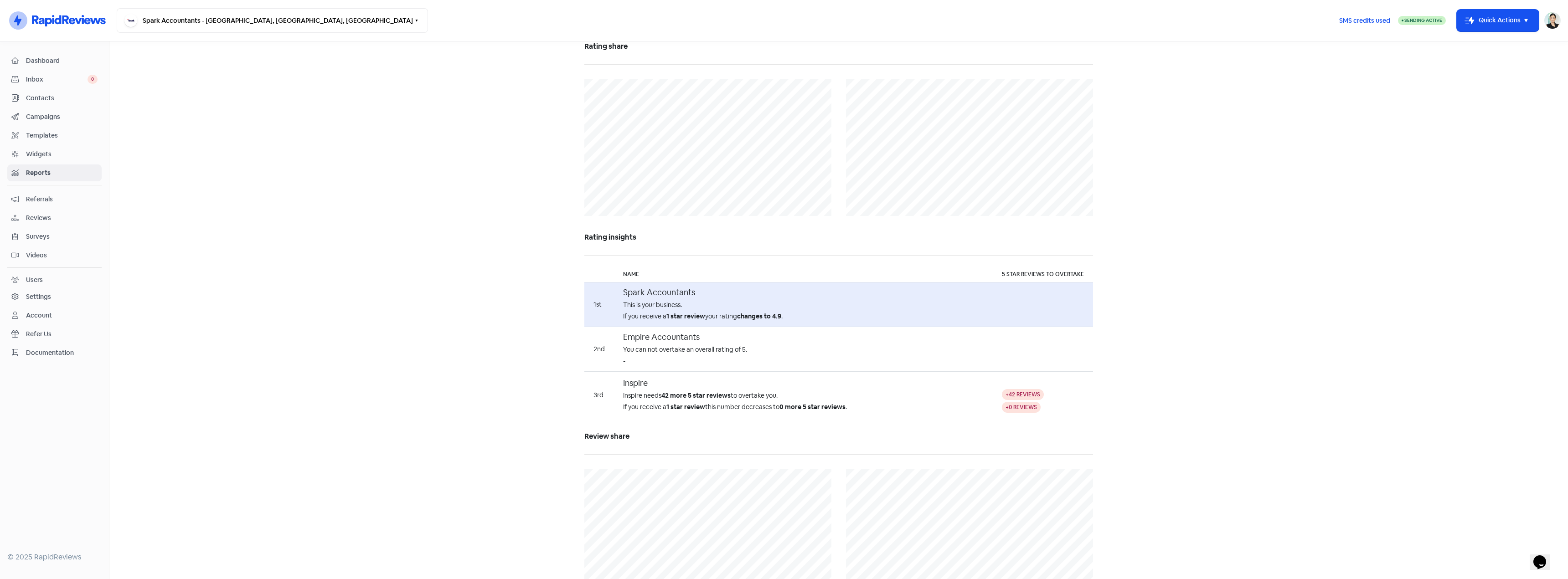
click at [1070, 278] on th "5 star reviews to overtake" at bounding box center [1043, 274] width 100 height 16
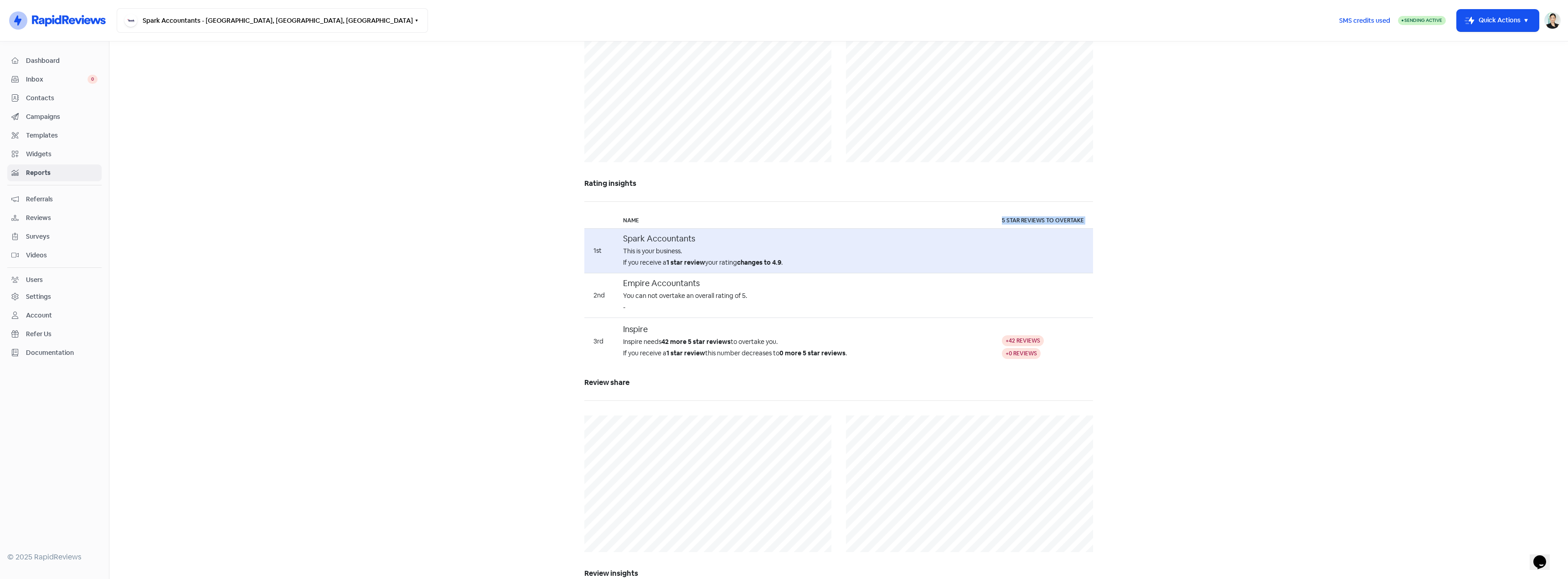
scroll to position [456, 0]
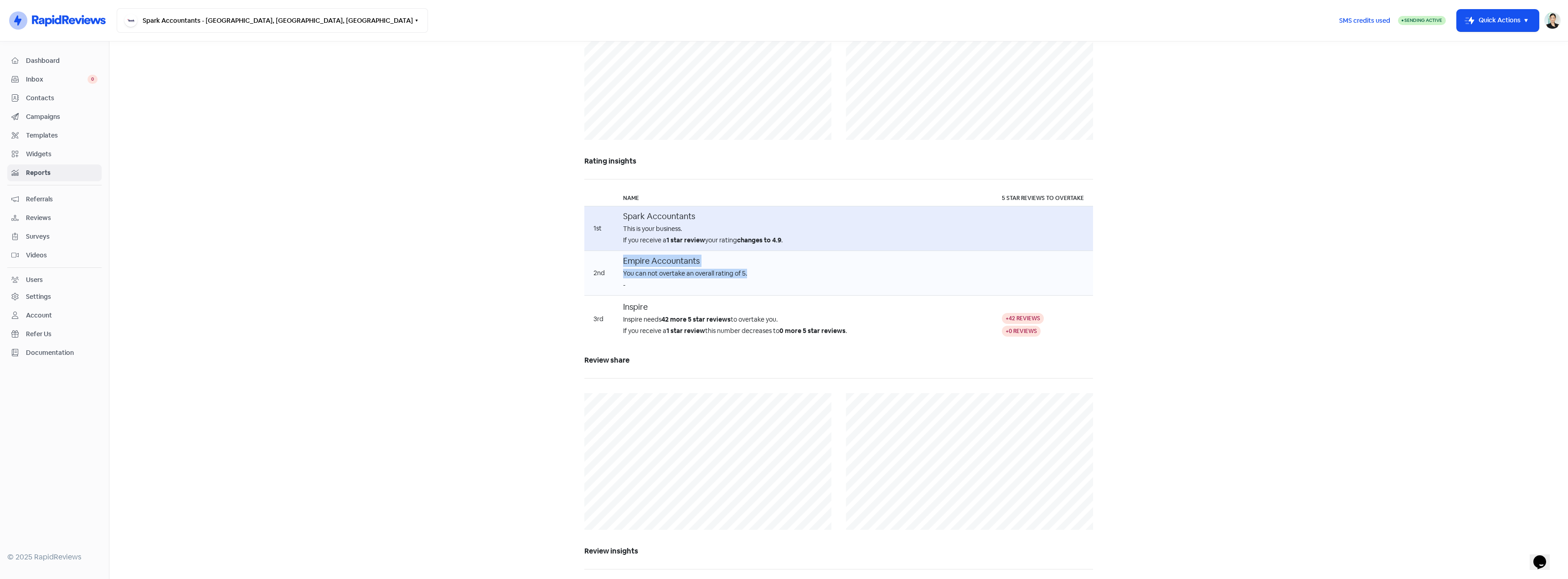
drag, startPoint x: 863, startPoint y: 278, endPoint x: 601, endPoint y: 278, distance: 262.0
click at [601, 278] on tr "2nd Empire Accountants You can not overtake an overall rating of 5. -" at bounding box center [839, 273] width 509 height 44
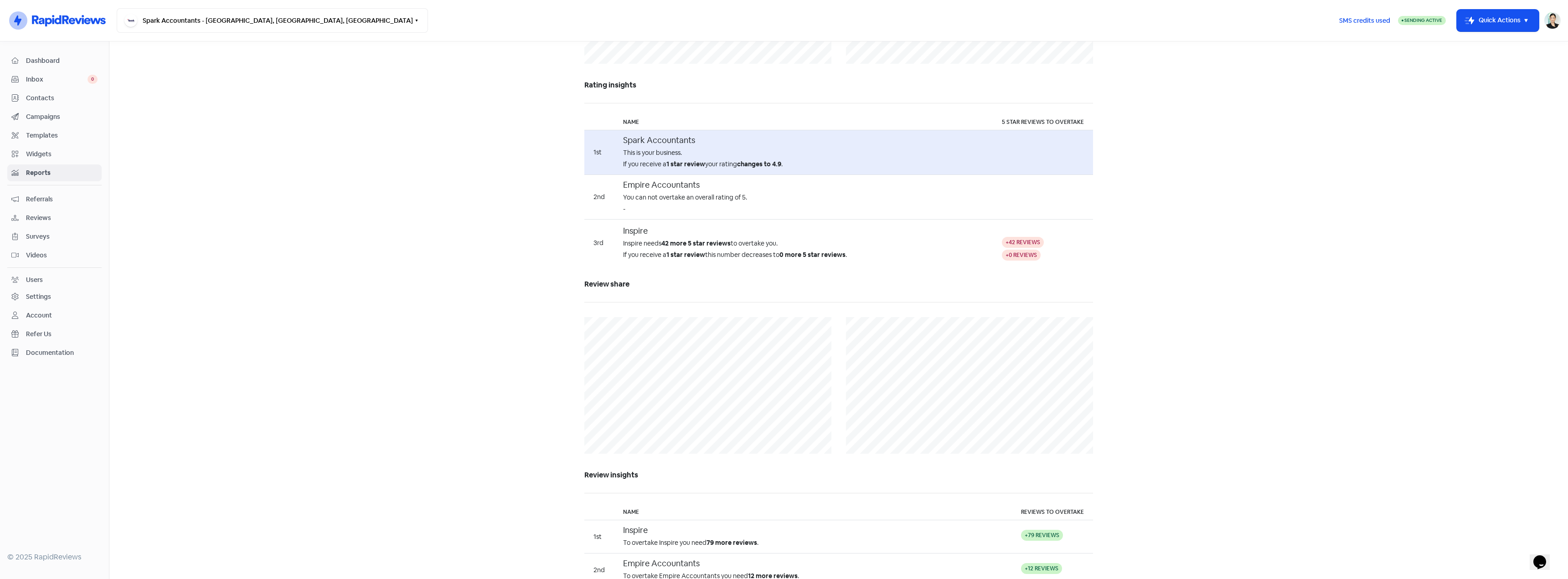
click at [799, 272] on div "Rating share Rating insights Name 5 star reviews to overtake 1st Spark Accounta…" at bounding box center [839, 253] width 509 height 732
click at [811, 255] on b "0 more 5 star reviews" at bounding box center [813, 254] width 66 height 8
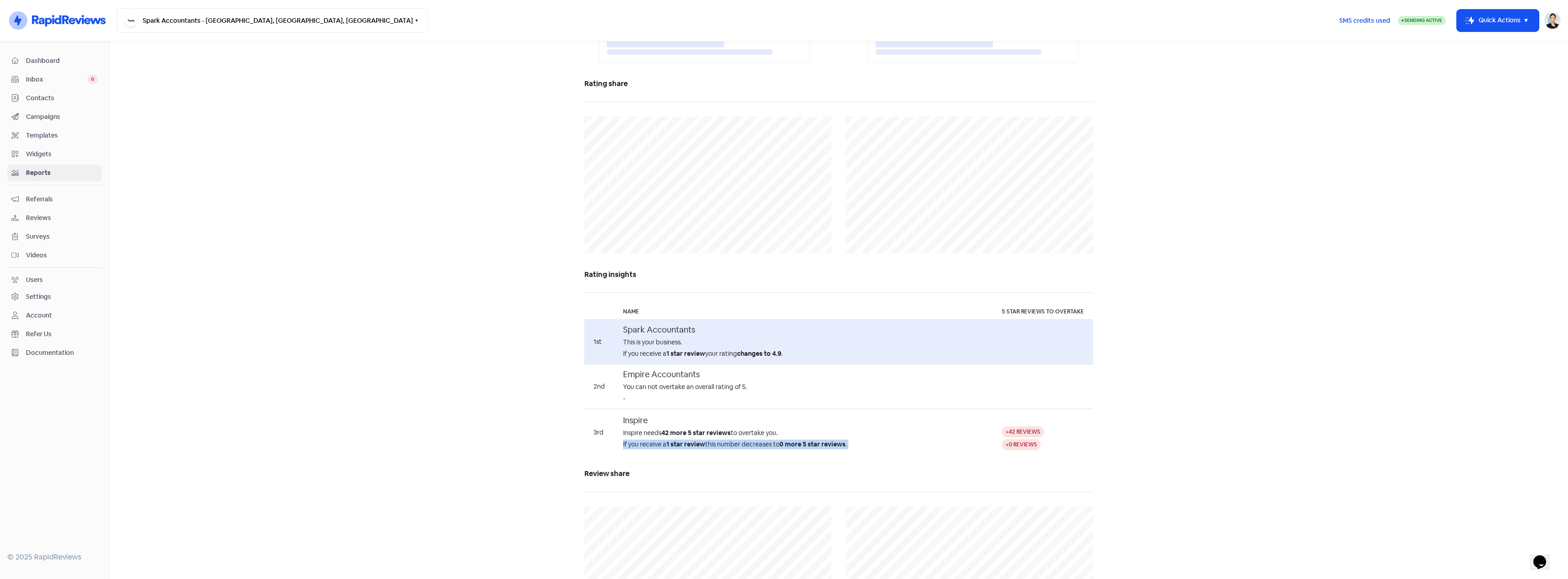
scroll to position [583, 0]
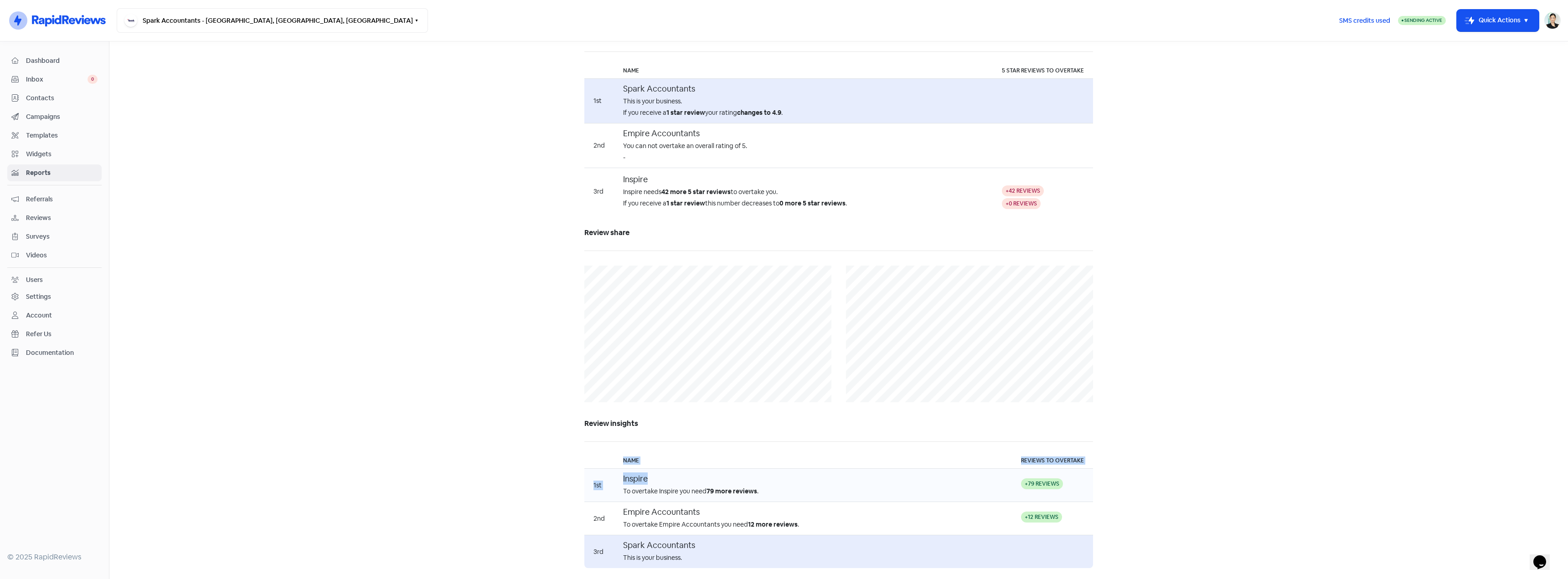
drag, startPoint x: 712, startPoint y: 482, endPoint x: 895, endPoint y: 484, distance: 183.0
click at [895, 484] on main "Reviews Usage Review reports Add Competitor Competitors Charts AI Review Report…" at bounding box center [839, 310] width 1458 height 538
click at [895, 484] on div "Inspire" at bounding box center [813, 479] width 380 height 12
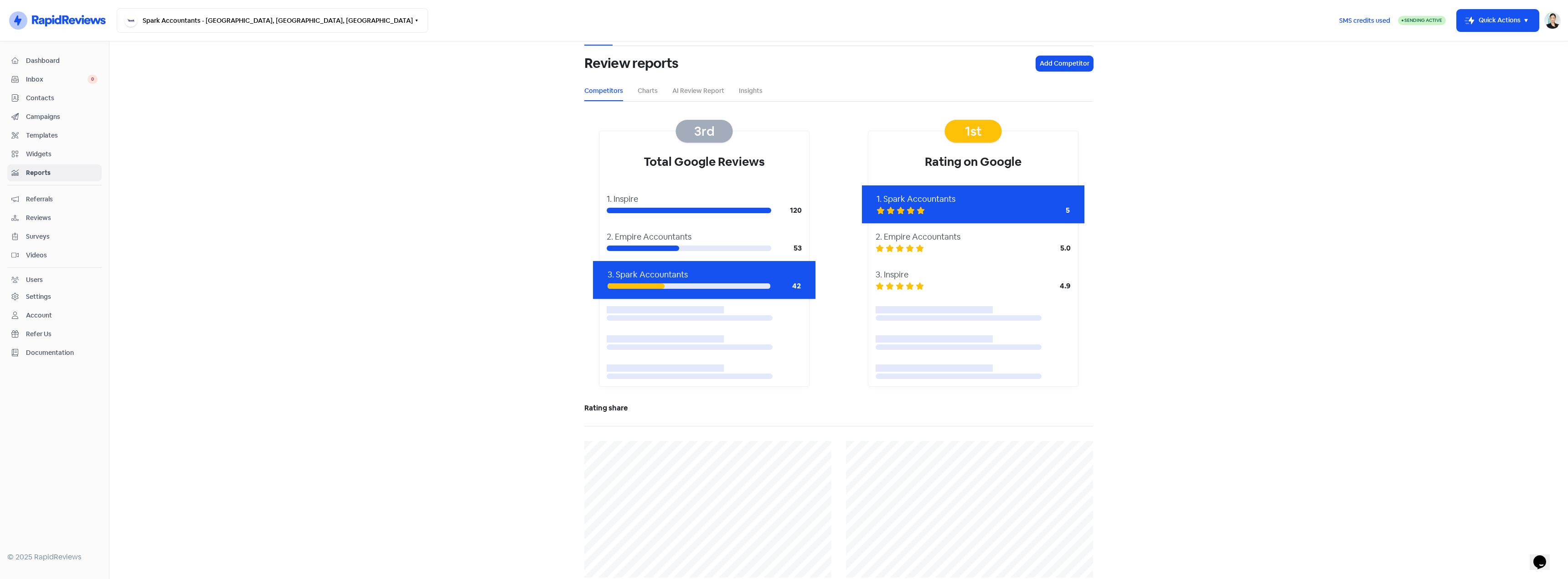
scroll to position [0, 0]
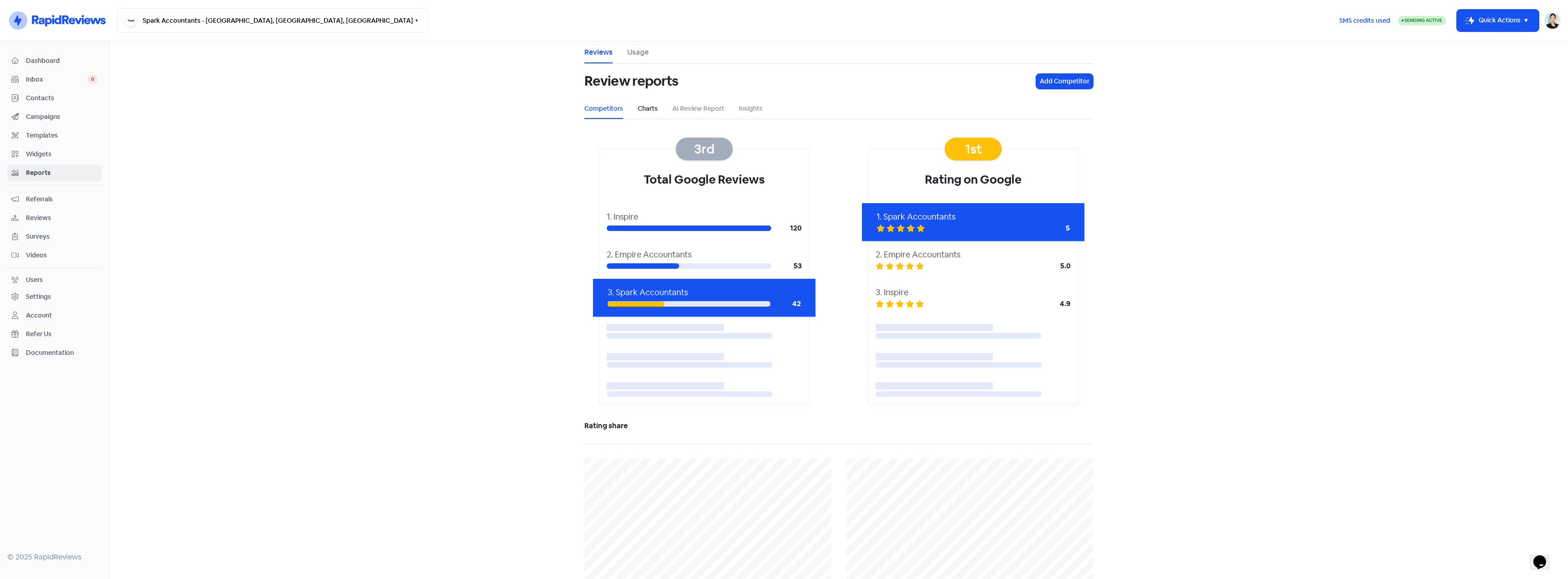
click at [646, 109] on link "Charts" at bounding box center [648, 109] width 20 height 10
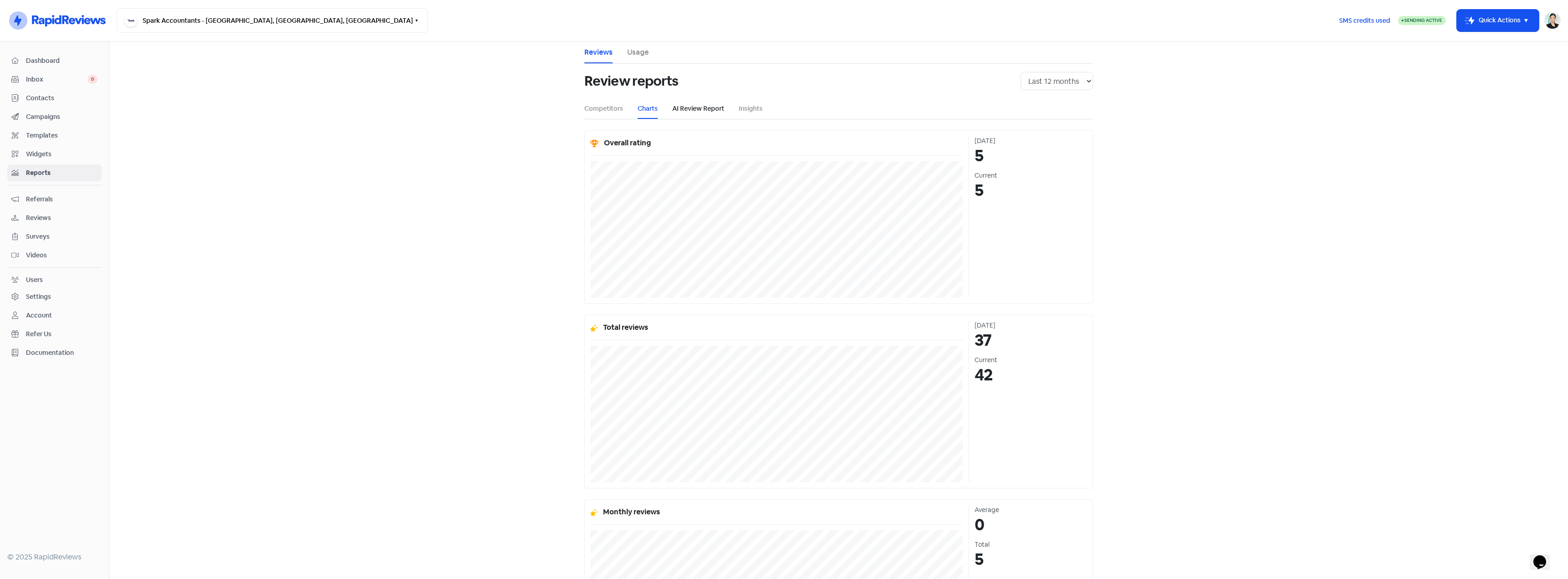
click at [680, 110] on link "AI Review Report" at bounding box center [698, 109] width 52 height 10
select select "12_months"
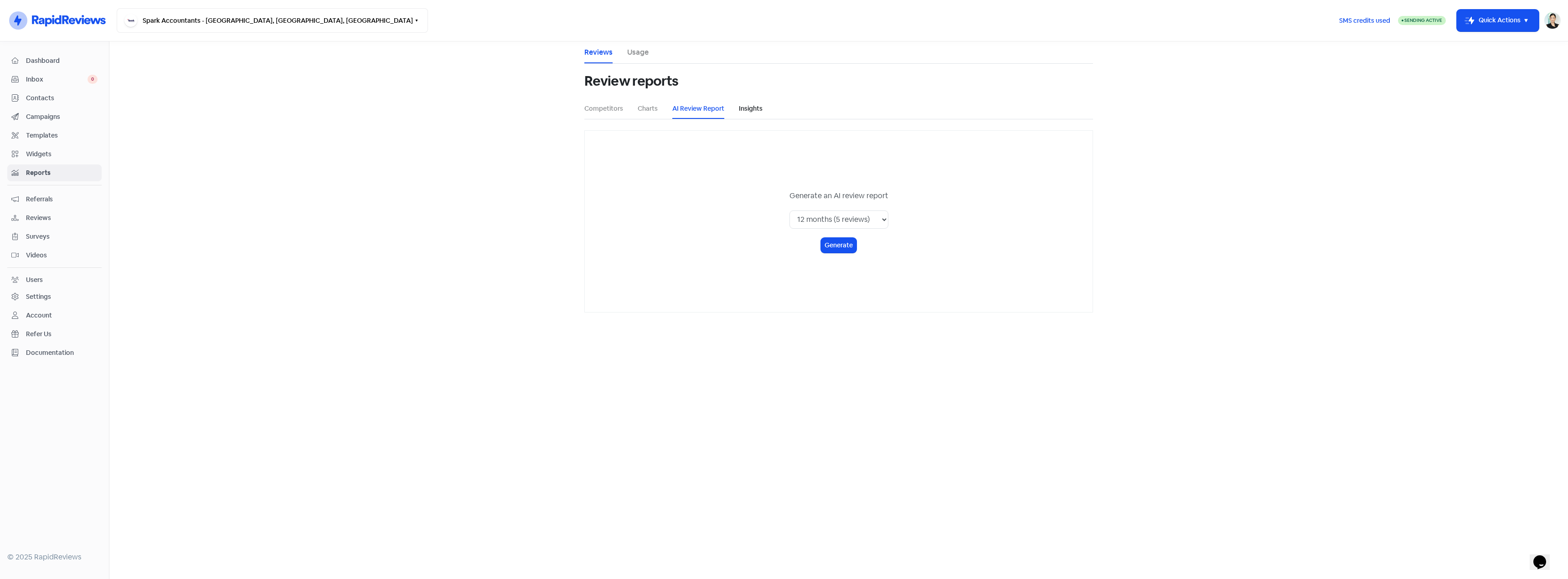
click at [754, 109] on link "Insights" at bounding box center [751, 109] width 24 height 10
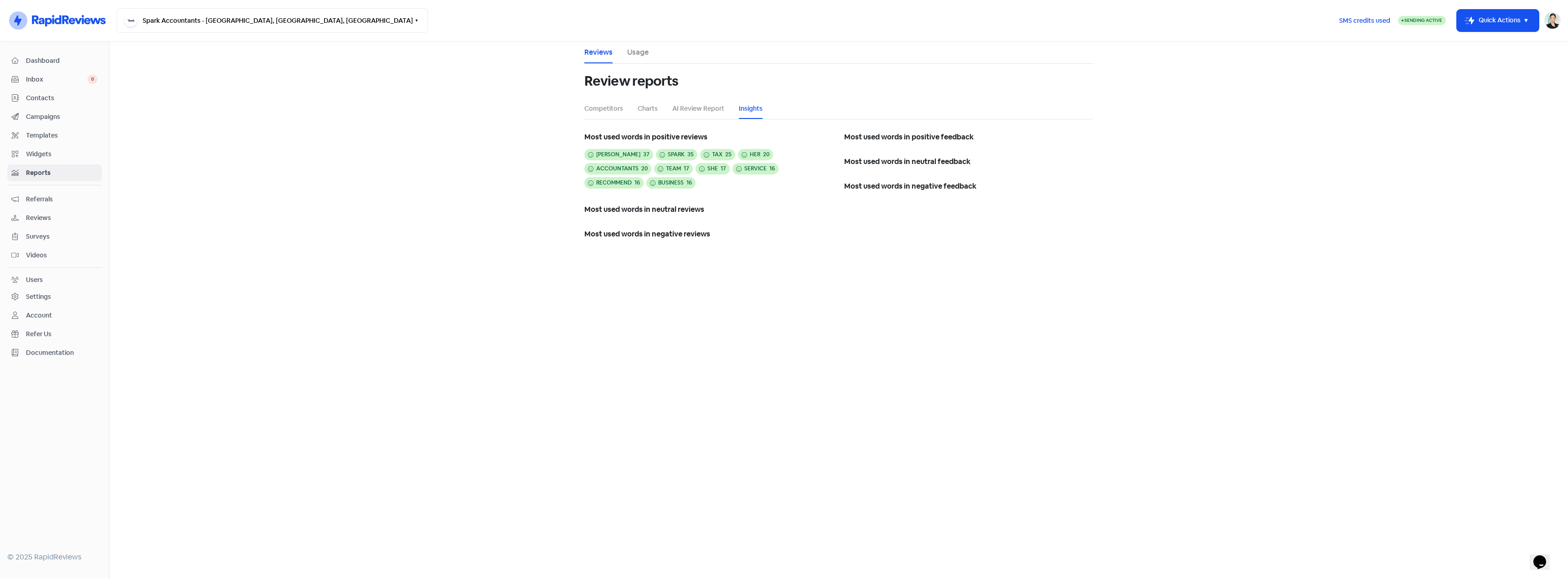
click at [637, 55] on link "Usage" at bounding box center [637, 52] width 21 height 11
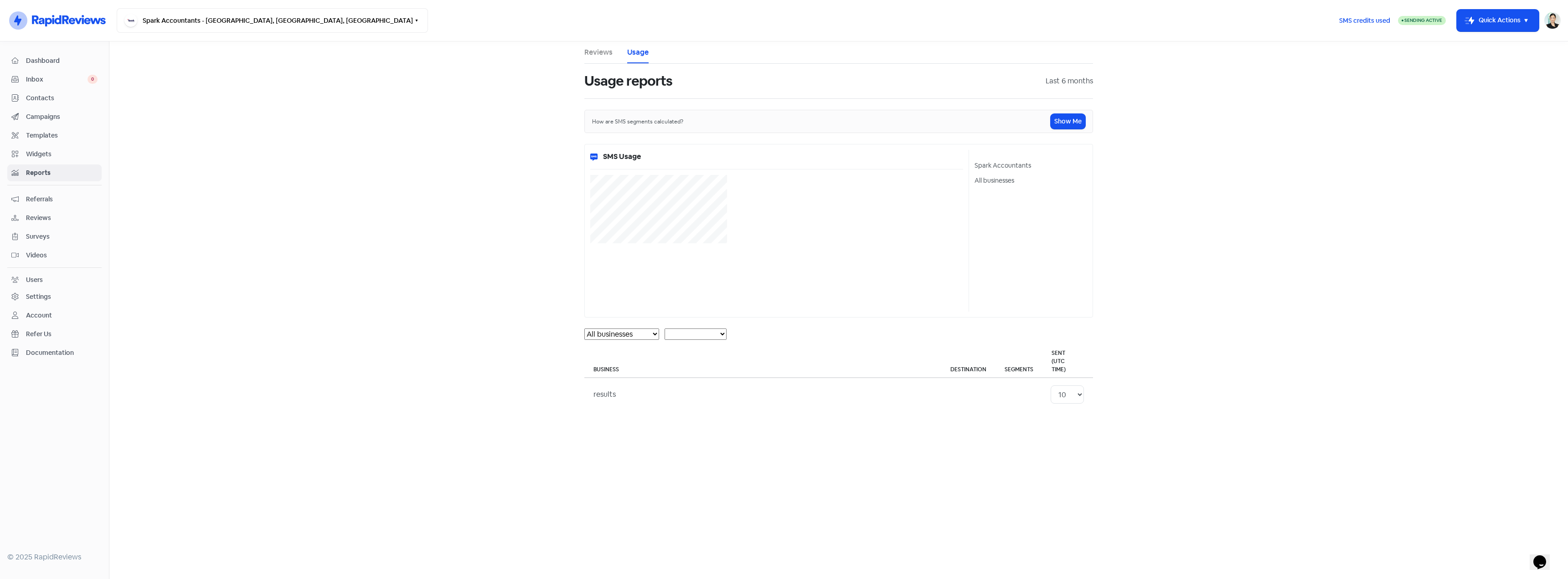
select select "[object Object]"
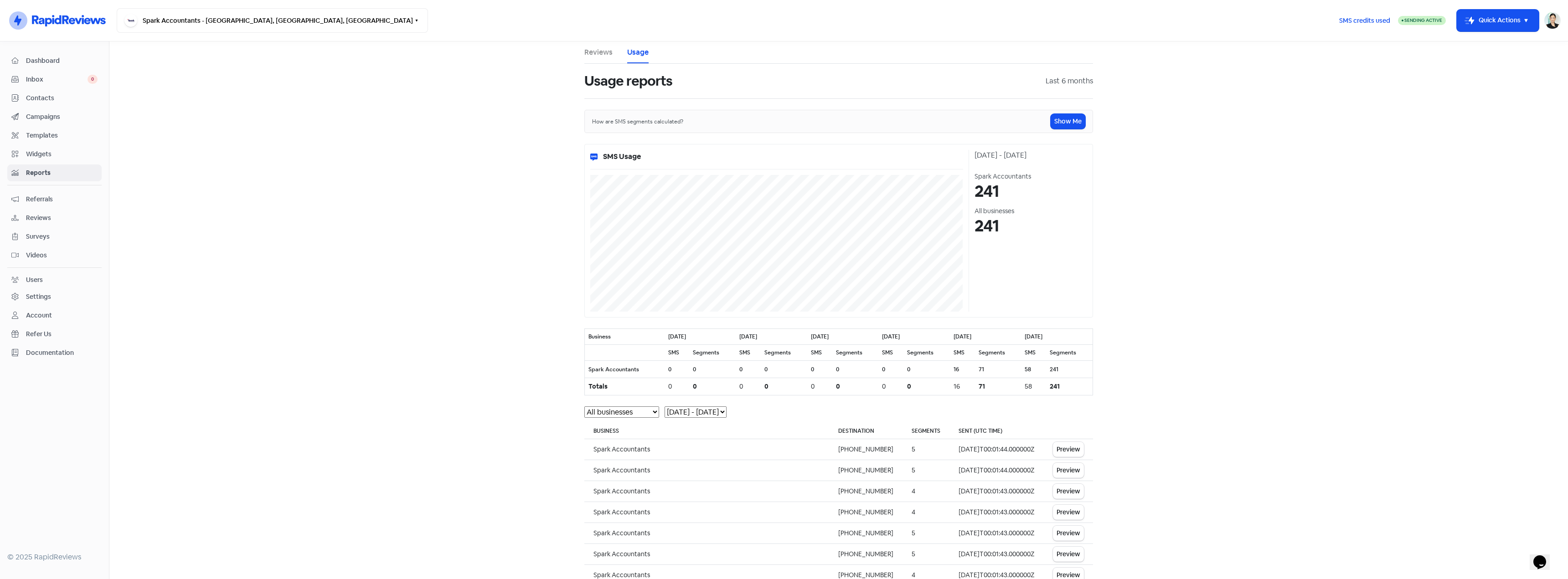
click at [53, 353] on span "Documentation" at bounding box center [62, 353] width 72 height 10
